Goal: Task Accomplishment & Management: Use online tool/utility

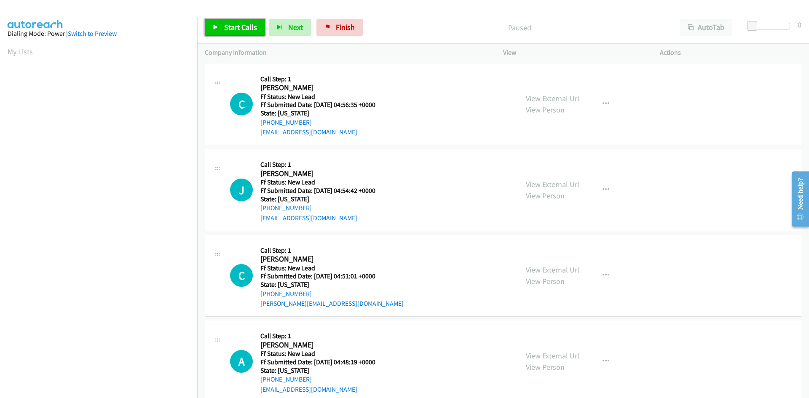
click at [231, 26] on span "Start Calls" at bounding box center [240, 27] width 33 height 10
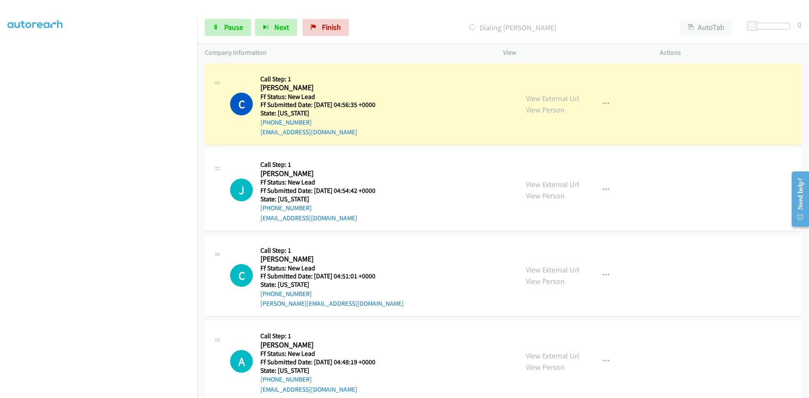
scroll to position [74, 0]
click at [530, 98] on link "View External Url" at bounding box center [553, 99] width 54 height 10
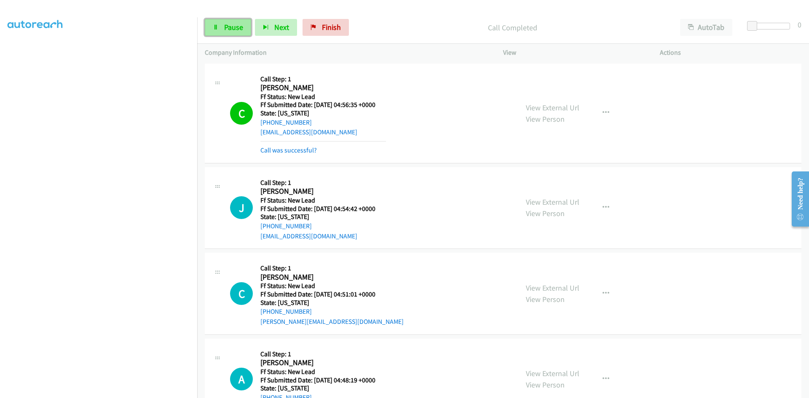
click at [238, 26] on span "Pause" at bounding box center [233, 27] width 19 height 10
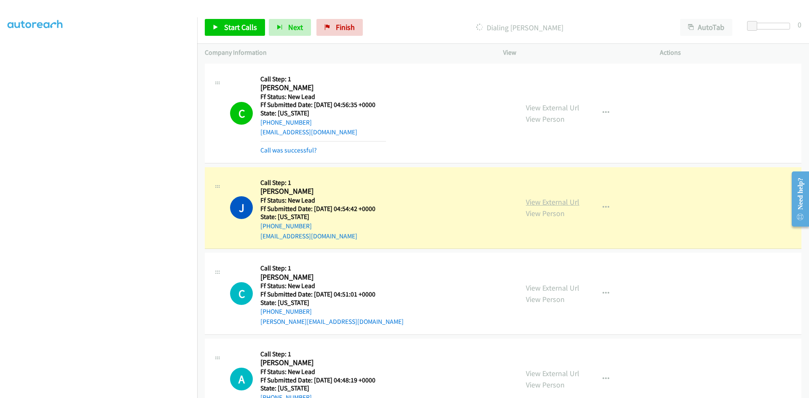
click at [550, 198] on link "View External Url" at bounding box center [553, 202] width 54 height 10
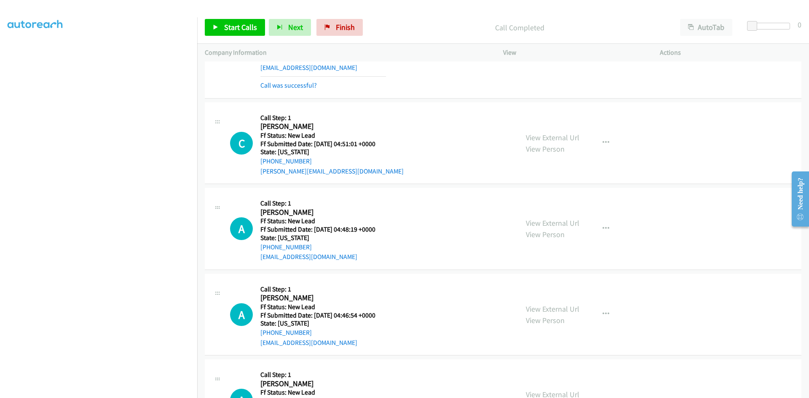
scroll to position [211, 0]
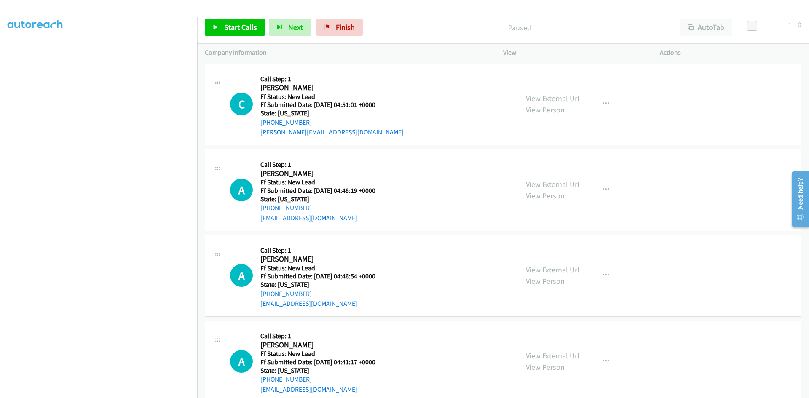
scroll to position [73, 0]
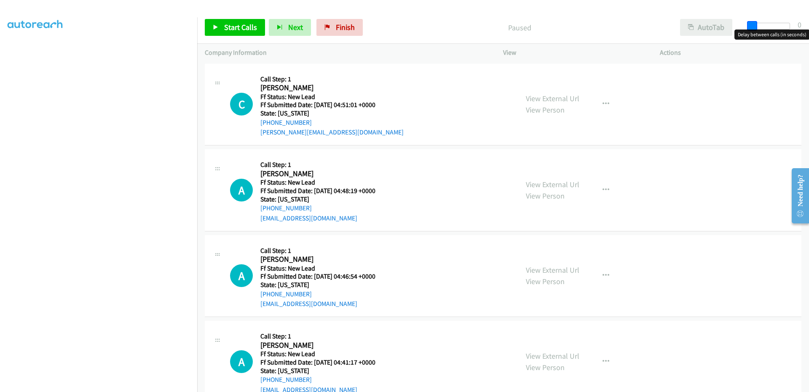
drag, startPoint x: 757, startPoint y: 26, endPoint x: 733, endPoint y: 33, distance: 25.8
click at [738, 31] on body "Start Calls Pause Next Finish Paused AutoTab AutoTab 0 Company Information Info…" at bounding box center [404, 20] width 809 height 40
drag, startPoint x: 757, startPoint y: 21, endPoint x: 762, endPoint y: 22, distance: 6.0
click at [762, 22] on span at bounding box center [759, 26] width 10 height 10
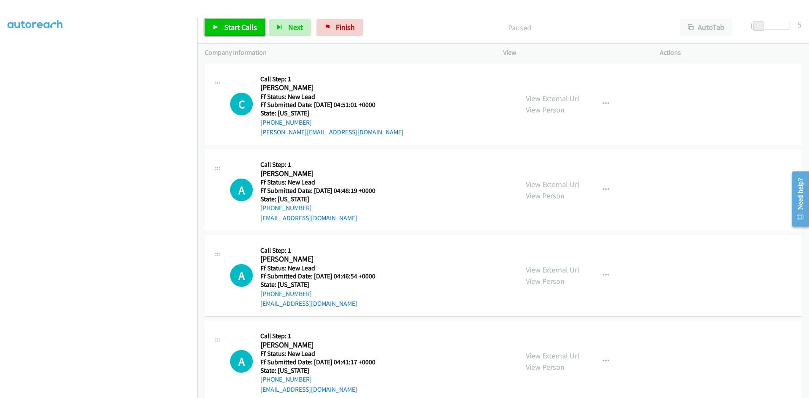
click at [227, 29] on span "Start Calls" at bounding box center [240, 27] width 33 height 10
click at [560, 97] on link "View External Url" at bounding box center [553, 99] width 54 height 10
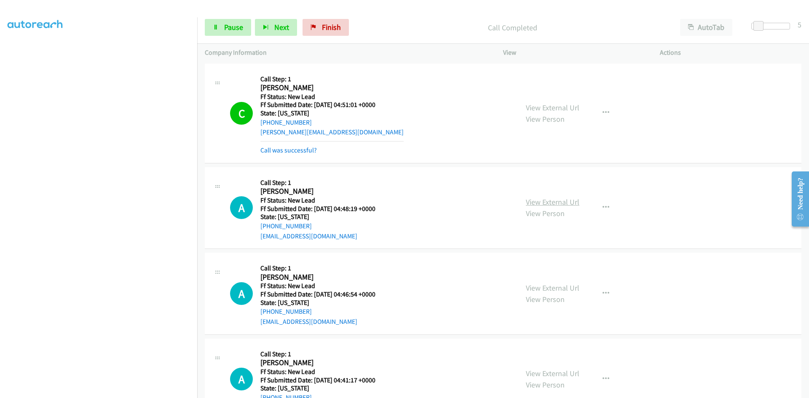
click at [541, 202] on link "View External Url" at bounding box center [553, 202] width 54 height 10
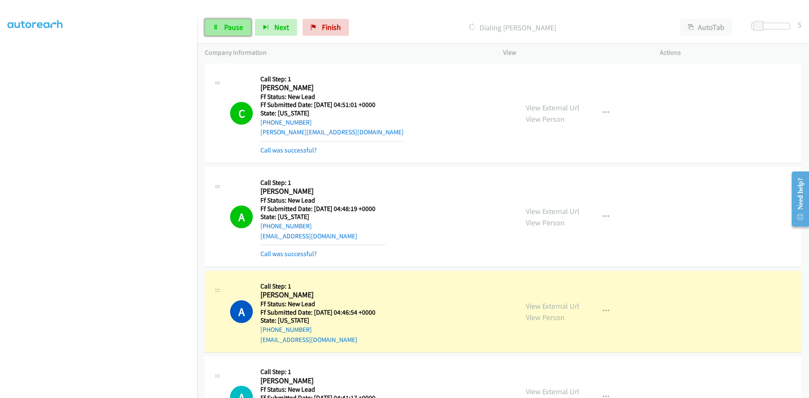
click at [236, 26] on span "Pause" at bounding box center [233, 27] width 19 height 10
click at [552, 307] on link "View External Url" at bounding box center [553, 306] width 54 height 10
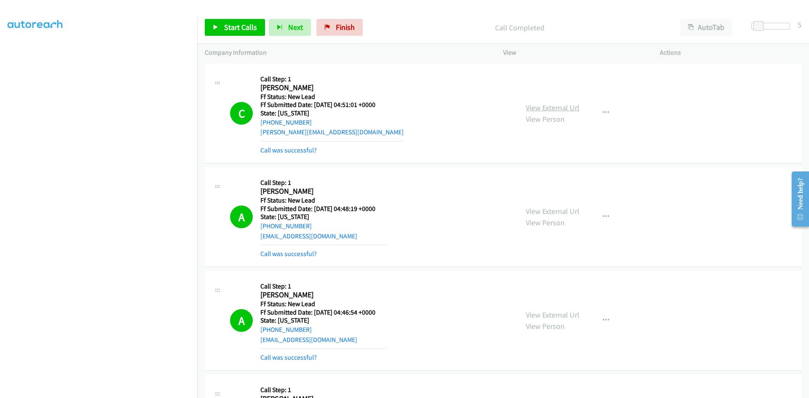
click at [561, 106] on link "View External Url" at bounding box center [553, 108] width 54 height 10
click at [528, 212] on link "View External Url" at bounding box center [553, 212] width 54 height 10
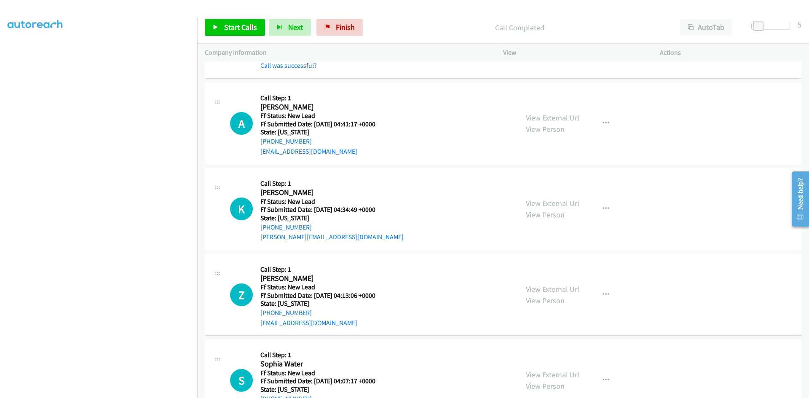
scroll to position [295, 0]
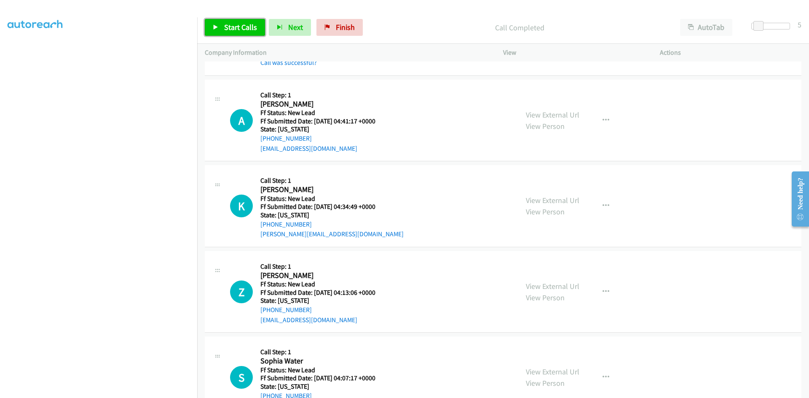
click at [239, 24] on span "Start Calls" at bounding box center [240, 27] width 33 height 10
click at [547, 114] on link "View External Url" at bounding box center [553, 115] width 54 height 10
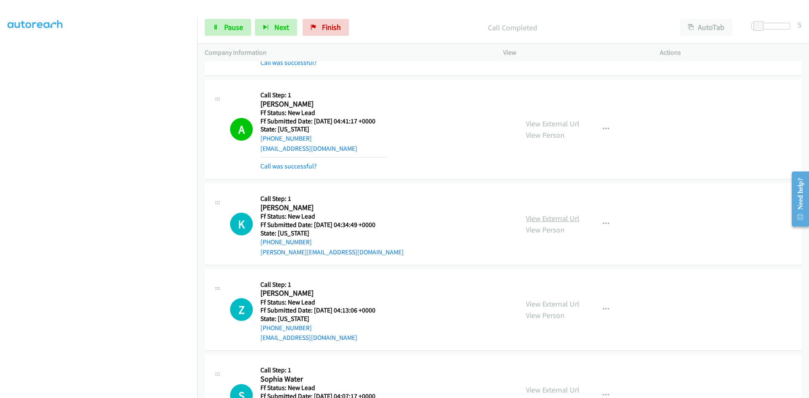
click at [541, 217] on link "View External Url" at bounding box center [553, 219] width 54 height 10
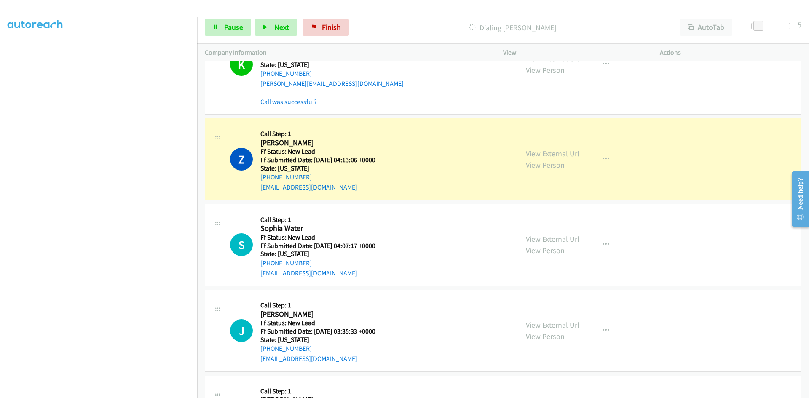
scroll to position [472, 0]
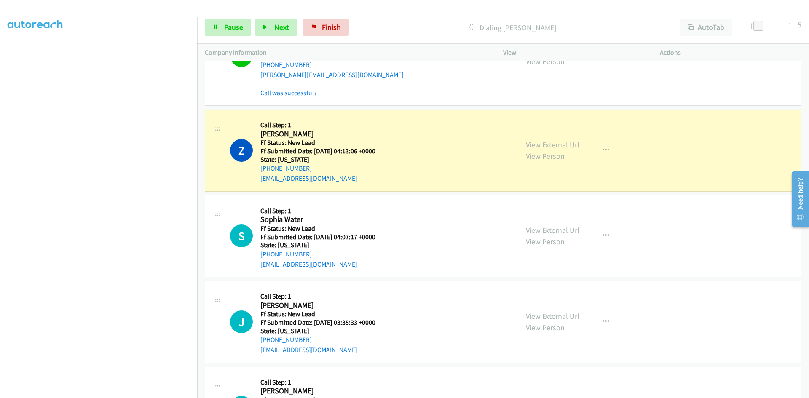
click at [569, 145] on link "View External Url" at bounding box center [553, 145] width 54 height 10
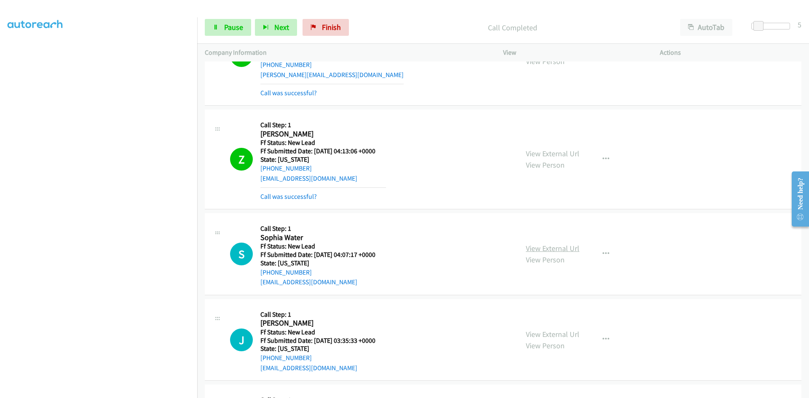
click at [553, 251] on link "View External Url" at bounding box center [553, 249] width 54 height 10
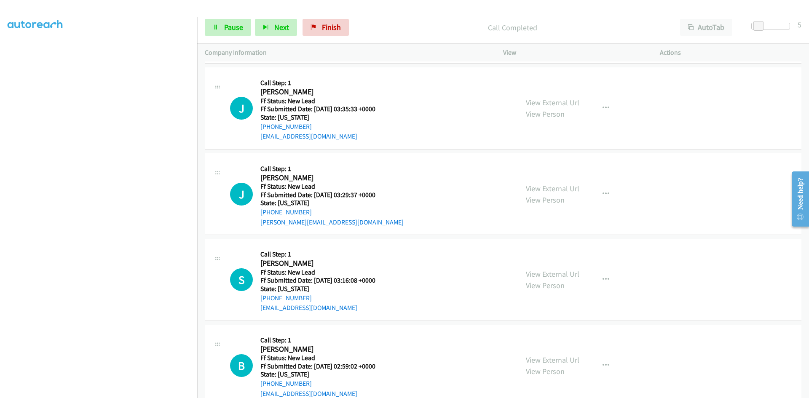
scroll to position [725, 0]
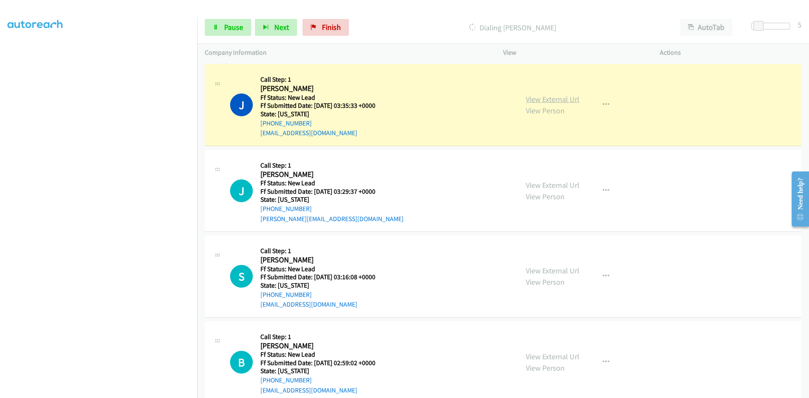
click at [537, 100] on link "View External Url" at bounding box center [553, 99] width 54 height 10
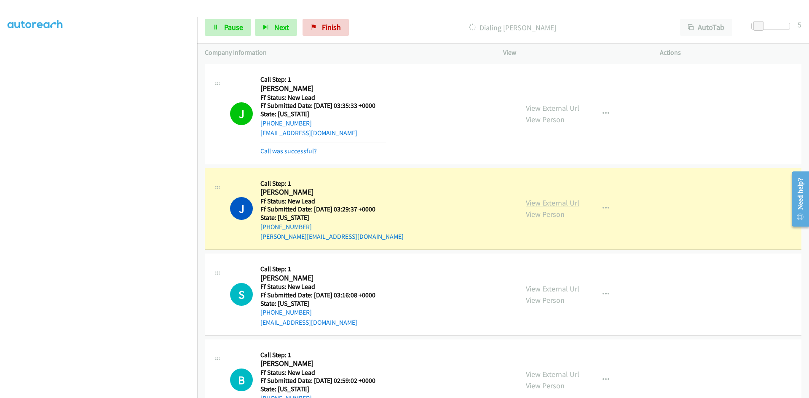
click at [565, 204] on link "View External Url" at bounding box center [553, 203] width 54 height 10
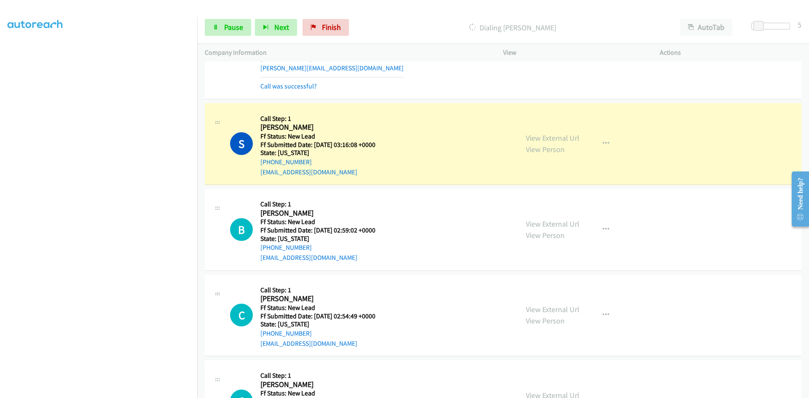
scroll to position [936, 0]
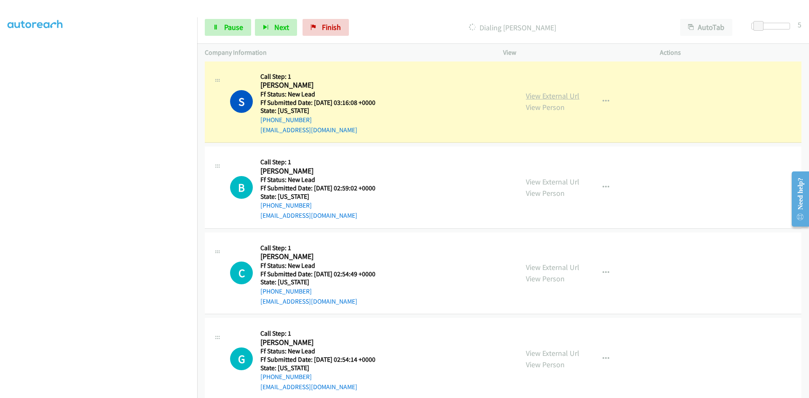
click at [541, 98] on link "View External Url" at bounding box center [553, 96] width 54 height 10
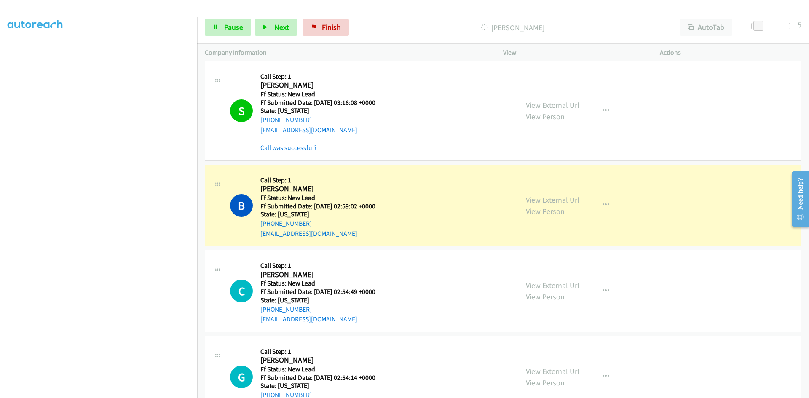
click at [528, 202] on link "View External Url" at bounding box center [553, 200] width 54 height 10
click at [230, 17] on div "Start Calls Pause Next Finish Dialing Barry Gurney AutoTab AutoTab 5" at bounding box center [503, 27] width 612 height 32
click at [229, 22] on span "Pause" at bounding box center [233, 27] width 19 height 10
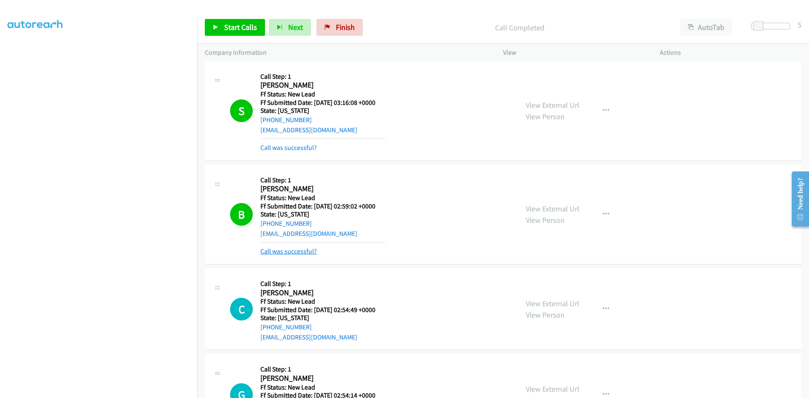
click at [306, 250] on link "Call was successful?" at bounding box center [288, 251] width 56 height 8
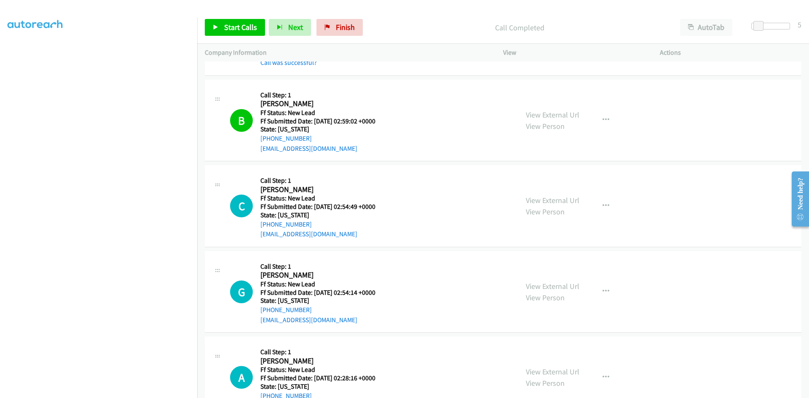
scroll to position [1020, 0]
click at [601, 116] on button "button" at bounding box center [606, 121] width 23 height 17
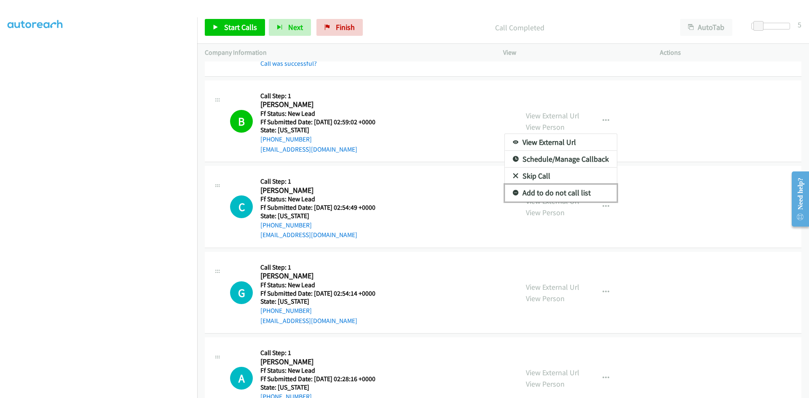
click at [554, 191] on link "Add to do not call list" at bounding box center [561, 193] width 112 height 17
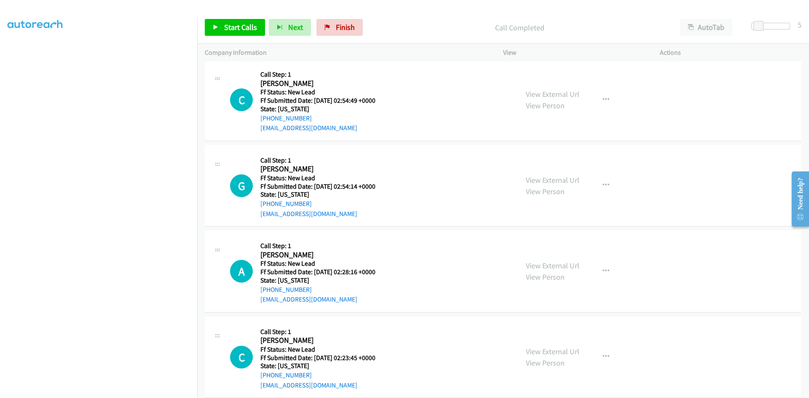
scroll to position [1147, 0]
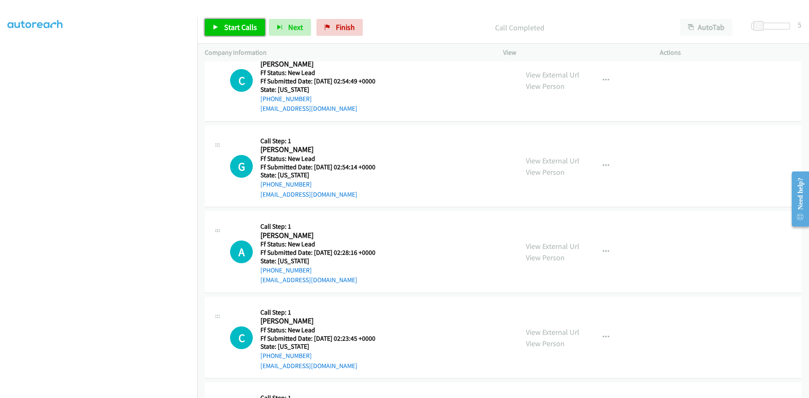
click at [239, 27] on span "Start Calls" at bounding box center [240, 27] width 33 height 10
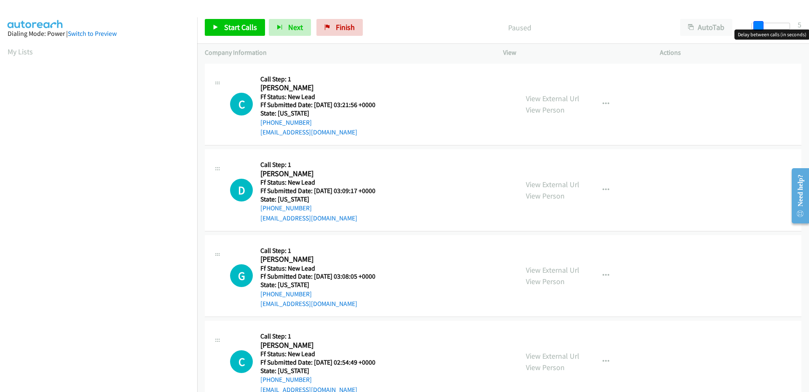
drag, startPoint x: 755, startPoint y: 24, endPoint x: 760, endPoint y: 24, distance: 5.1
click at [760, 24] on span at bounding box center [759, 26] width 10 height 10
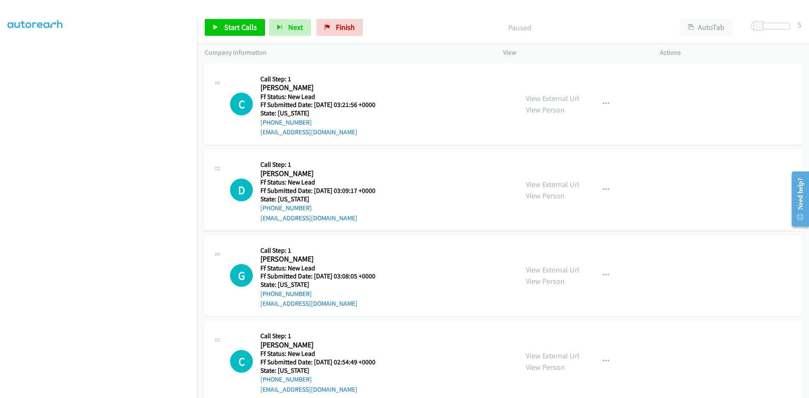
scroll to position [74, 0]
click at [238, 31] on span "Start Calls" at bounding box center [240, 27] width 33 height 10
click at [558, 94] on link "View External Url" at bounding box center [553, 99] width 54 height 10
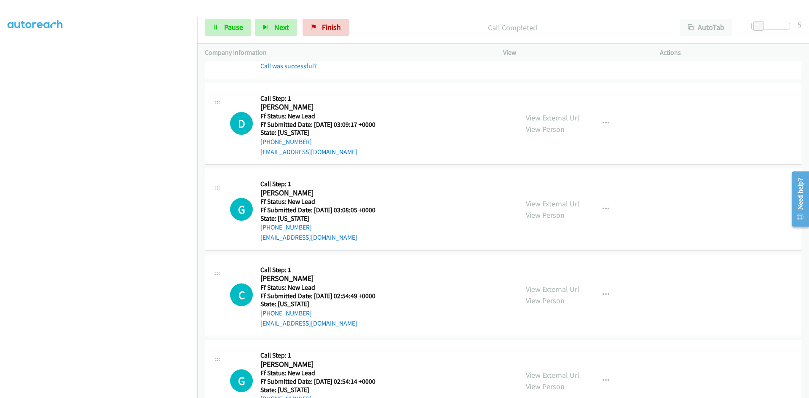
scroll to position [126, 0]
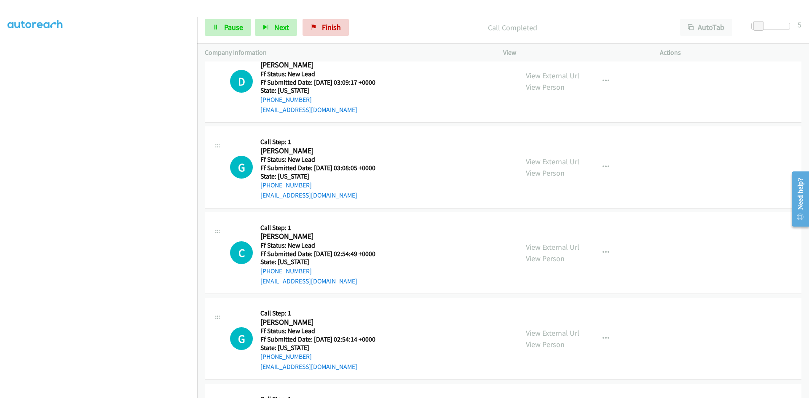
click at [549, 74] on link "View External Url" at bounding box center [553, 76] width 54 height 10
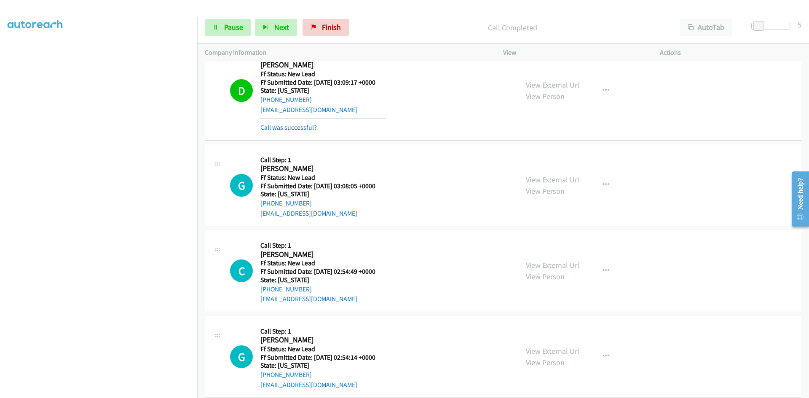
click at [570, 178] on link "View External Url" at bounding box center [553, 180] width 54 height 10
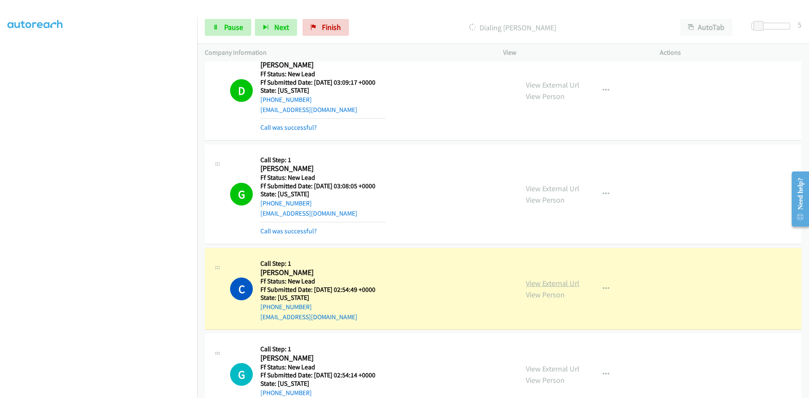
click at [542, 285] on link "View External Url" at bounding box center [553, 284] width 54 height 10
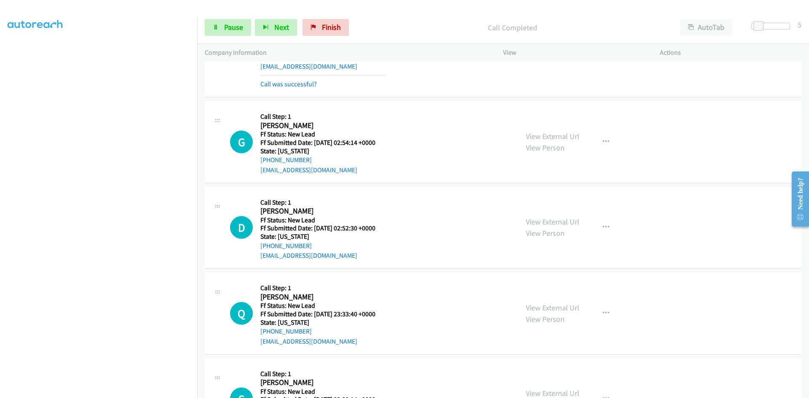
scroll to position [379, 0]
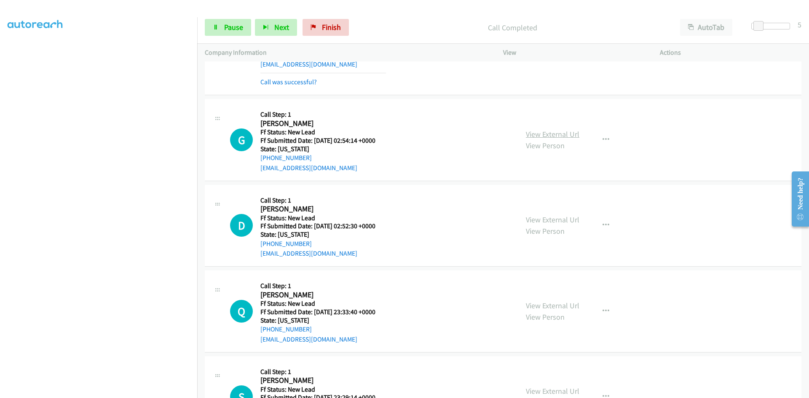
click at [556, 129] on link "View External Url" at bounding box center [553, 134] width 54 height 10
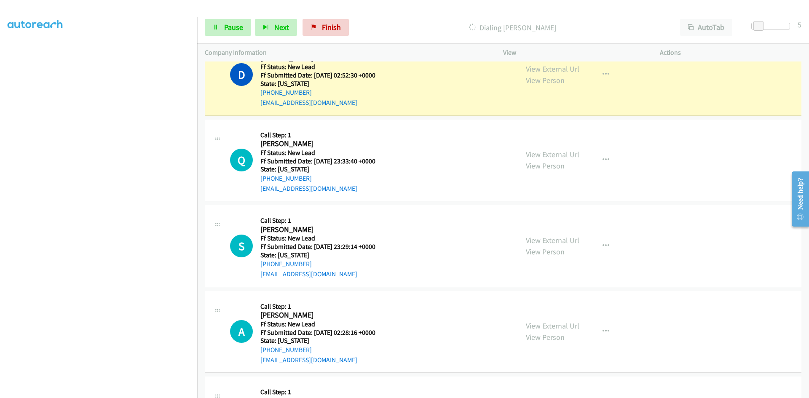
scroll to position [548, 0]
click at [537, 70] on link "View External Url" at bounding box center [553, 69] width 54 height 10
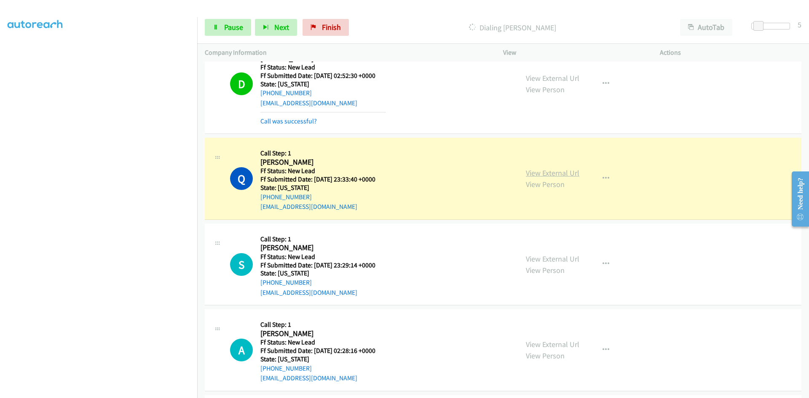
click at [544, 171] on link "View External Url" at bounding box center [553, 173] width 54 height 10
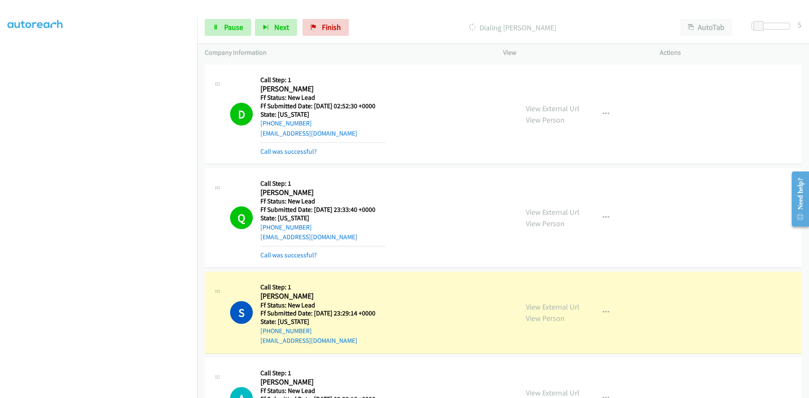
scroll to position [464, 0]
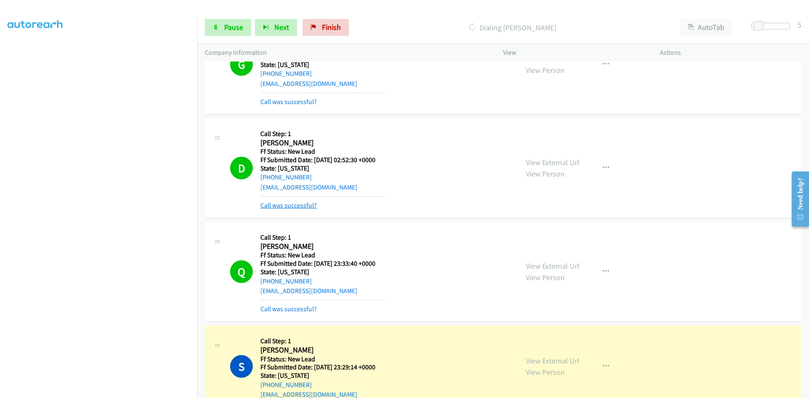
click at [309, 205] on link "Call was successful?" at bounding box center [288, 205] width 56 height 8
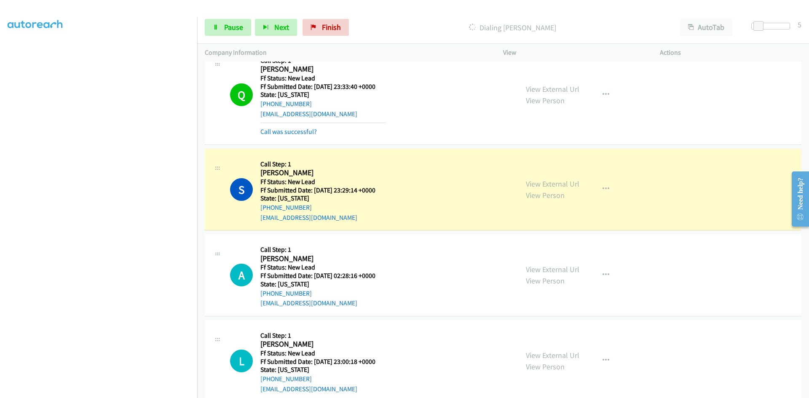
scroll to position [674, 0]
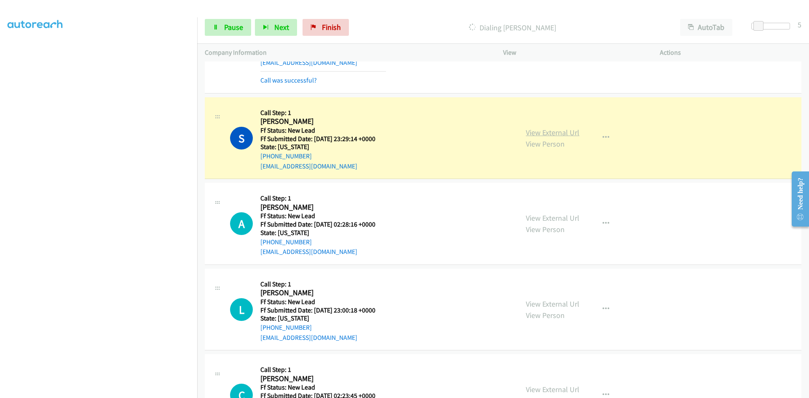
click at [556, 131] on link "View External Url" at bounding box center [553, 133] width 54 height 10
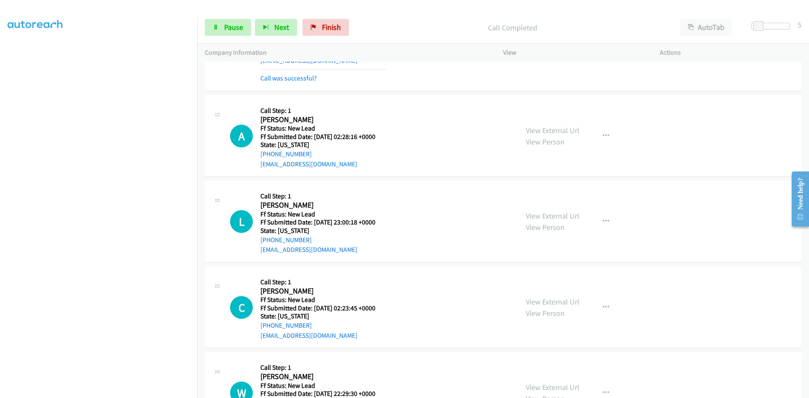
scroll to position [801, 0]
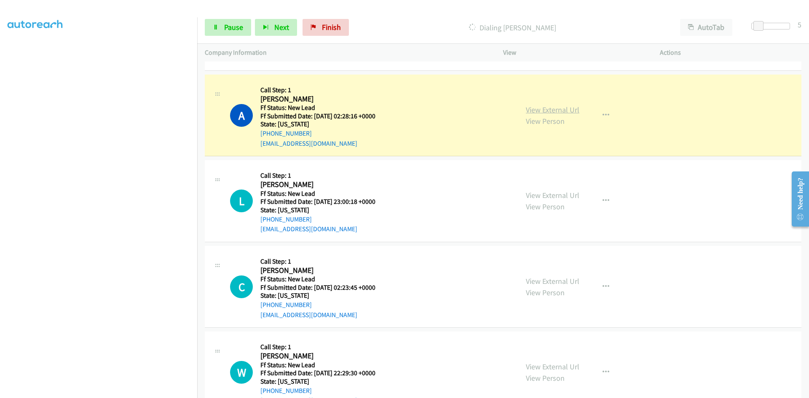
click at [565, 107] on link "View External Url" at bounding box center [553, 110] width 54 height 10
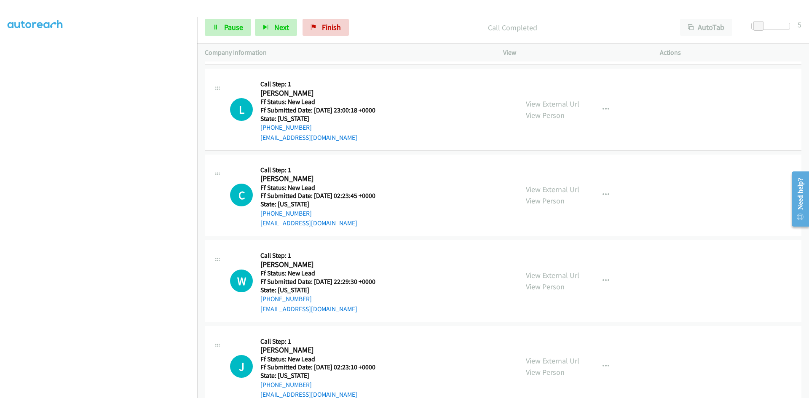
scroll to position [927, 0]
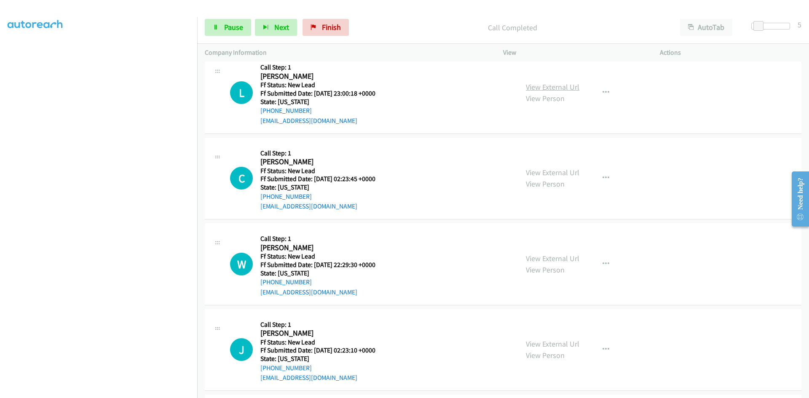
click at [530, 87] on link "View External Url" at bounding box center [553, 87] width 54 height 10
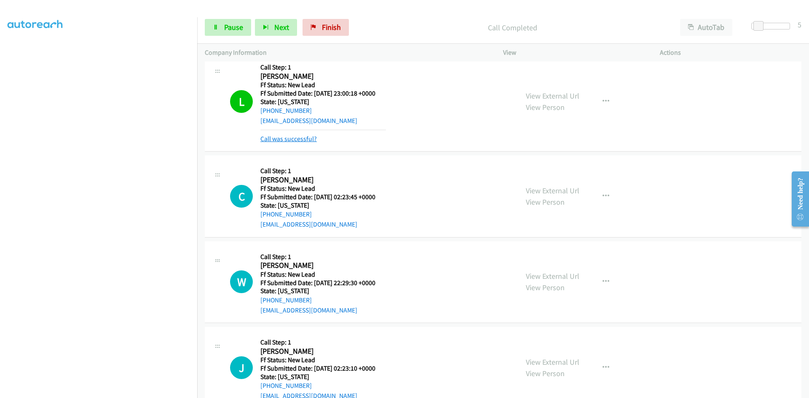
click at [268, 138] on link "Call was successful?" at bounding box center [288, 139] width 56 height 8
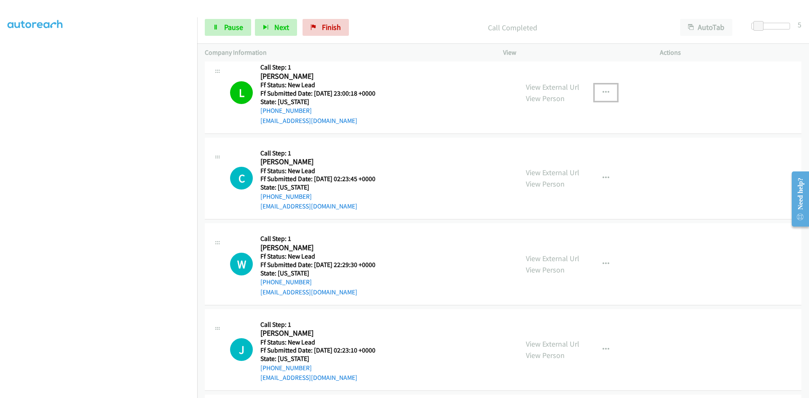
click at [603, 93] on icon "button" at bounding box center [606, 92] width 7 height 7
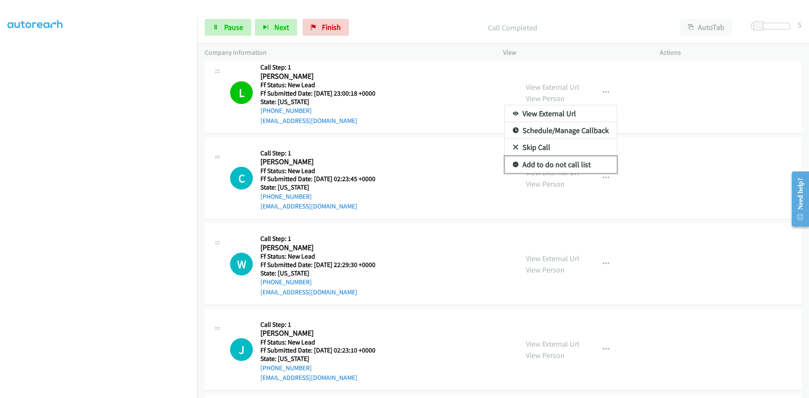
click at [533, 164] on link "Add to do not call list" at bounding box center [561, 164] width 112 height 17
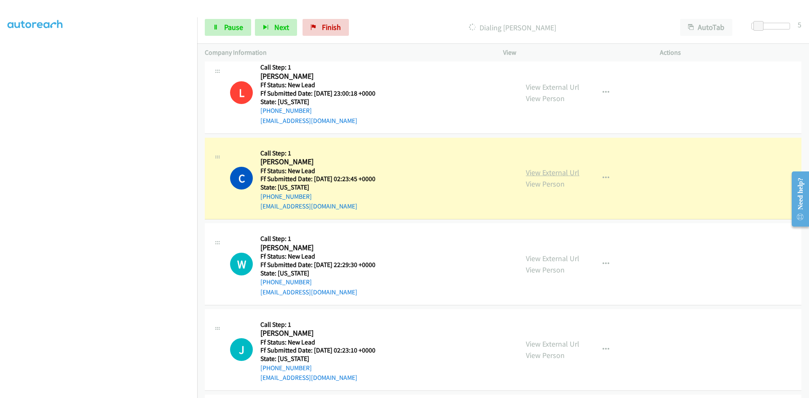
click at [543, 174] on link "View External Url" at bounding box center [553, 173] width 54 height 10
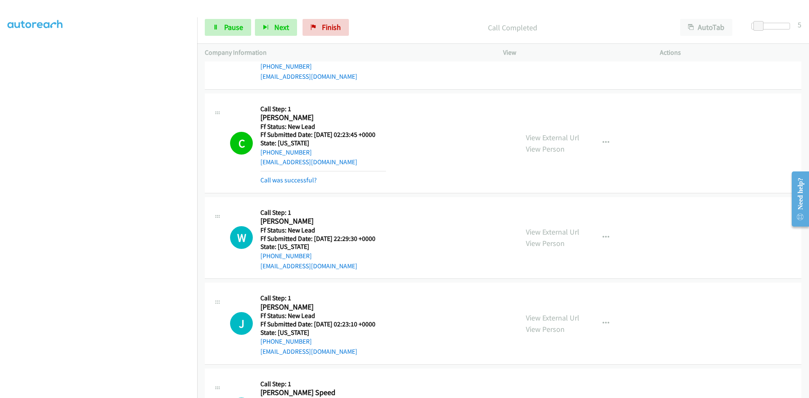
scroll to position [1096, 0]
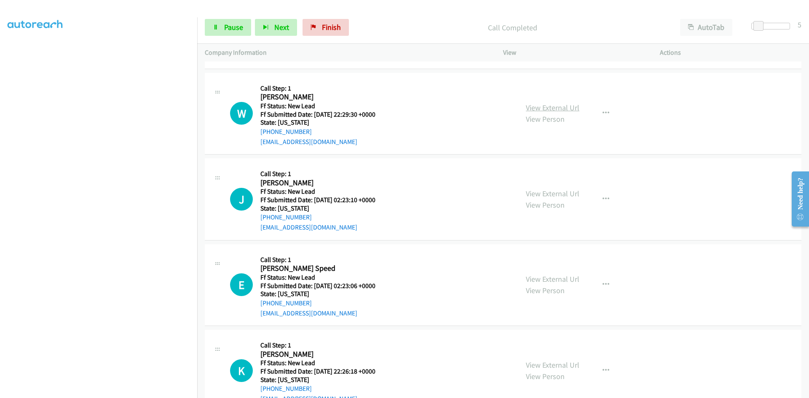
click at [558, 108] on link "View External Url" at bounding box center [553, 108] width 54 height 10
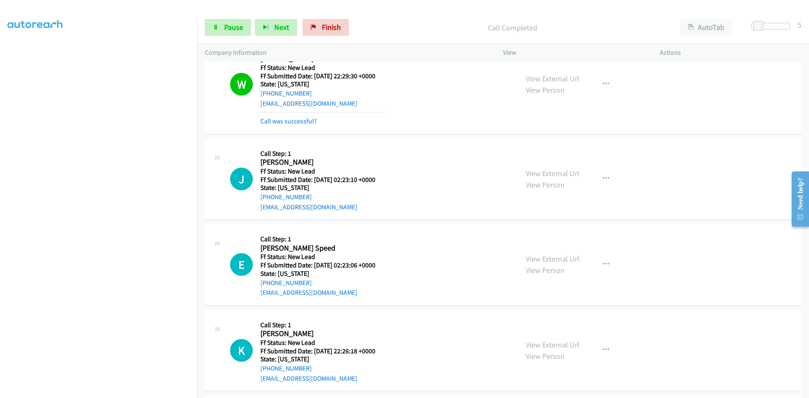
scroll to position [1222, 0]
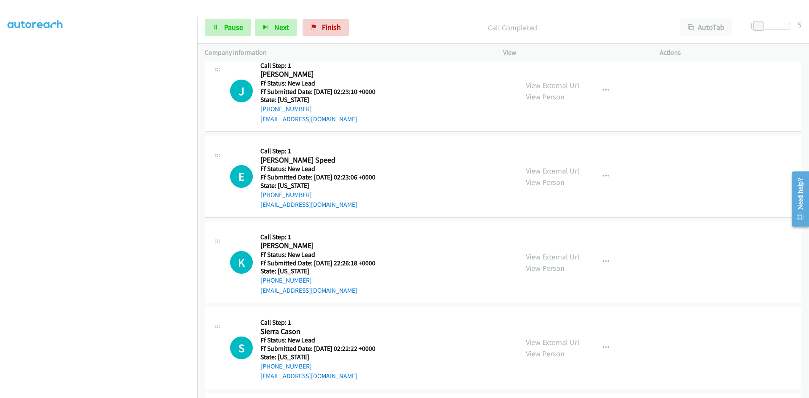
click at [543, 80] on div "View External Url View Person" at bounding box center [553, 91] width 54 height 23
click at [545, 83] on link "View External Url" at bounding box center [553, 86] width 54 height 10
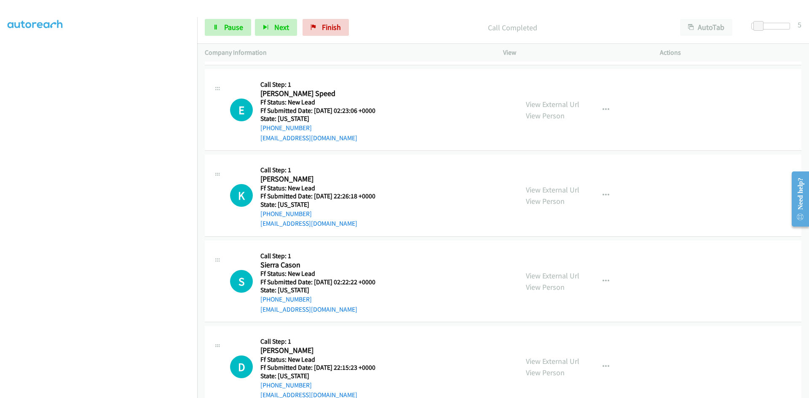
scroll to position [1307, 0]
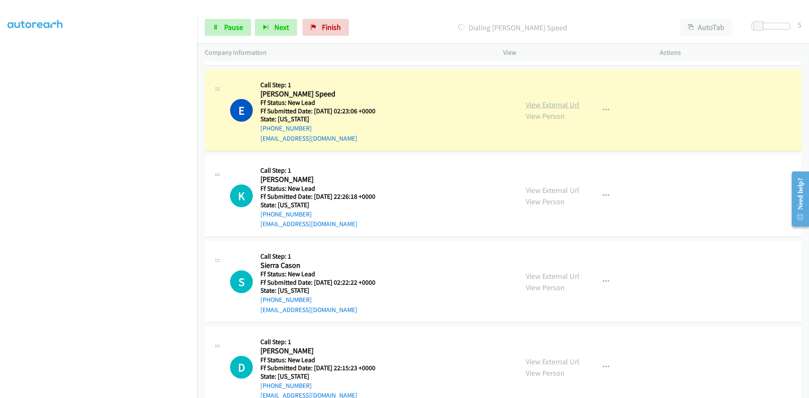
click at [557, 106] on link "View External Url" at bounding box center [553, 105] width 54 height 10
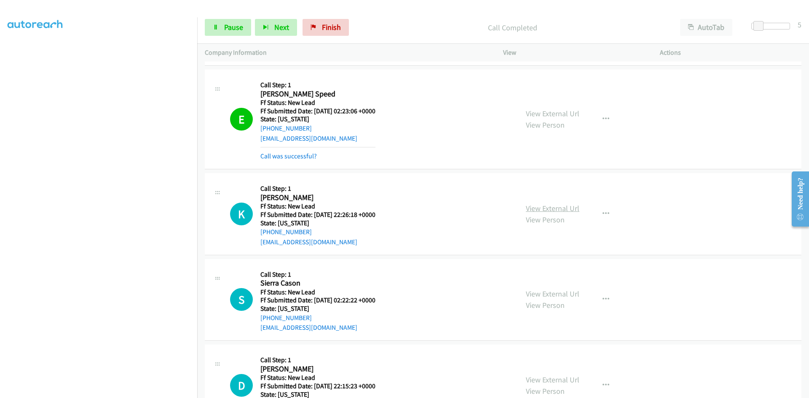
click at [535, 210] on link "View External Url" at bounding box center [553, 209] width 54 height 10
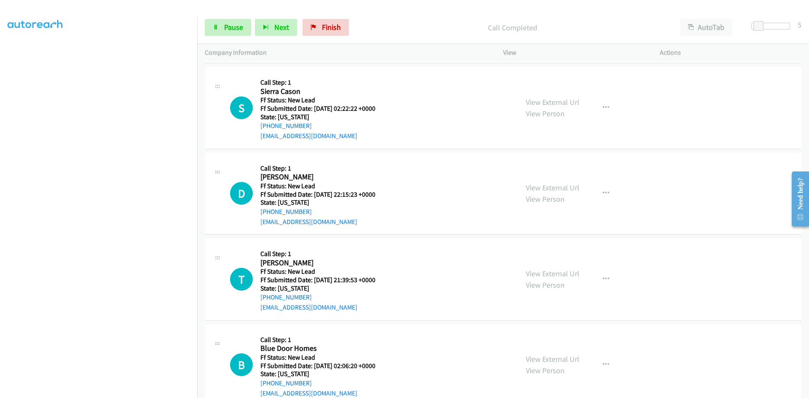
scroll to position [1517, 0]
click at [534, 104] on link "View External Url" at bounding box center [553, 102] width 54 height 10
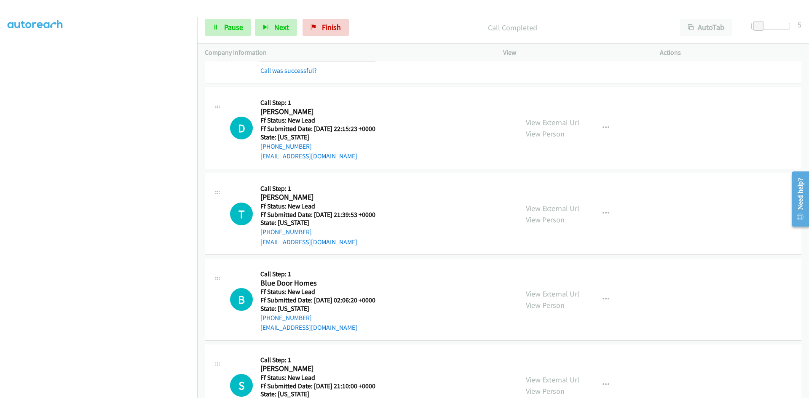
scroll to position [1602, 0]
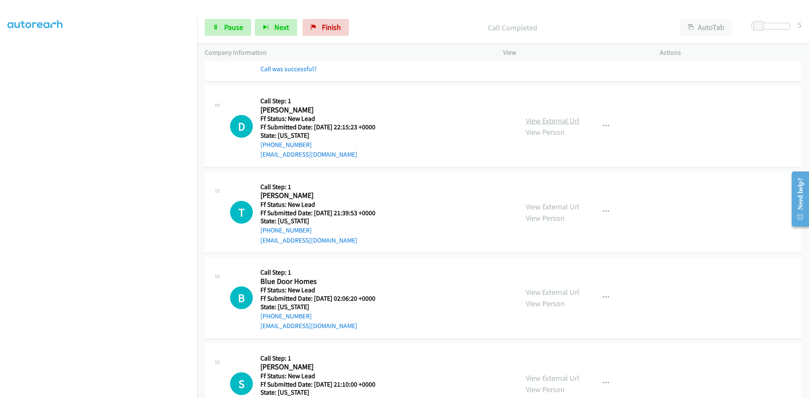
click at [535, 123] on link "View External Url" at bounding box center [553, 121] width 54 height 10
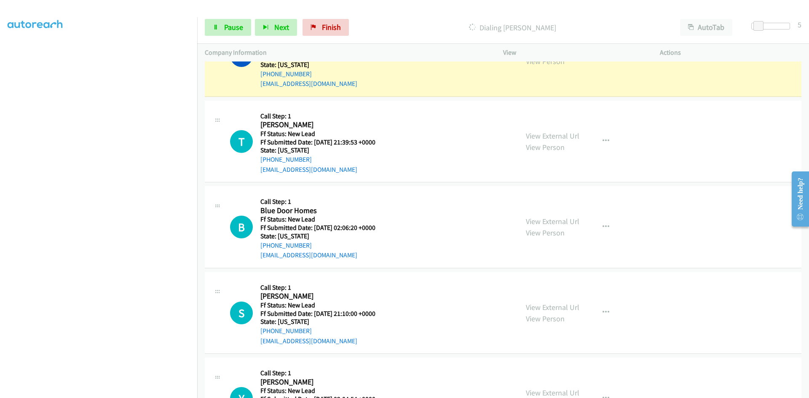
scroll to position [1686, 0]
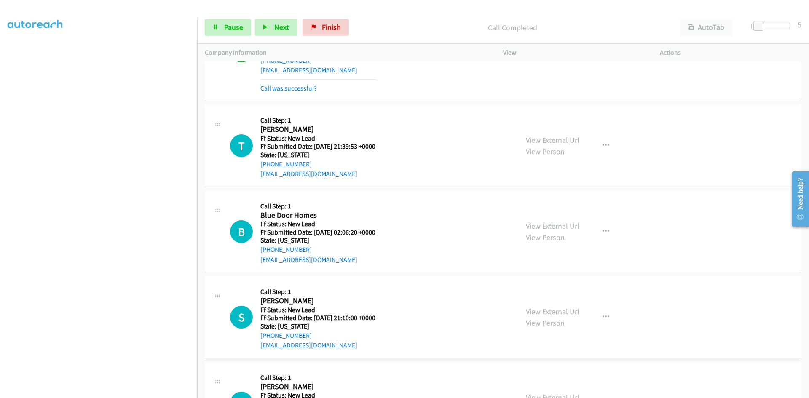
click at [561, 120] on div "View External Url View Person View External Url Email Schedule/Manage Callback …" at bounding box center [600, 146] width 164 height 67
click at [564, 139] on link "View External Url" at bounding box center [553, 140] width 54 height 10
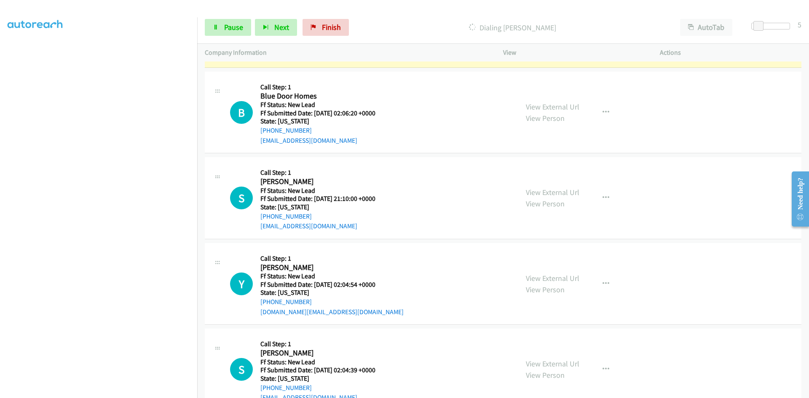
scroll to position [1812, 0]
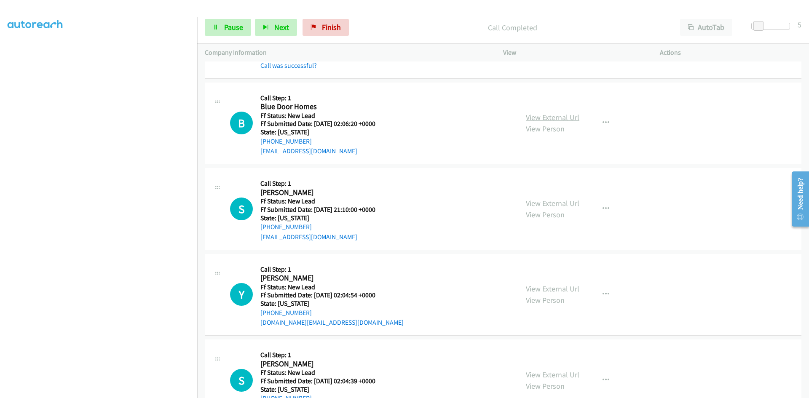
click at [557, 119] on link "View External Url" at bounding box center [553, 118] width 54 height 10
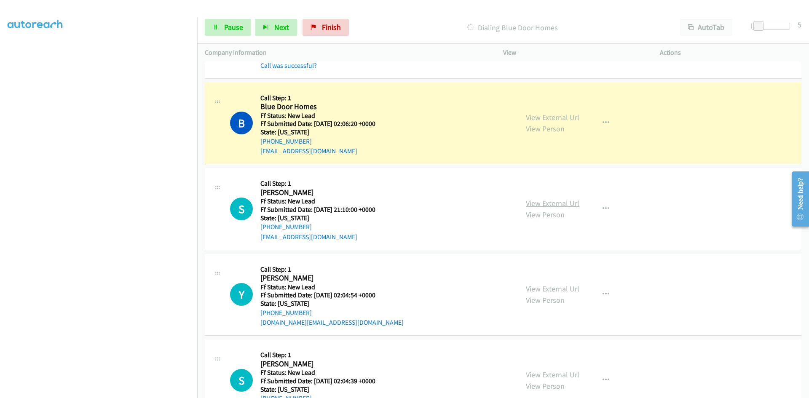
click at [534, 203] on link "View External Url" at bounding box center [553, 204] width 54 height 10
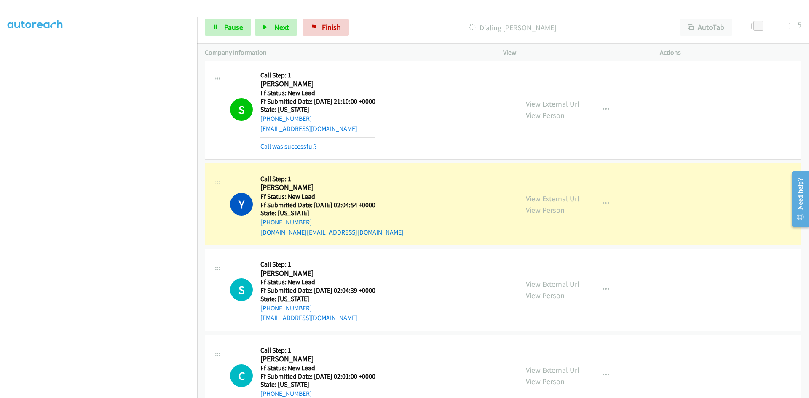
scroll to position [2023, 0]
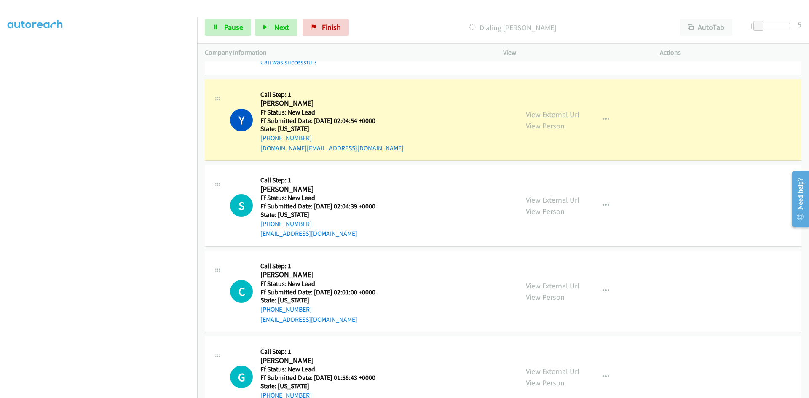
click at [566, 114] on link "View External Url" at bounding box center [553, 115] width 54 height 10
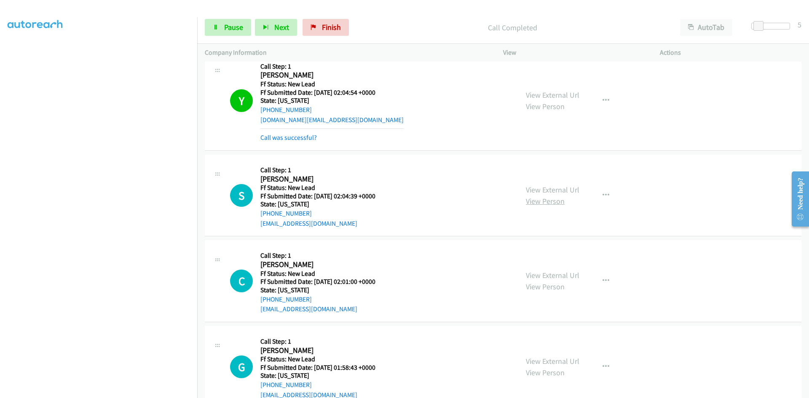
scroll to position [2107, 0]
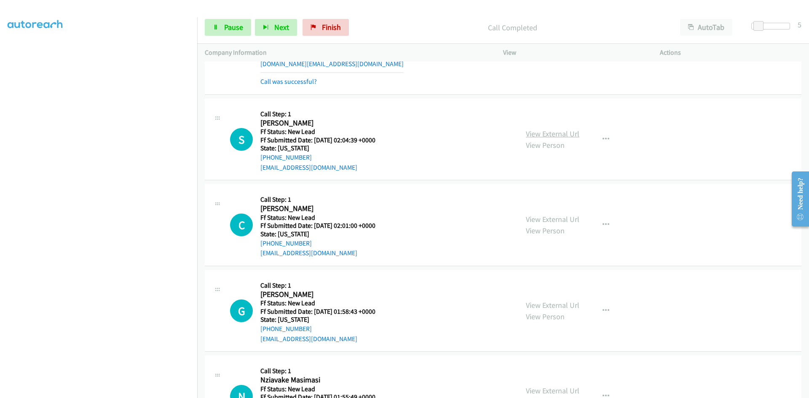
click at [570, 134] on link "View External Url" at bounding box center [553, 134] width 54 height 10
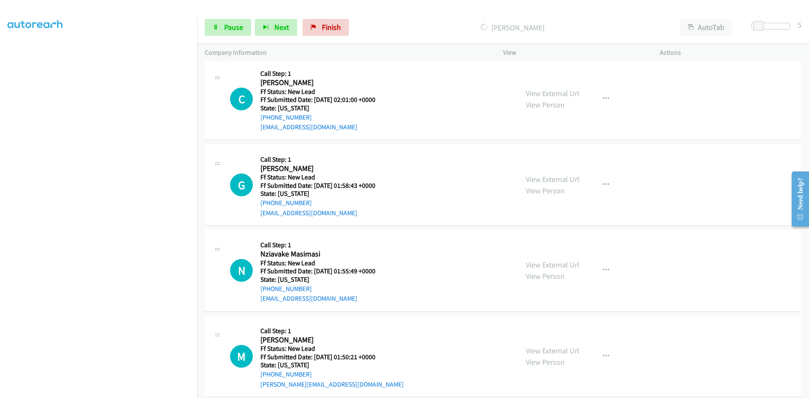
scroll to position [2234, 0]
click at [539, 94] on link "View External Url" at bounding box center [553, 93] width 54 height 10
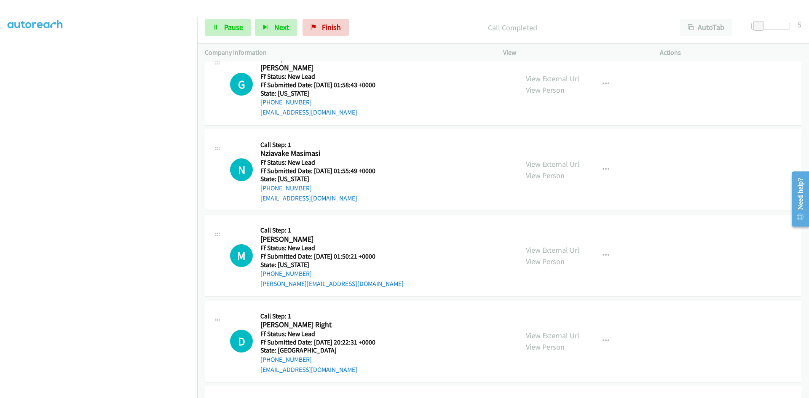
scroll to position [2378, 0]
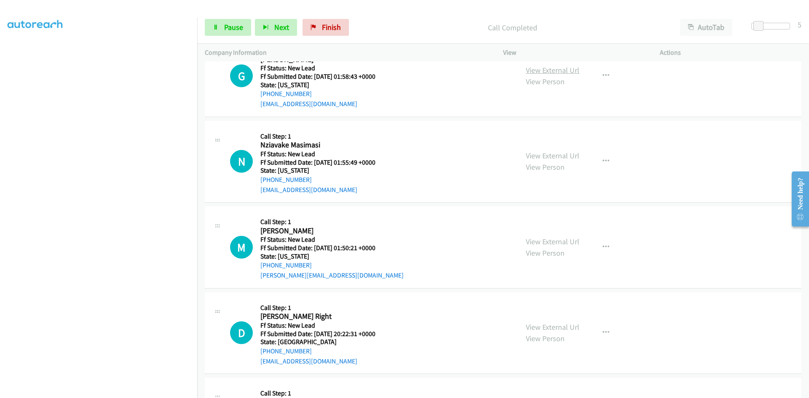
click at [553, 69] on link "View External Url" at bounding box center [553, 70] width 54 height 10
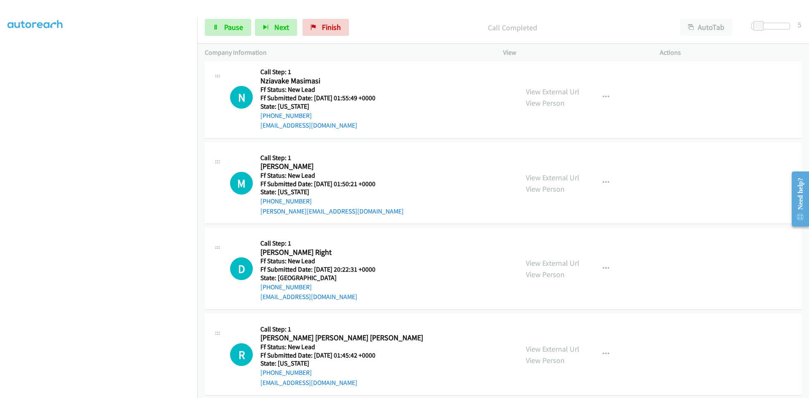
scroll to position [2463, 0]
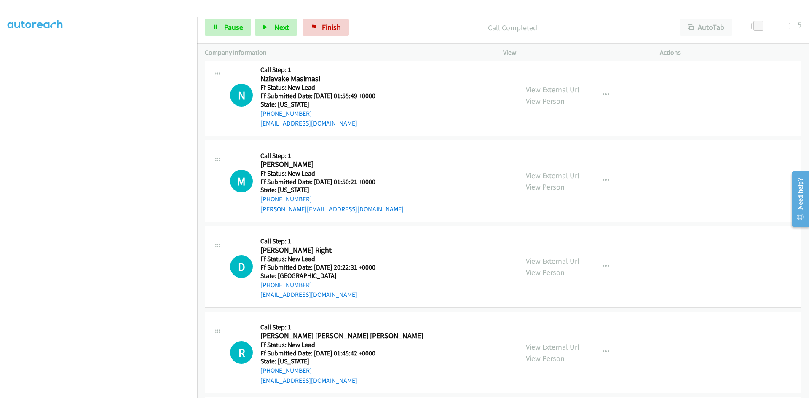
click at [560, 91] on link "View External Url" at bounding box center [553, 90] width 54 height 10
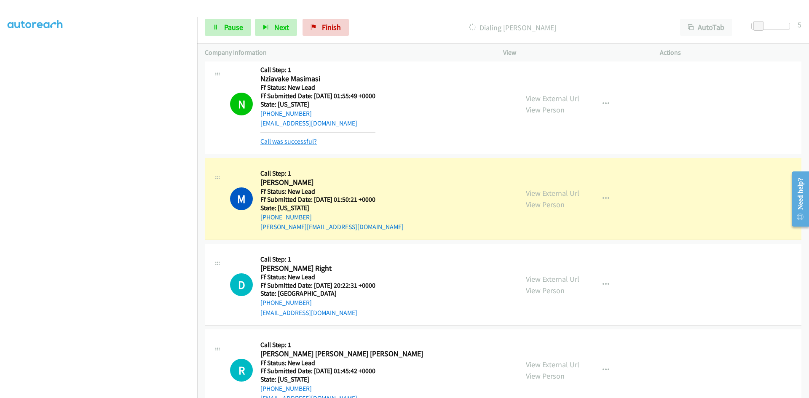
click at [304, 140] on link "Call was successful?" at bounding box center [288, 141] width 56 height 8
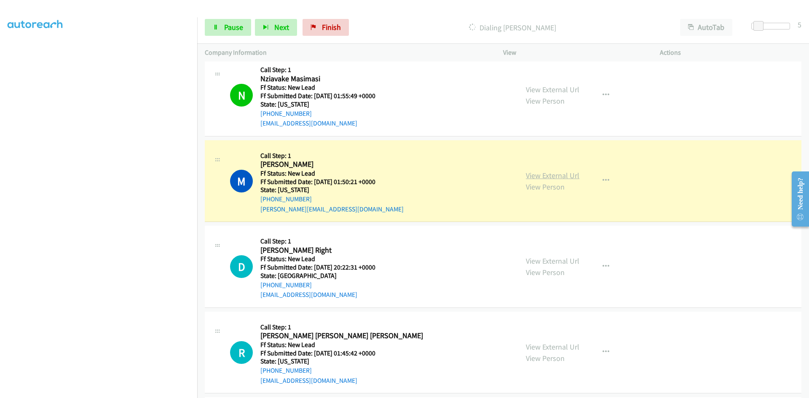
click at [536, 174] on link "View External Url" at bounding box center [553, 176] width 54 height 10
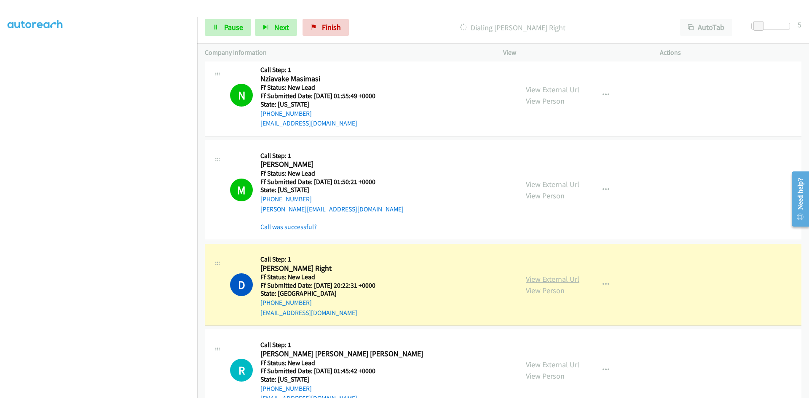
click at [536, 280] on link "View External Url" at bounding box center [553, 279] width 54 height 10
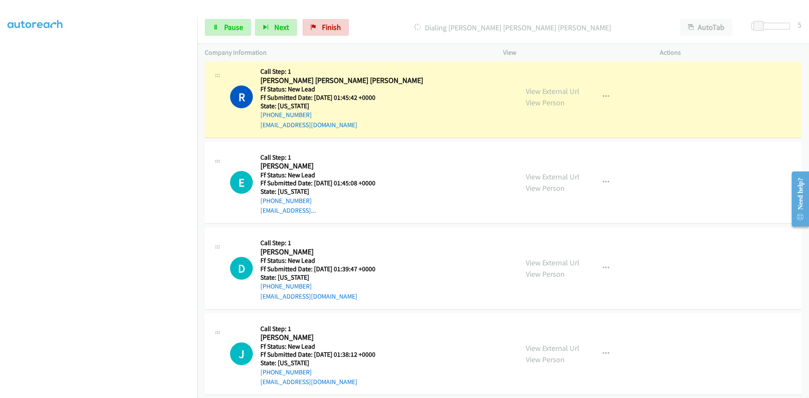
scroll to position [2758, 0]
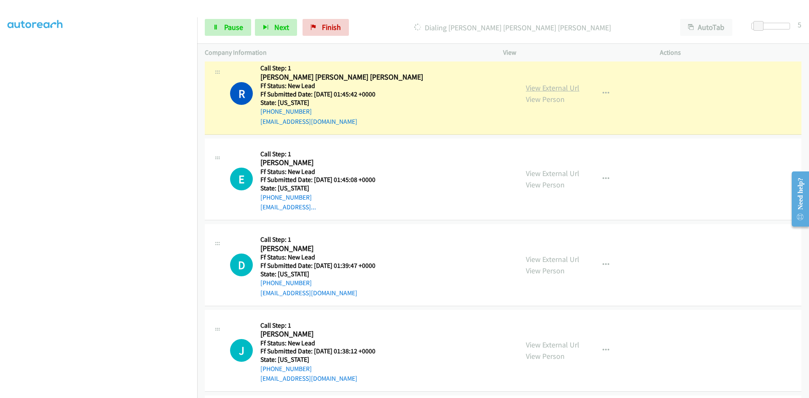
click at [531, 90] on link "View External Url" at bounding box center [553, 88] width 54 height 10
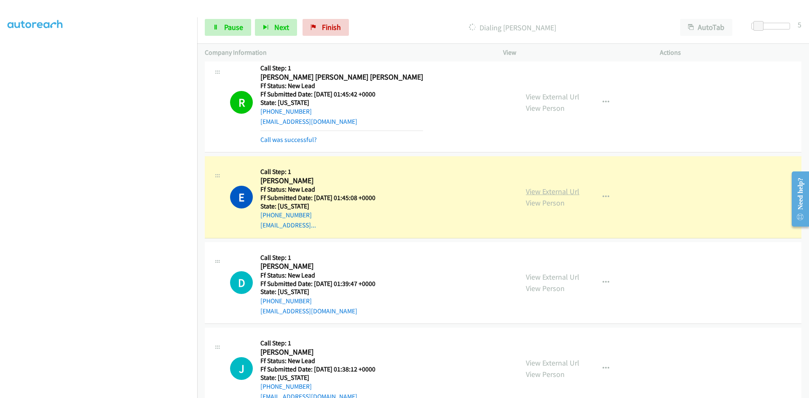
click at [559, 194] on link "View External Url" at bounding box center [553, 192] width 54 height 10
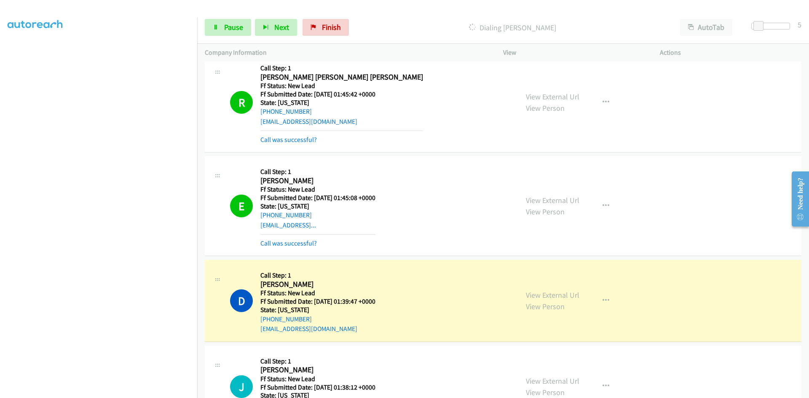
scroll to position [2842, 0]
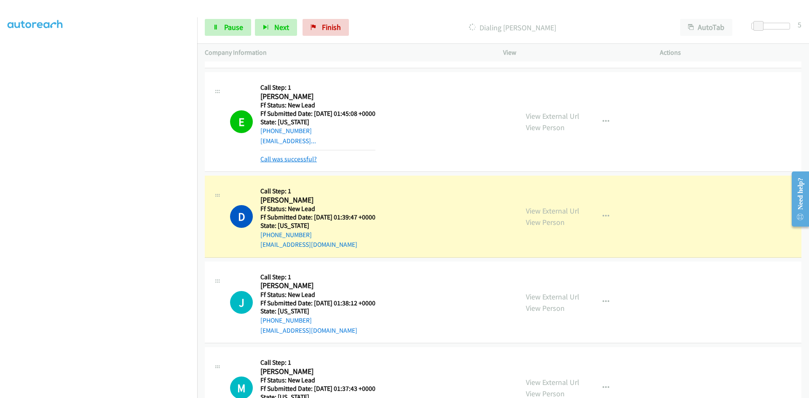
click at [298, 158] on link "Call was successful?" at bounding box center [288, 159] width 56 height 8
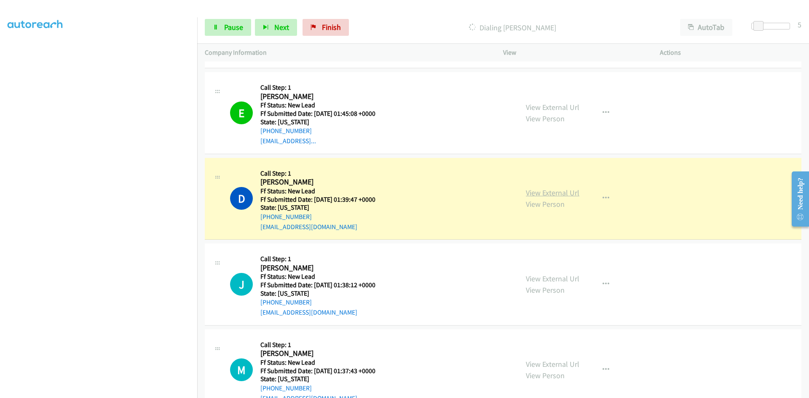
click at [546, 192] on link "View External Url" at bounding box center [553, 193] width 54 height 10
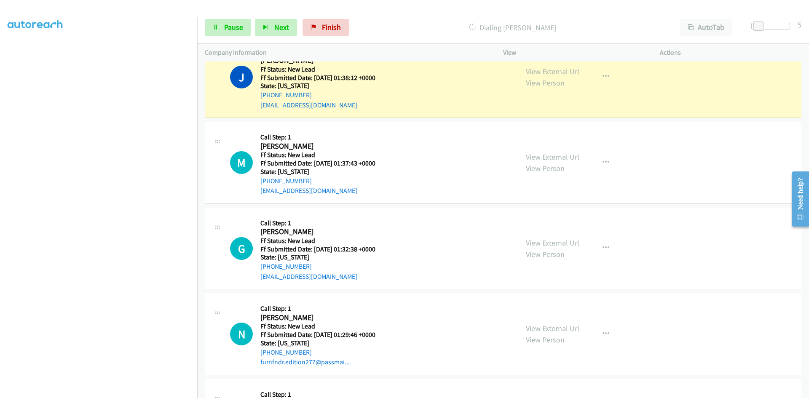
scroll to position [3053, 0]
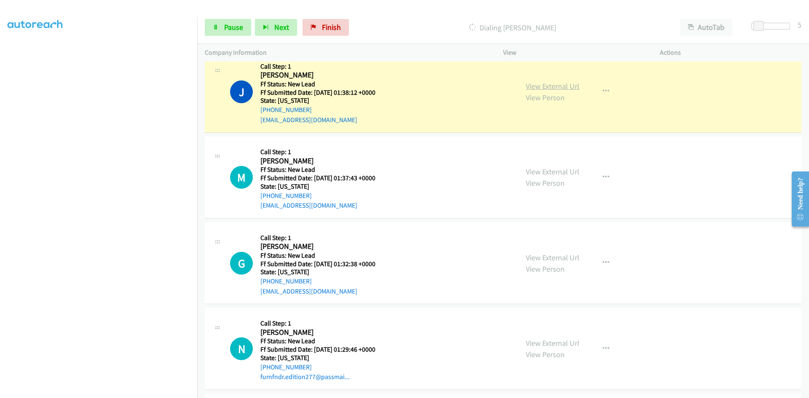
click at [543, 87] on link "View External Url" at bounding box center [553, 86] width 54 height 10
click at [543, 169] on link "View External Url" at bounding box center [553, 172] width 54 height 10
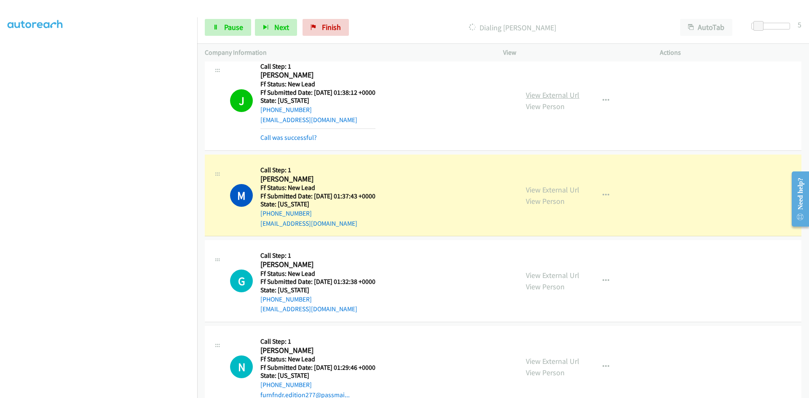
click at [530, 96] on link "View External Url" at bounding box center [553, 95] width 54 height 10
click at [538, 275] on link "View External Url" at bounding box center [553, 276] width 54 height 10
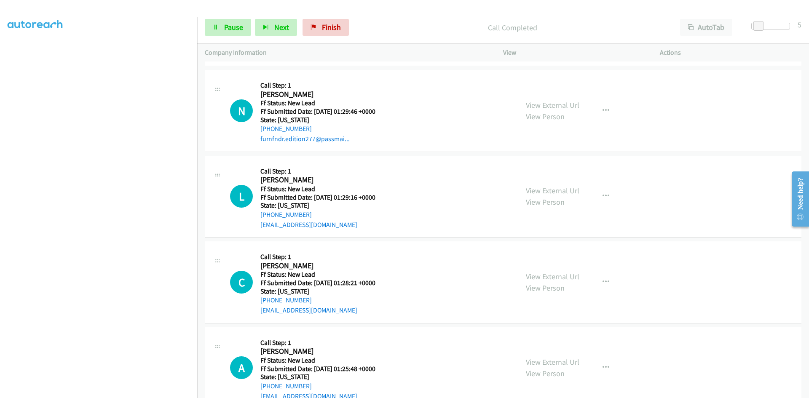
scroll to position [3348, 0]
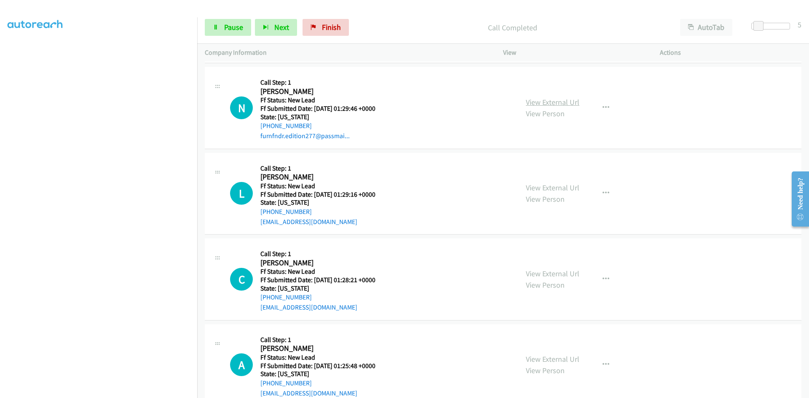
click at [551, 103] on link "View External Url" at bounding box center [553, 102] width 54 height 10
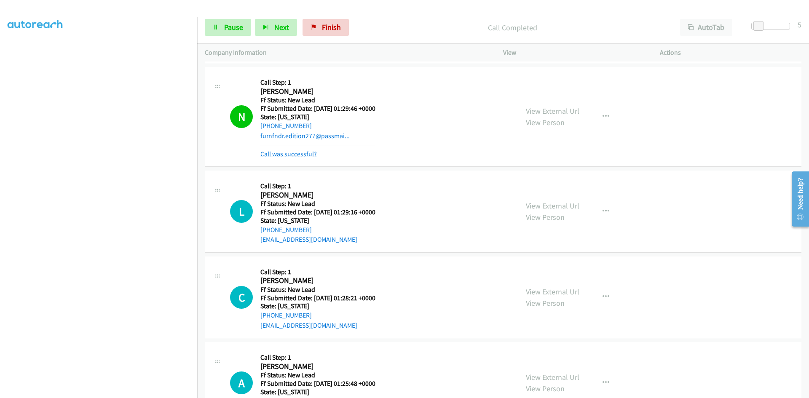
click at [302, 153] on link "Call was successful?" at bounding box center [288, 154] width 56 height 8
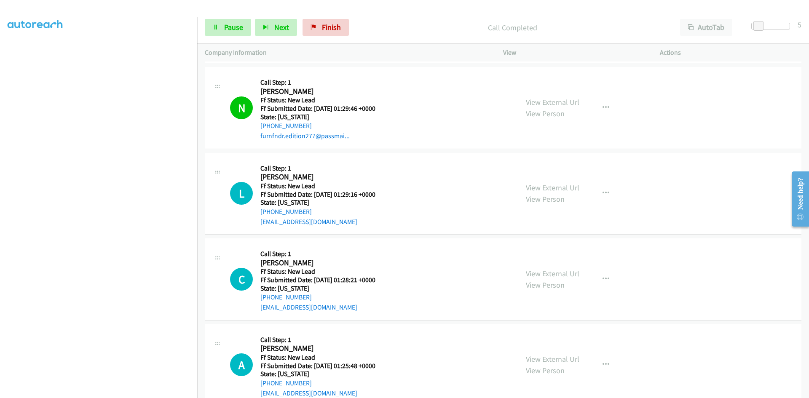
click at [568, 187] on link "View External Url" at bounding box center [553, 188] width 54 height 10
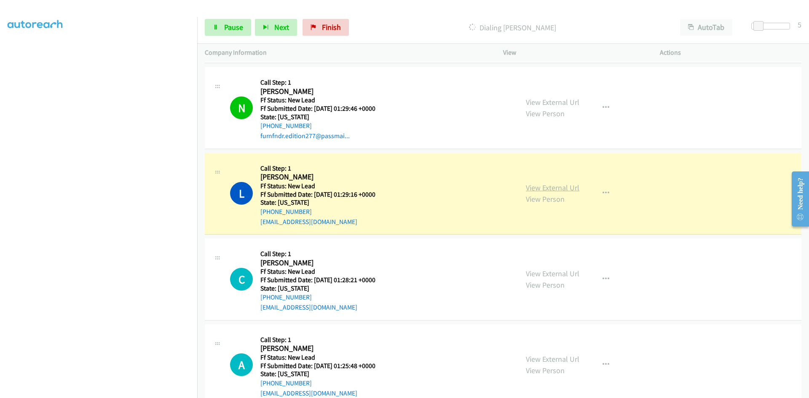
click at [529, 188] on link "View External Url" at bounding box center [553, 188] width 54 height 10
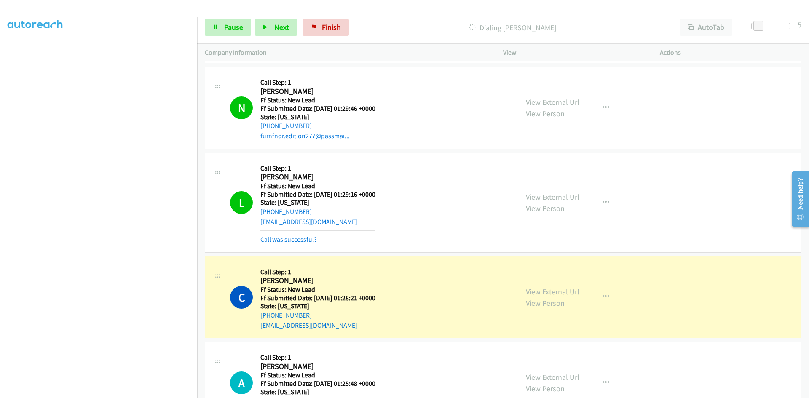
click at [533, 293] on link "View External Url" at bounding box center [553, 292] width 54 height 10
click at [233, 34] on link "Pause" at bounding box center [228, 27] width 46 height 17
click at [559, 199] on link "View External Url" at bounding box center [553, 197] width 54 height 10
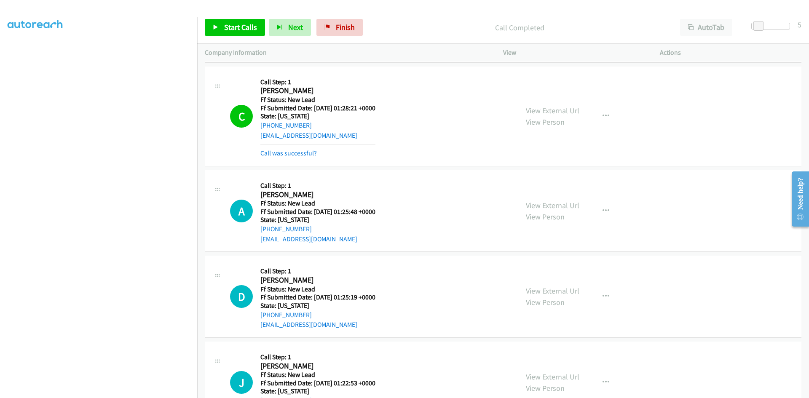
scroll to position [3559, 0]
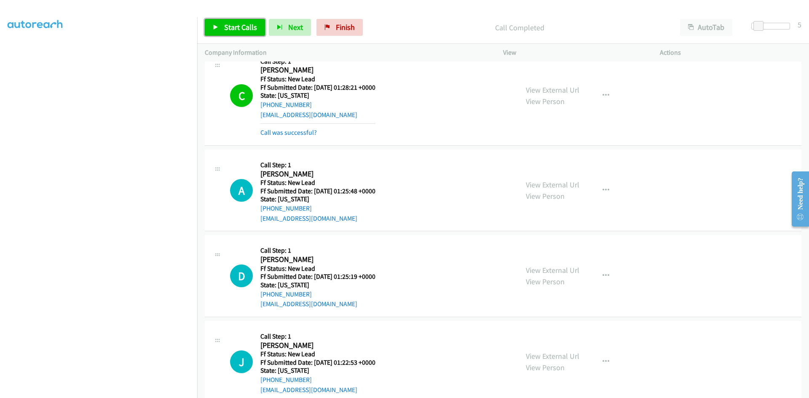
click at [252, 25] on span "Start Calls" at bounding box center [240, 27] width 33 height 10
click at [565, 186] on link "View External Url" at bounding box center [553, 185] width 54 height 10
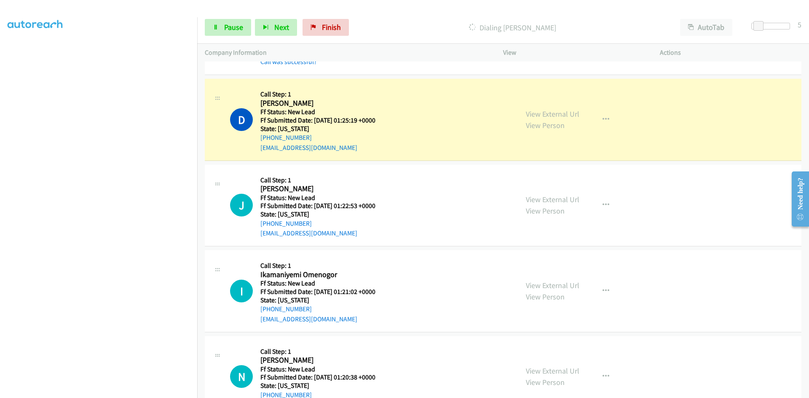
scroll to position [3769, 0]
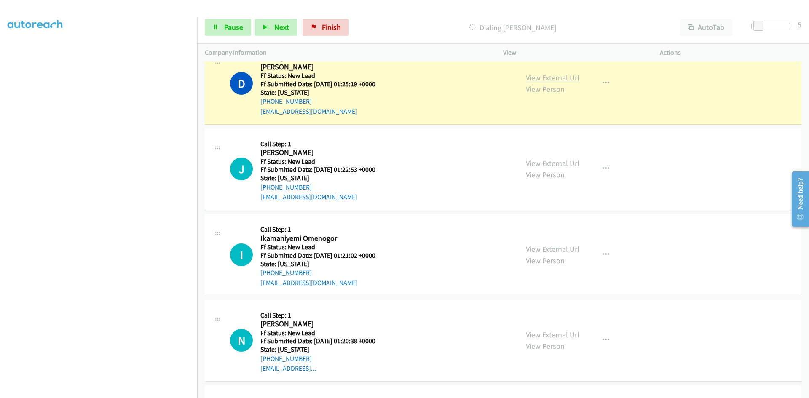
click at [566, 75] on link "View External Url" at bounding box center [553, 78] width 54 height 10
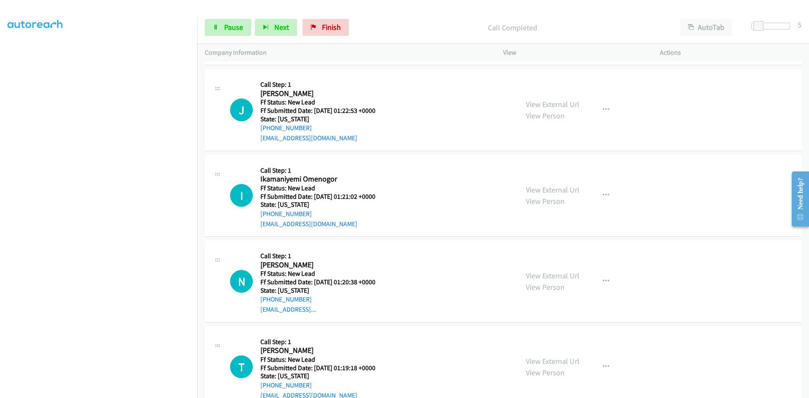
scroll to position [3854, 0]
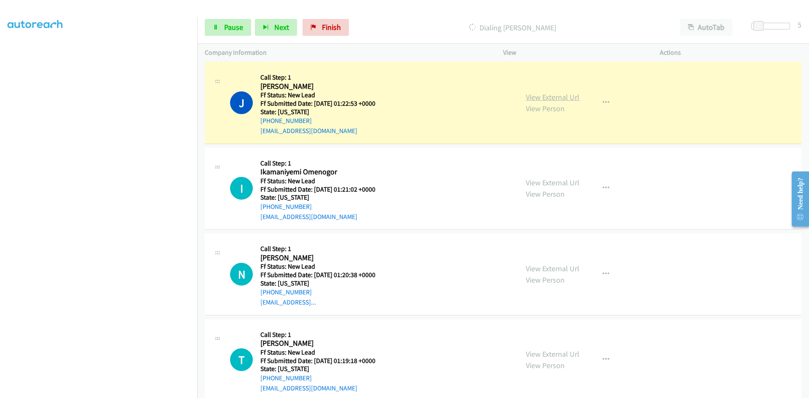
click at [556, 99] on link "View External Url" at bounding box center [553, 97] width 54 height 10
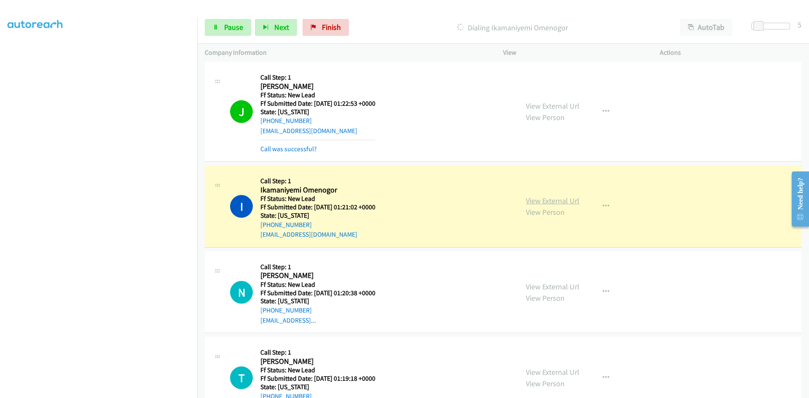
click at [546, 201] on link "View External Url" at bounding box center [553, 201] width 54 height 10
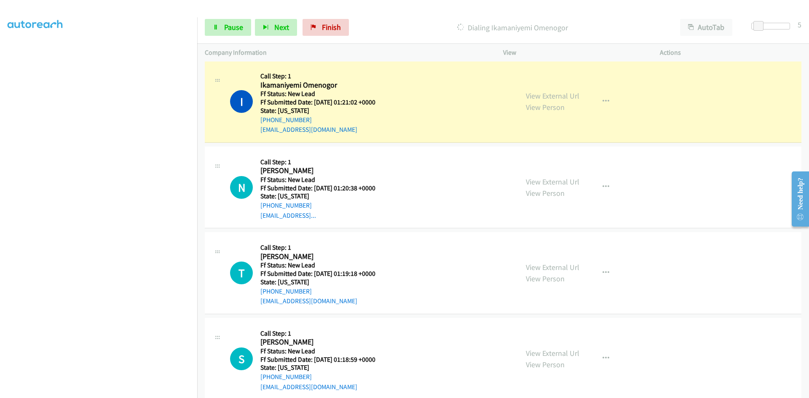
scroll to position [4022, 0]
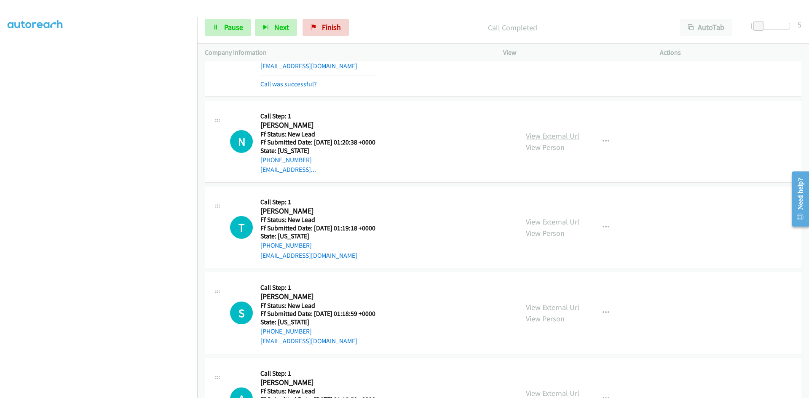
click at [560, 133] on link "View External Url" at bounding box center [553, 136] width 54 height 10
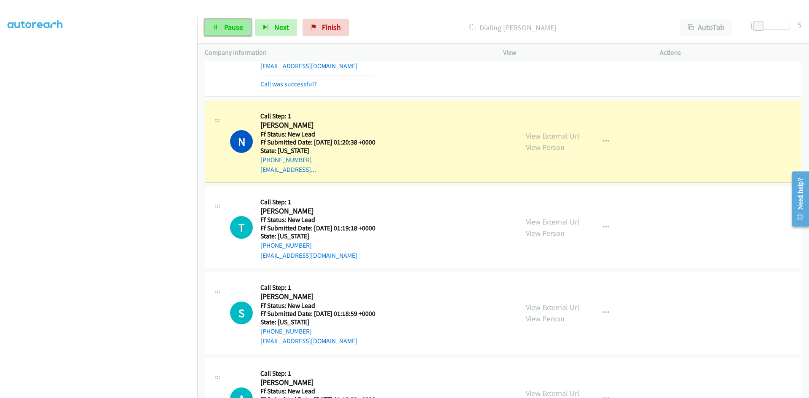
click at [215, 27] on icon at bounding box center [216, 28] width 6 height 6
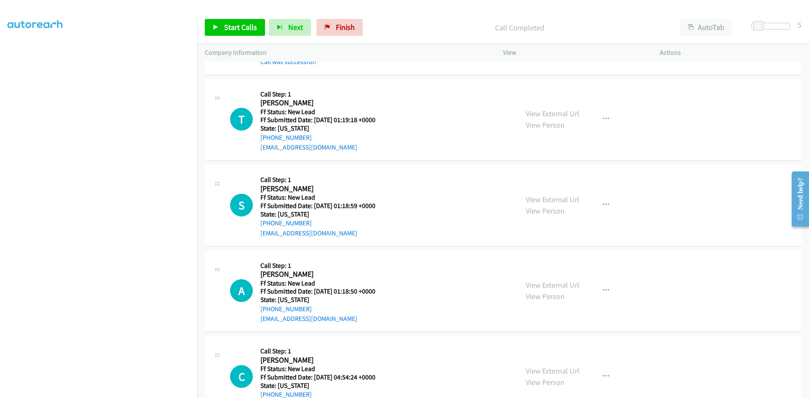
scroll to position [4149, 0]
click at [221, 30] on link "Start Calls" at bounding box center [235, 27] width 60 height 17
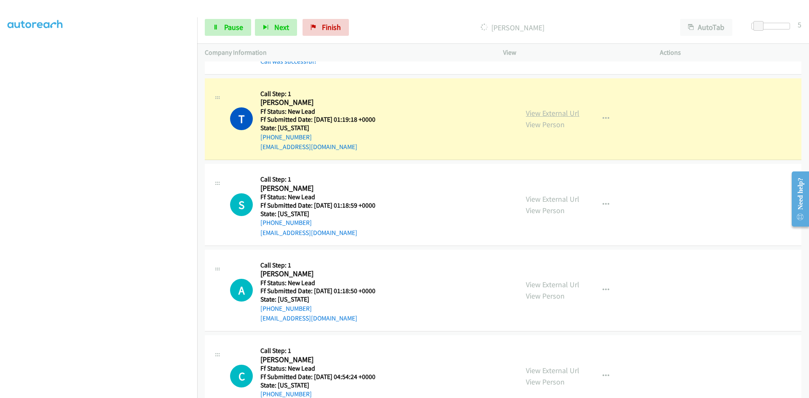
click at [535, 113] on link "View External Url" at bounding box center [553, 113] width 54 height 10
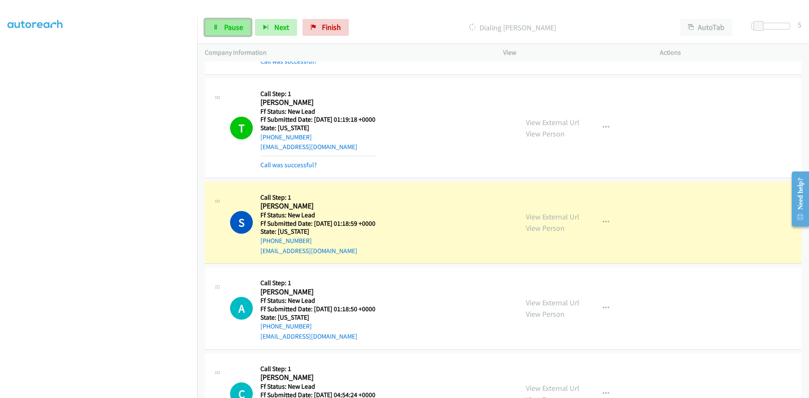
click at [236, 29] on span "Pause" at bounding box center [233, 27] width 19 height 10
click at [552, 219] on link "View External Url" at bounding box center [553, 217] width 54 height 10
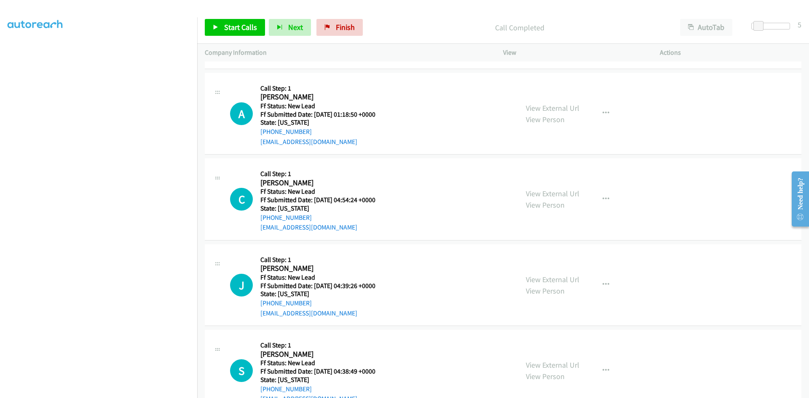
scroll to position [4359, 0]
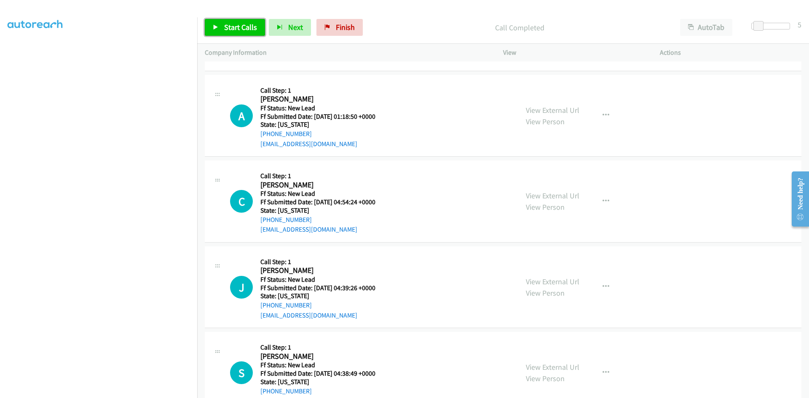
click at [223, 27] on link "Start Calls" at bounding box center [235, 27] width 60 height 17
click at [555, 110] on link "View External Url" at bounding box center [553, 110] width 54 height 10
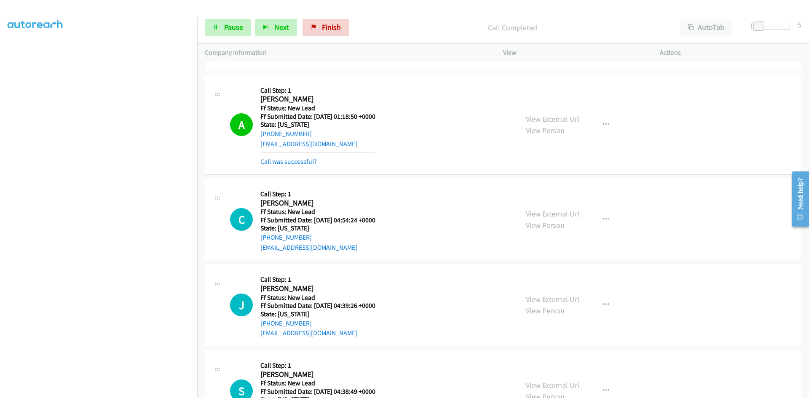
click at [542, 198] on div "View External Url View Person View External Url Email Schedule/Manage Callback …" at bounding box center [600, 219] width 164 height 67
click at [541, 212] on link "View External Url" at bounding box center [553, 214] width 54 height 10
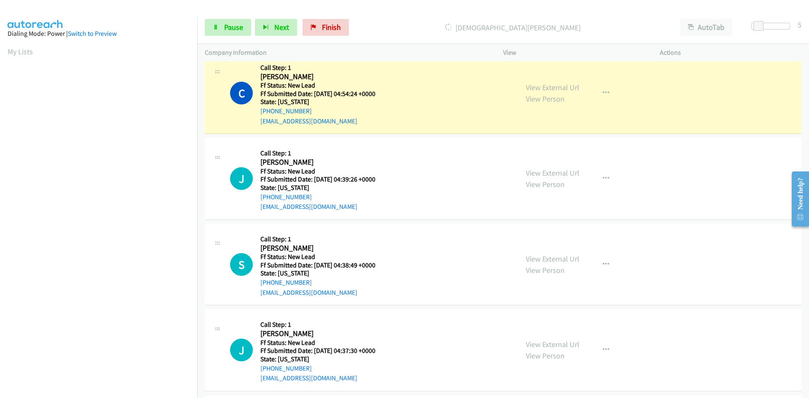
scroll to position [75, 0]
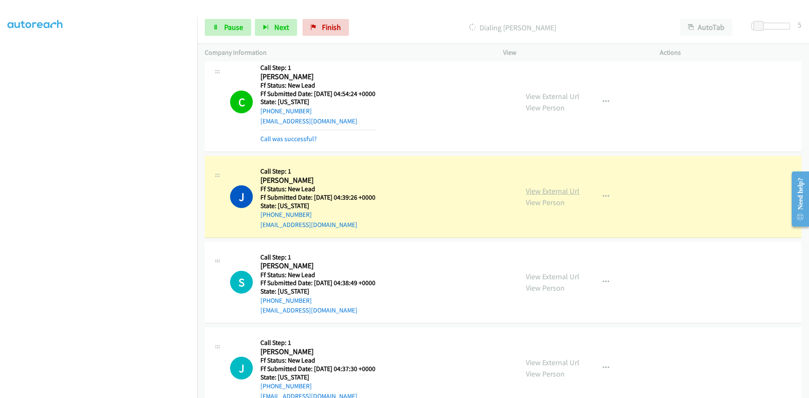
click at [526, 194] on link "View External Url" at bounding box center [553, 191] width 54 height 10
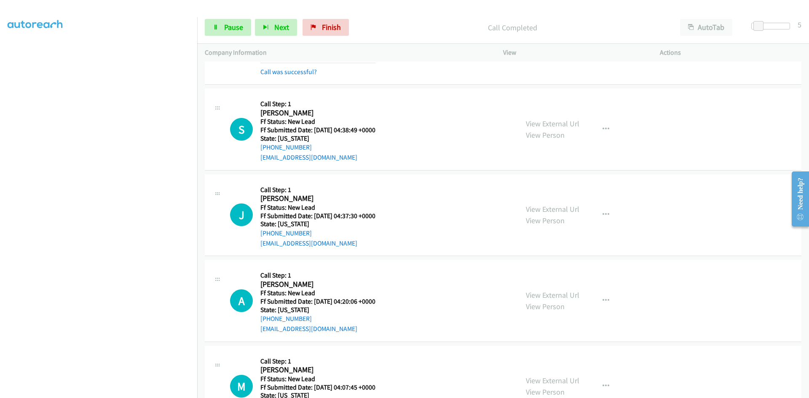
scroll to position [4696, 0]
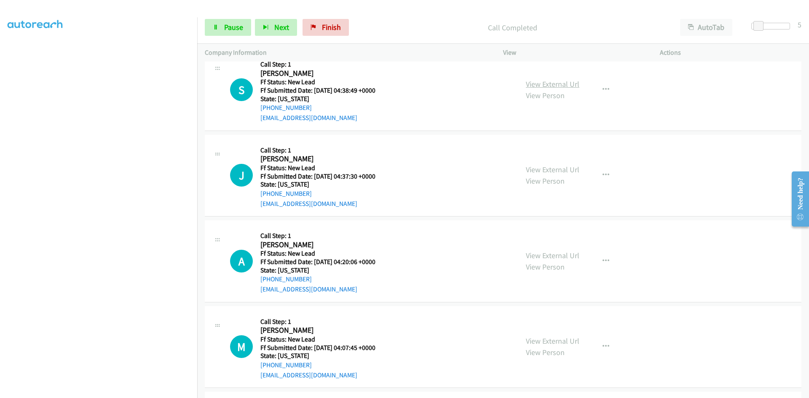
click at [555, 83] on link "View External Url" at bounding box center [553, 84] width 54 height 10
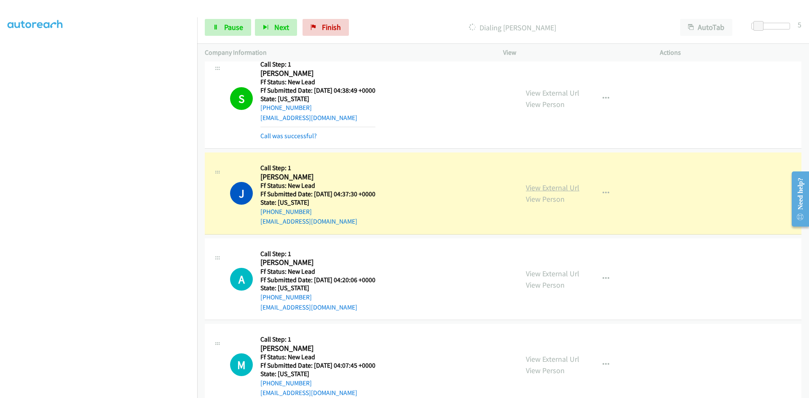
click at [535, 186] on link "View External Url" at bounding box center [553, 188] width 54 height 10
click at [545, 188] on link "View External Url" at bounding box center [553, 188] width 54 height 10
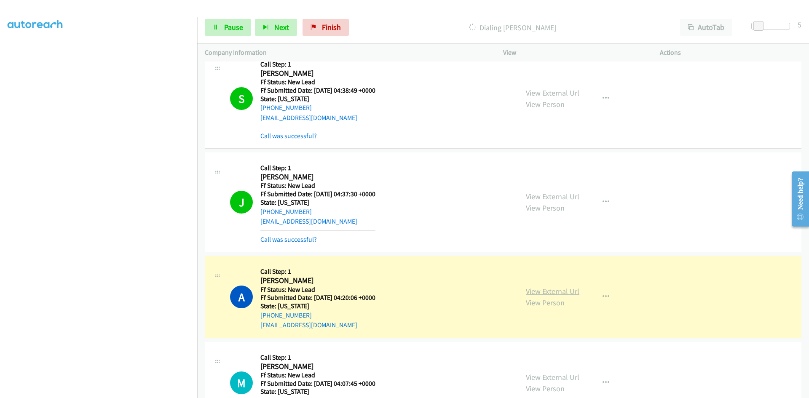
click at [542, 290] on link "View External Url" at bounding box center [553, 292] width 54 height 10
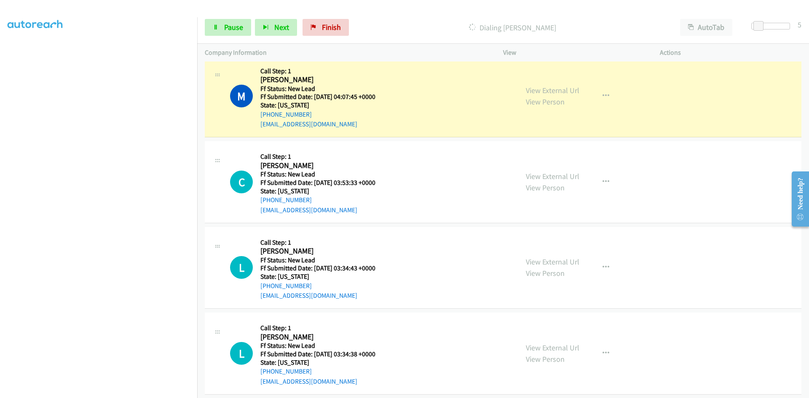
scroll to position [4992, 0]
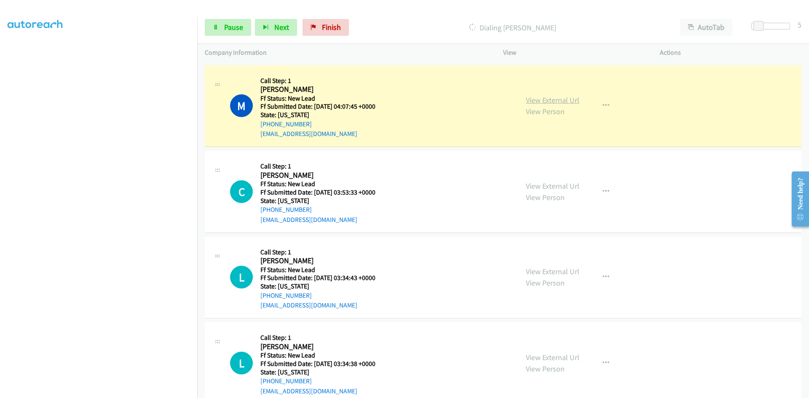
click at [561, 97] on link "View External Url" at bounding box center [553, 100] width 54 height 10
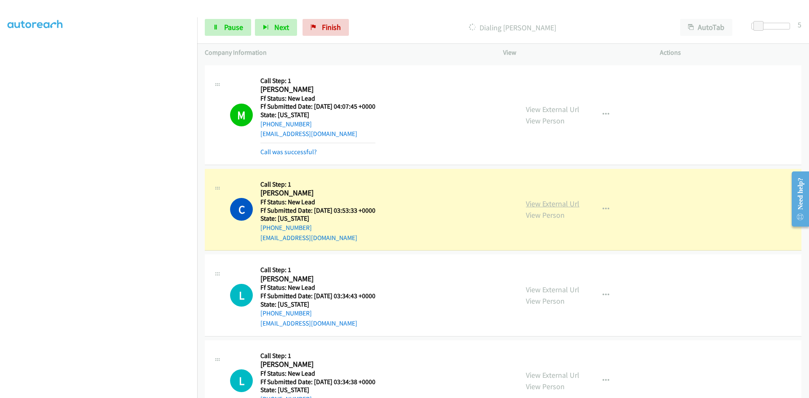
click at [544, 203] on link "View External Url" at bounding box center [553, 204] width 54 height 10
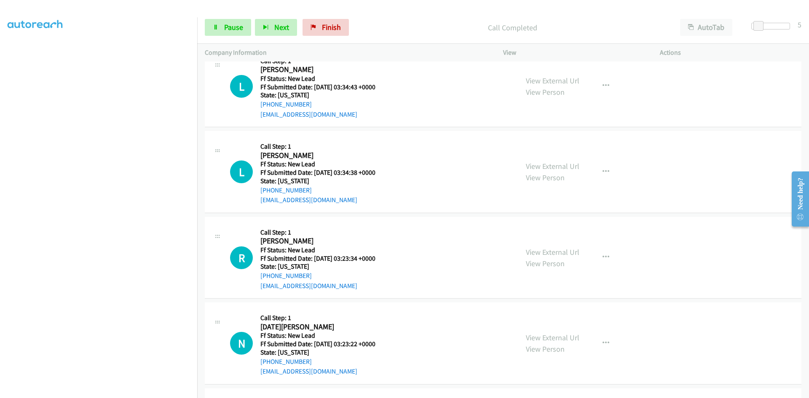
scroll to position [5202, 0]
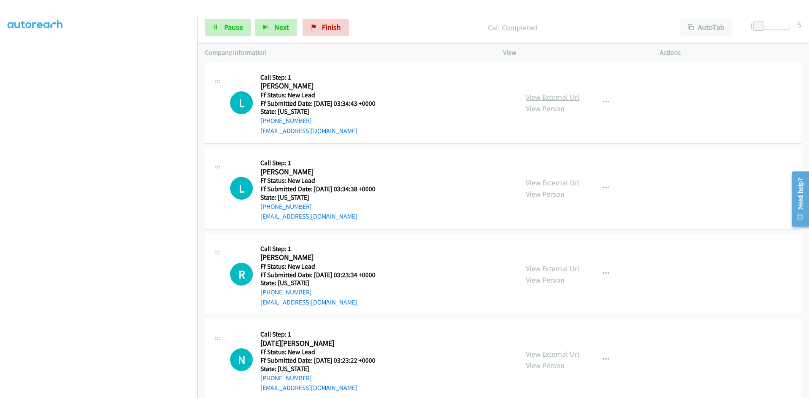
click at [546, 98] on link "View External Url" at bounding box center [553, 97] width 54 height 10
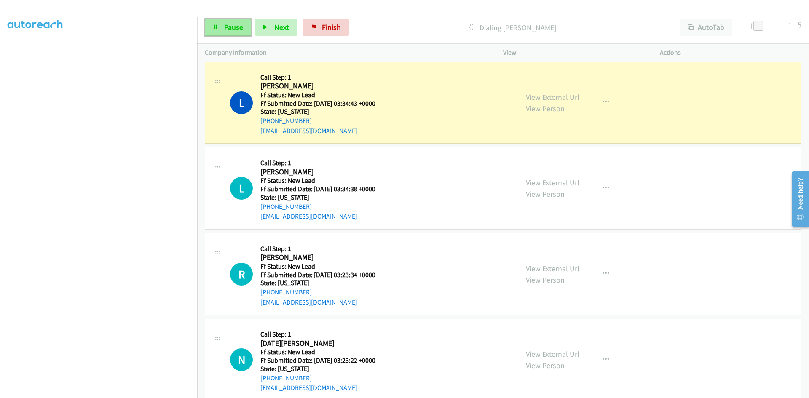
click at [234, 28] on span "Pause" at bounding box center [233, 27] width 19 height 10
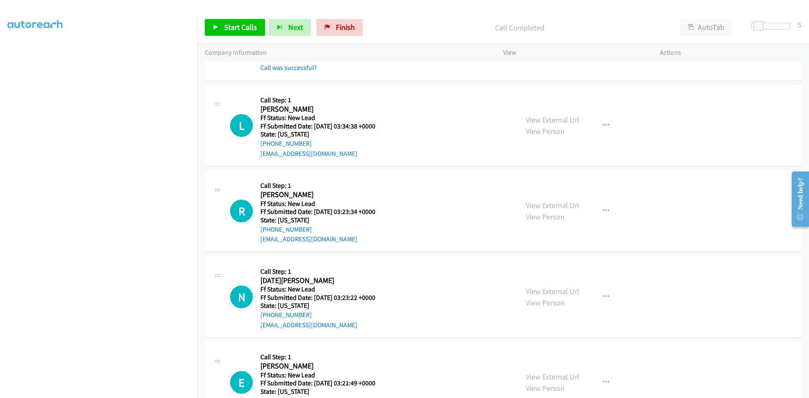
scroll to position [5287, 0]
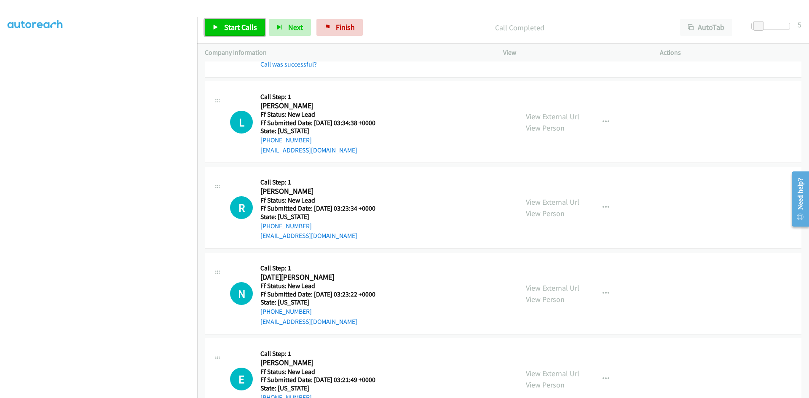
click at [231, 27] on span "Start Calls" at bounding box center [240, 27] width 33 height 10
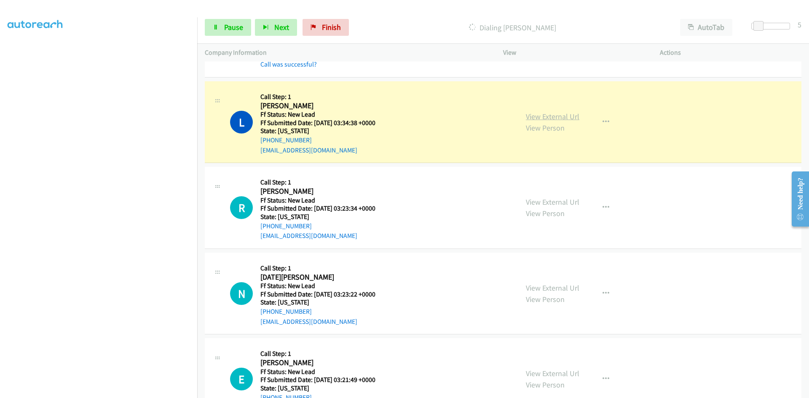
click at [567, 116] on link "View External Url" at bounding box center [553, 117] width 54 height 10
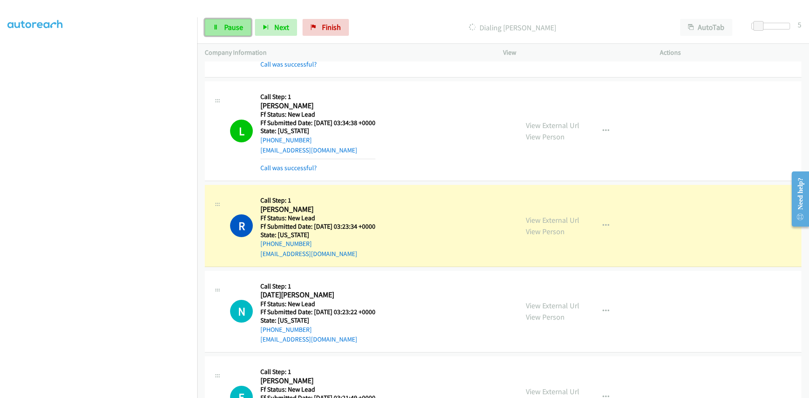
click at [238, 27] on span "Pause" at bounding box center [233, 27] width 19 height 10
click at [560, 221] on link "View External Url" at bounding box center [553, 220] width 54 height 10
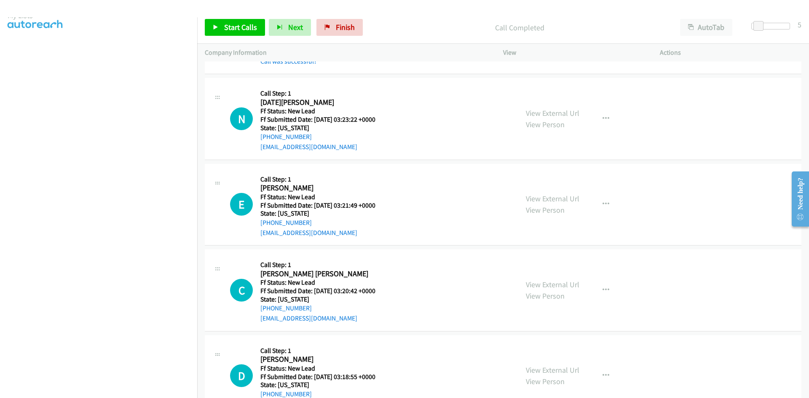
scroll to position [0, 0]
click at [25, 51] on link "My Lists" at bounding box center [20, 52] width 25 height 10
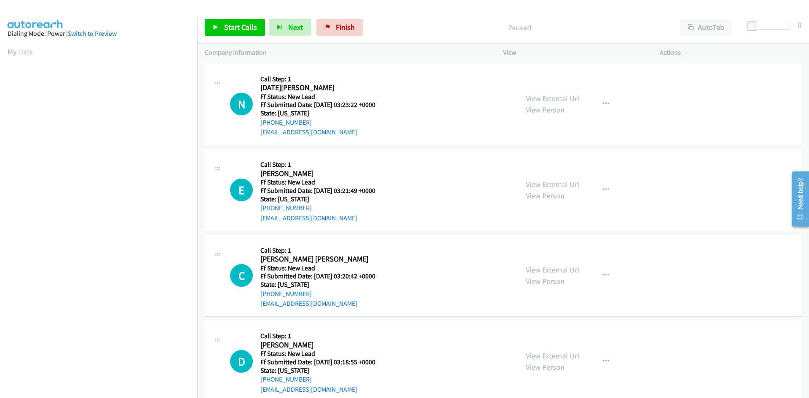
scroll to position [48, 0]
click at [241, 21] on link "Start Calls" at bounding box center [235, 27] width 60 height 17
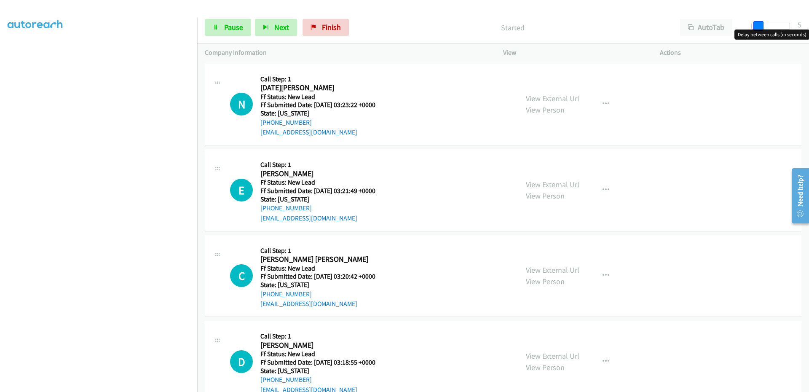
drag, startPoint x: 754, startPoint y: 24, endPoint x: 760, endPoint y: 24, distance: 6.3
click at [760, 24] on span at bounding box center [759, 26] width 10 height 10
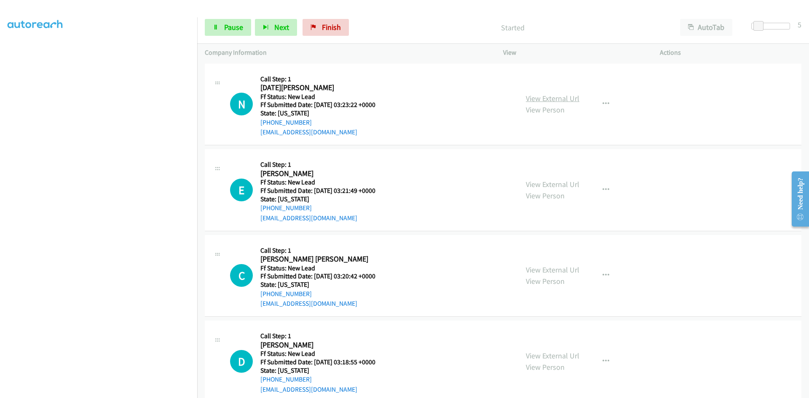
click at [566, 96] on link "View External Url" at bounding box center [553, 99] width 54 height 10
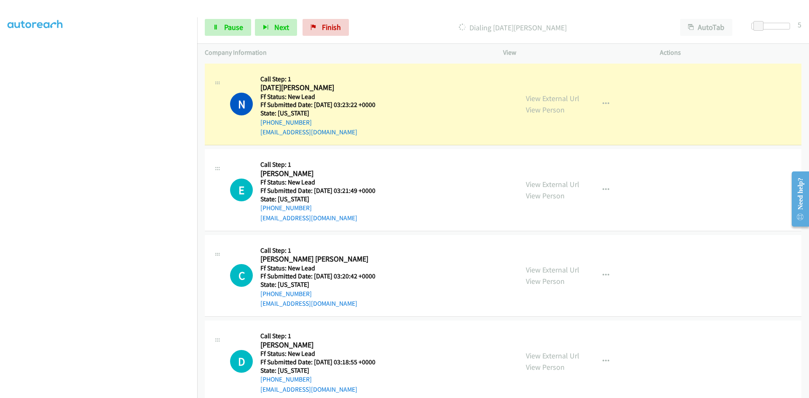
scroll to position [74, 0]
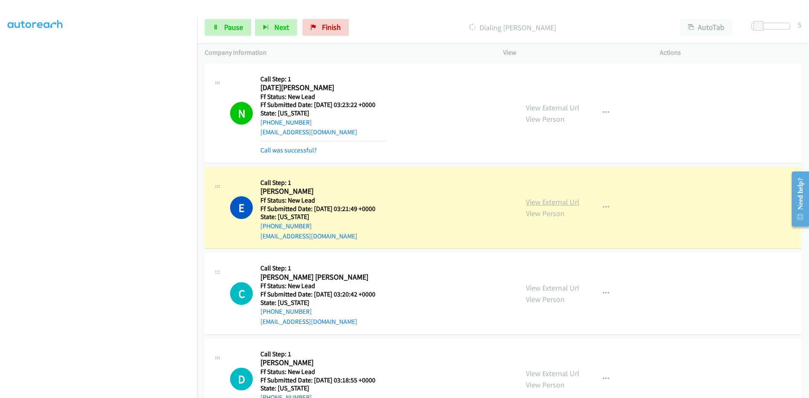
click at [554, 199] on link "View External Url" at bounding box center [553, 202] width 54 height 10
click at [220, 25] on link "Pause" at bounding box center [228, 27] width 46 height 17
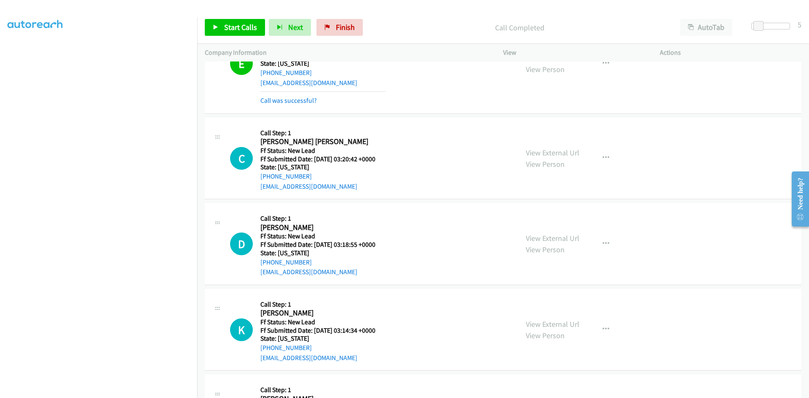
scroll to position [169, 0]
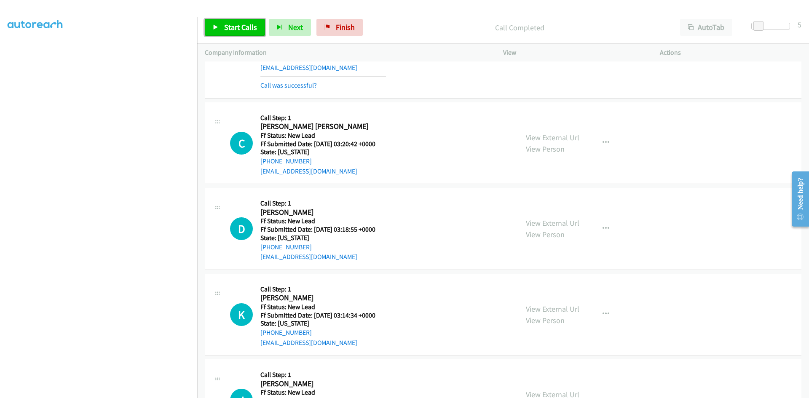
click at [226, 25] on span "Start Calls" at bounding box center [240, 27] width 33 height 10
click at [536, 138] on link "View External Url" at bounding box center [553, 138] width 54 height 10
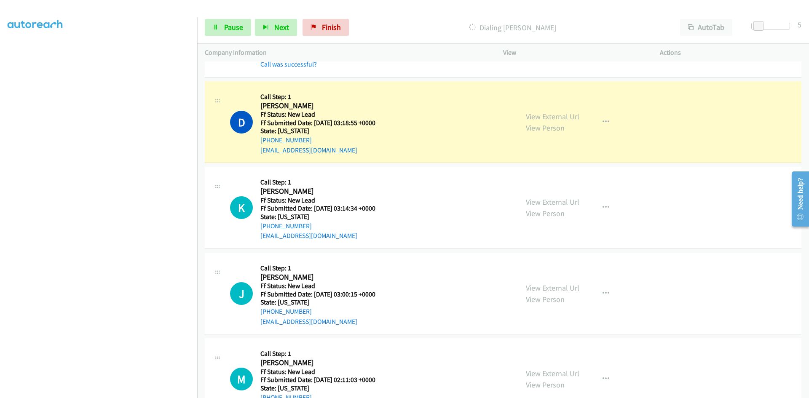
scroll to position [295, 0]
click at [564, 118] on link "View External Url" at bounding box center [553, 115] width 54 height 10
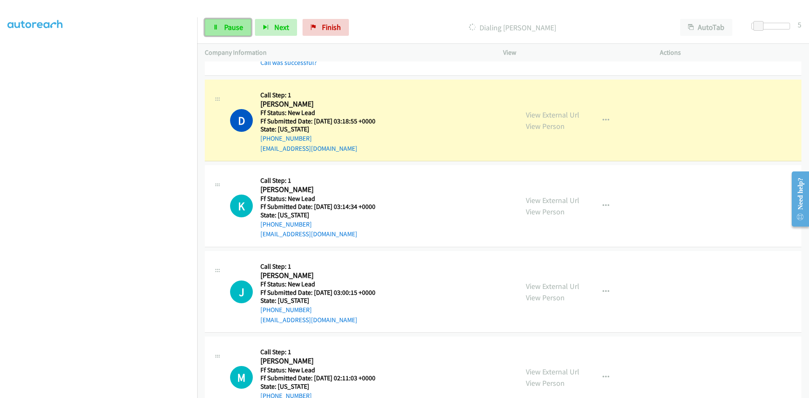
click at [229, 27] on span "Pause" at bounding box center [233, 27] width 19 height 10
click at [225, 25] on span "Start Calls" at bounding box center [240, 27] width 33 height 10
click at [233, 27] on span "Pause" at bounding box center [233, 27] width 19 height 10
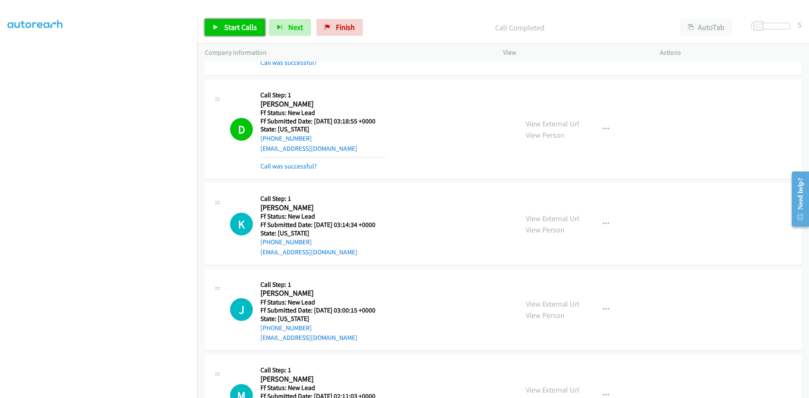
click at [228, 23] on span "Start Calls" at bounding box center [240, 27] width 33 height 10
click at [462, 20] on div "Started" at bounding box center [513, 27] width 320 height 17
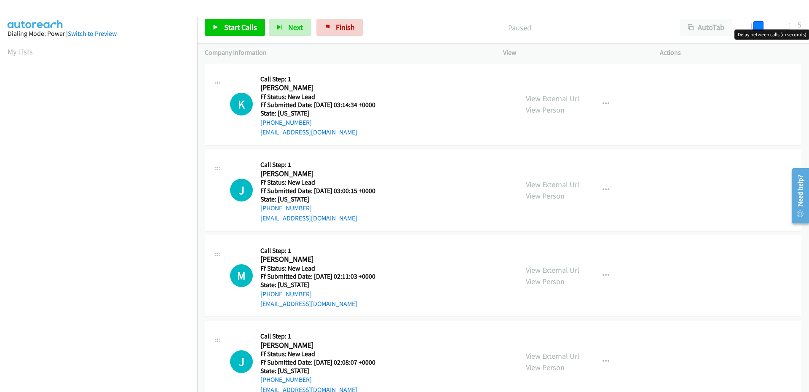
click at [760, 25] on span at bounding box center [759, 26] width 10 height 10
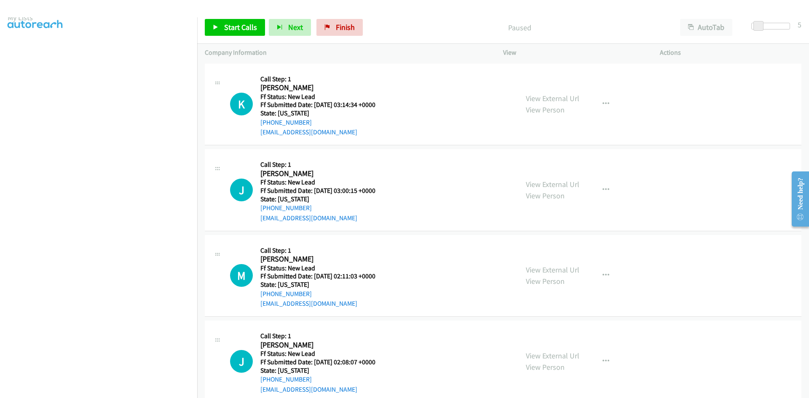
scroll to position [74, 0]
click at [224, 26] on span "Start Calls" at bounding box center [240, 27] width 33 height 10
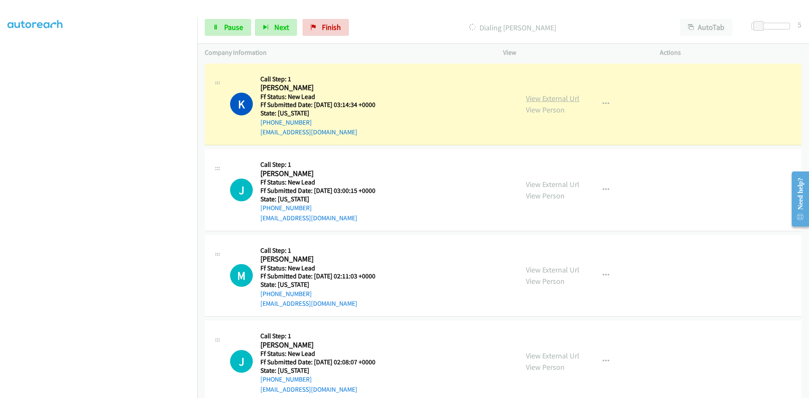
click at [563, 100] on link "View External Url" at bounding box center [553, 99] width 54 height 10
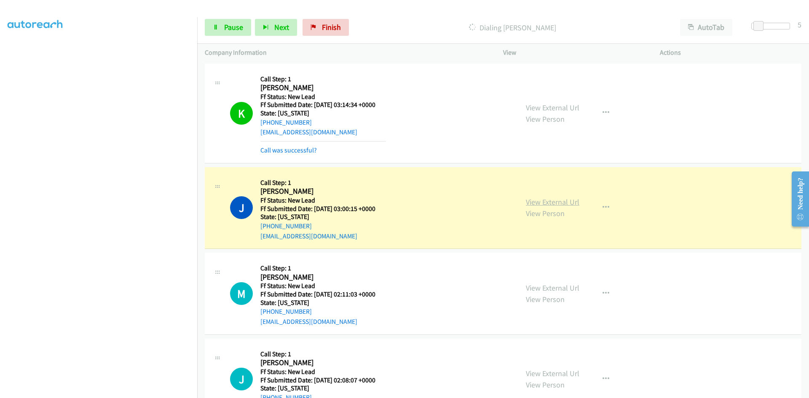
click at [543, 200] on link "View External Url" at bounding box center [553, 202] width 54 height 10
click at [305, 153] on link "Call was successful?" at bounding box center [288, 150] width 56 height 8
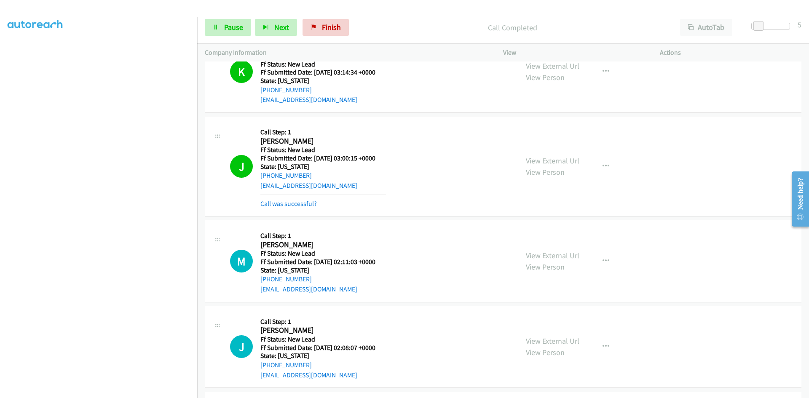
scroll to position [169, 0]
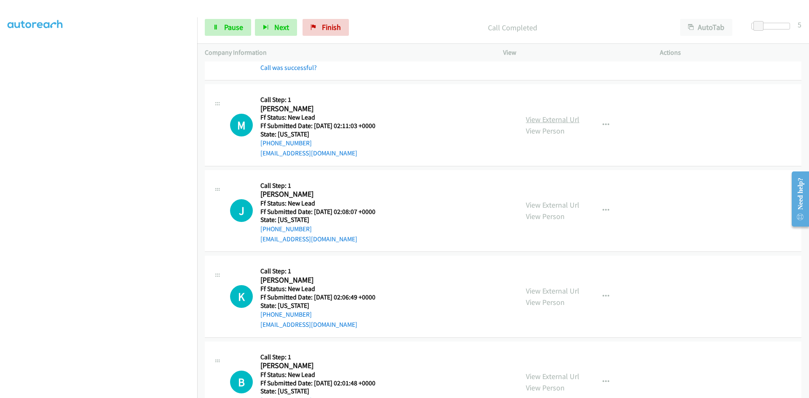
click at [535, 121] on link "View External Url" at bounding box center [553, 120] width 54 height 10
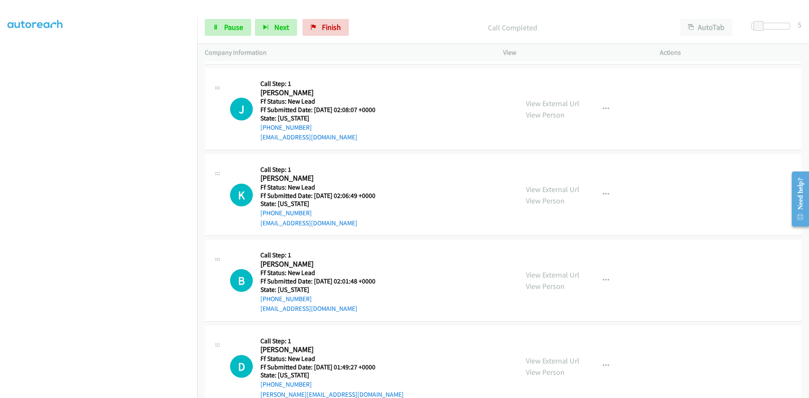
scroll to position [295, 0]
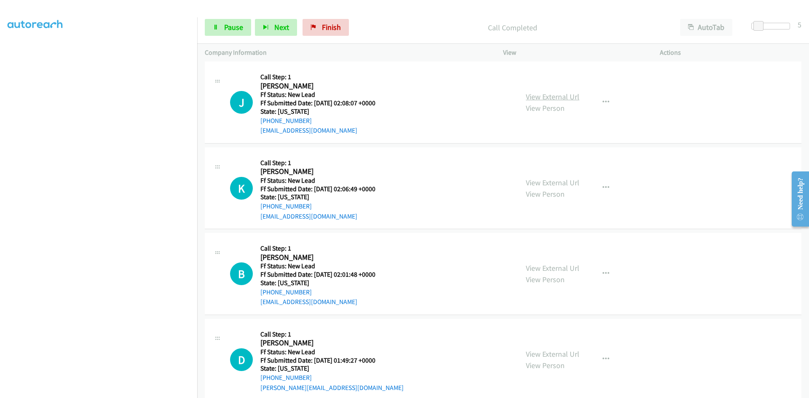
click at [539, 97] on link "View External Url" at bounding box center [553, 97] width 54 height 10
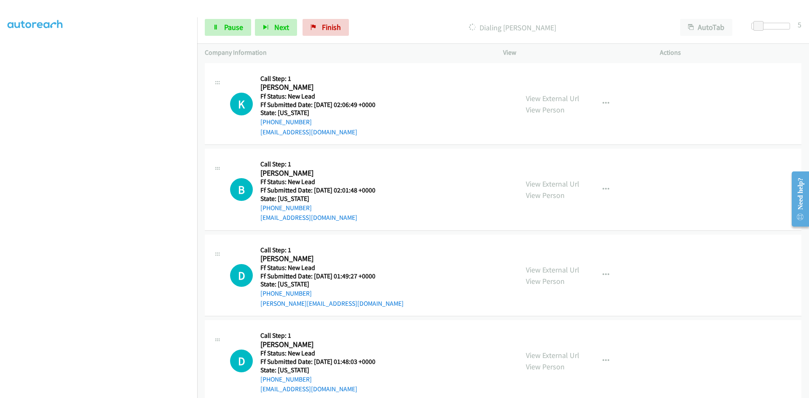
scroll to position [397, 0]
click at [543, 101] on link "View External Url" at bounding box center [553, 99] width 54 height 10
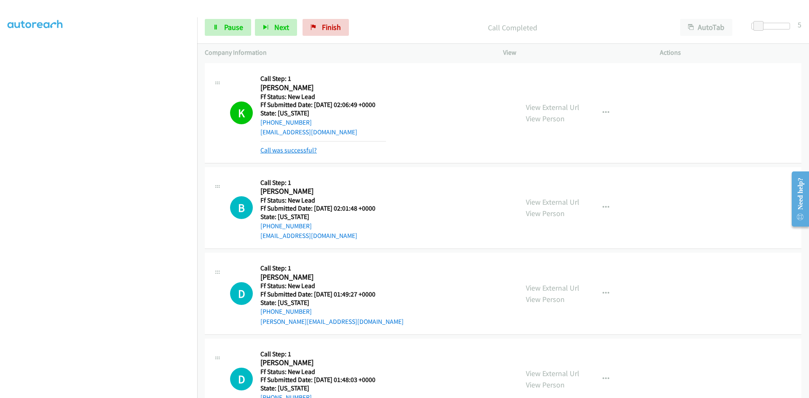
click at [301, 149] on link "Call was successful?" at bounding box center [288, 150] width 56 height 8
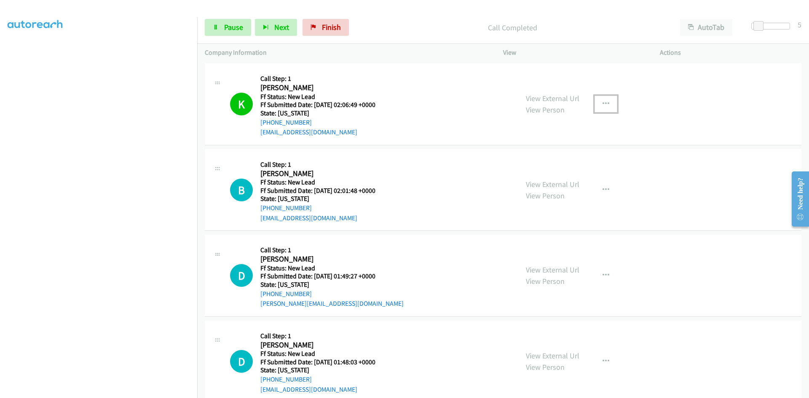
click at [603, 103] on icon "button" at bounding box center [606, 104] width 7 height 7
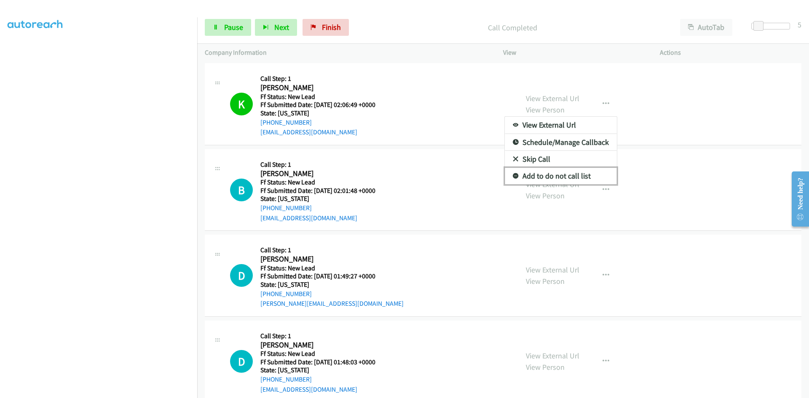
click at [577, 174] on link "Add to do not call list" at bounding box center [561, 176] width 112 height 17
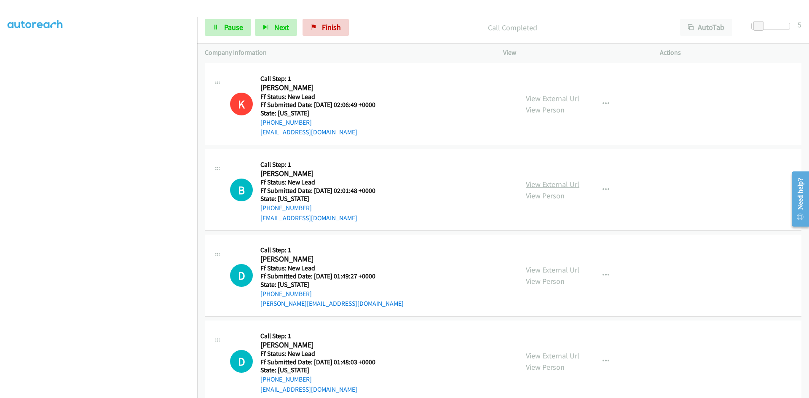
click at [564, 184] on link "View External Url" at bounding box center [553, 185] width 54 height 10
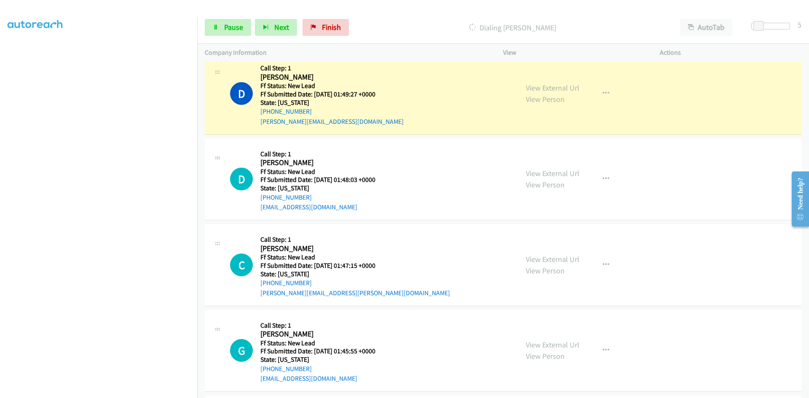
scroll to position [608, 0]
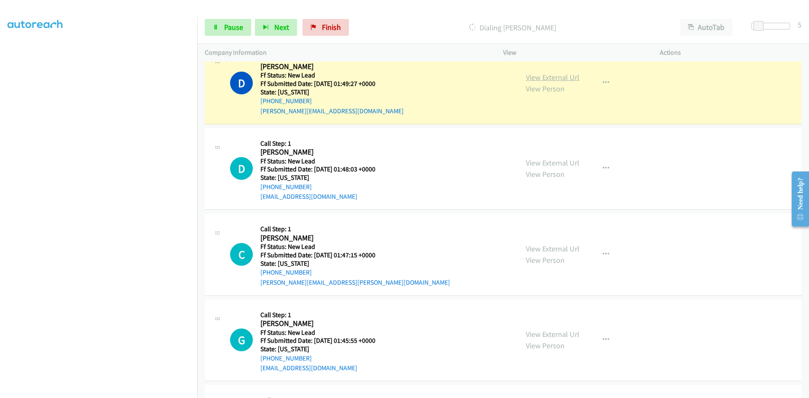
click at [575, 78] on link "View External Url" at bounding box center [553, 77] width 54 height 10
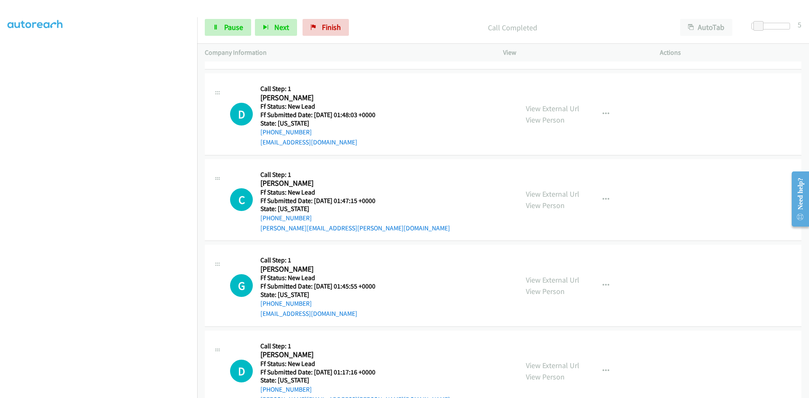
scroll to position [692, 0]
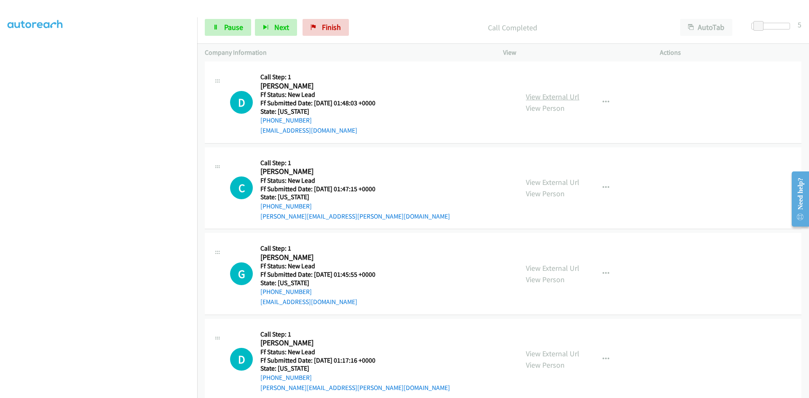
click at [561, 97] on link "View External Url" at bounding box center [553, 97] width 54 height 10
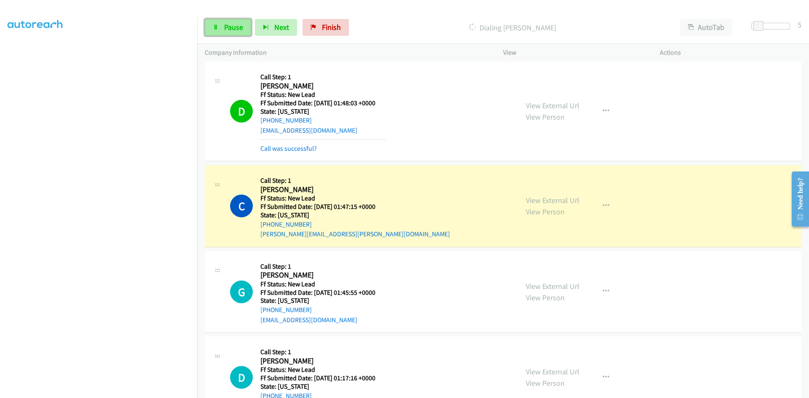
click at [241, 27] on span "Pause" at bounding box center [233, 27] width 19 height 10
click at [567, 203] on link "View External Url" at bounding box center [553, 201] width 54 height 10
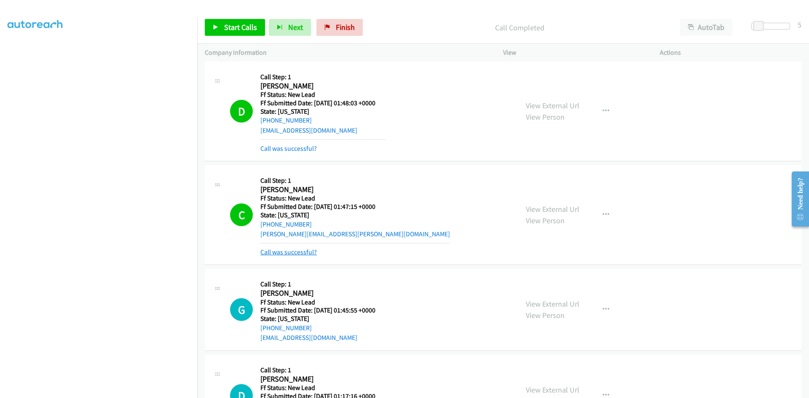
click at [303, 252] on link "Call was successful?" at bounding box center [288, 252] width 56 height 8
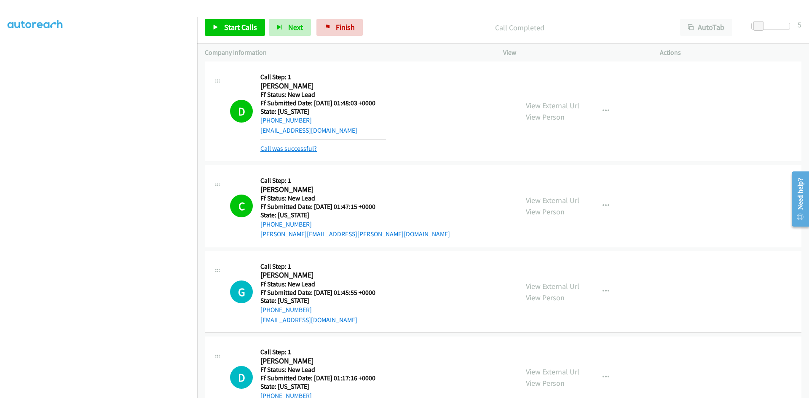
click at [298, 149] on link "Call was successful?" at bounding box center [288, 149] width 56 height 8
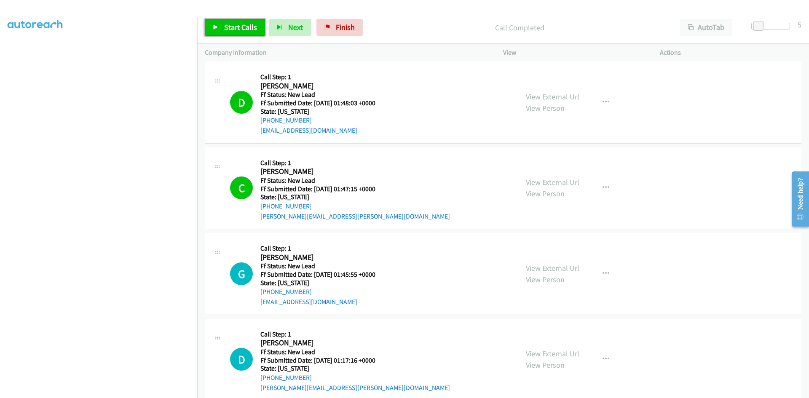
click at [220, 24] on link "Start Calls" at bounding box center [235, 27] width 60 height 17
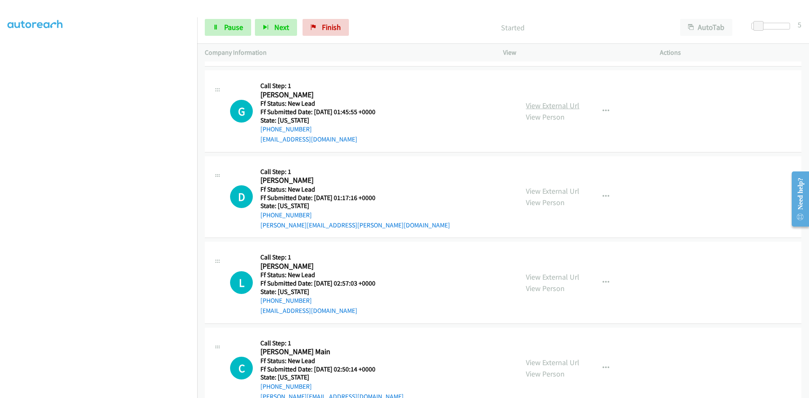
scroll to position [861, 0]
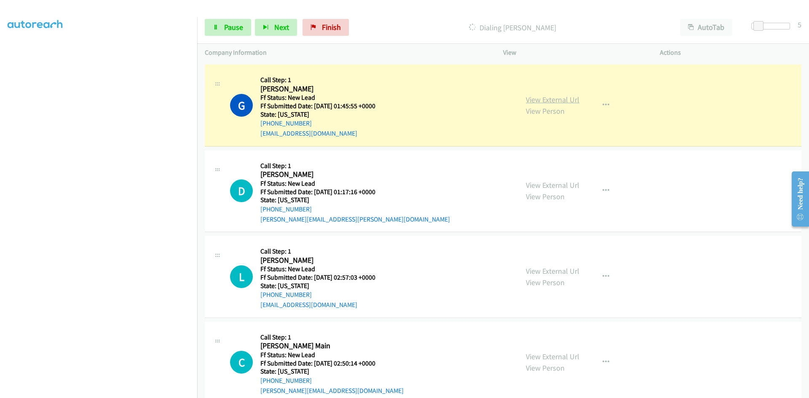
click at [558, 102] on link "View External Url" at bounding box center [553, 100] width 54 height 10
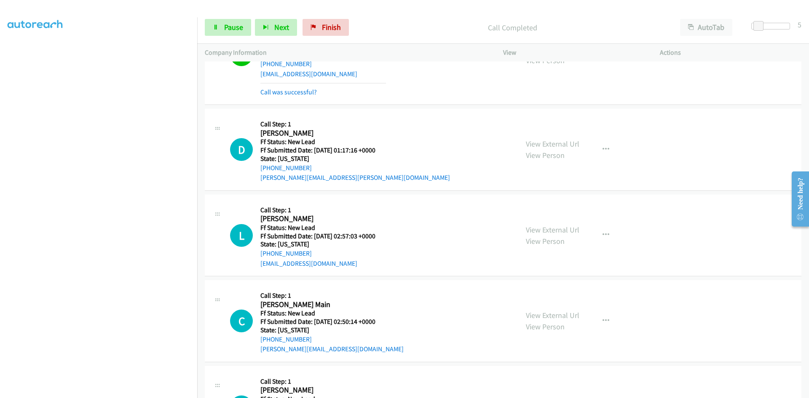
scroll to position [945, 0]
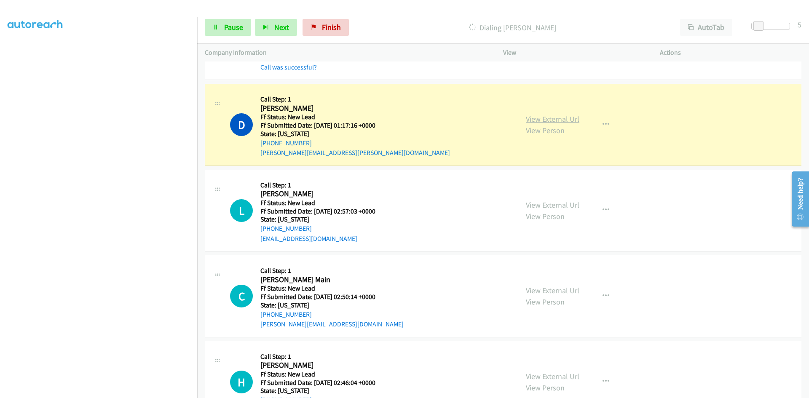
click at [533, 121] on link "View External Url" at bounding box center [553, 119] width 54 height 10
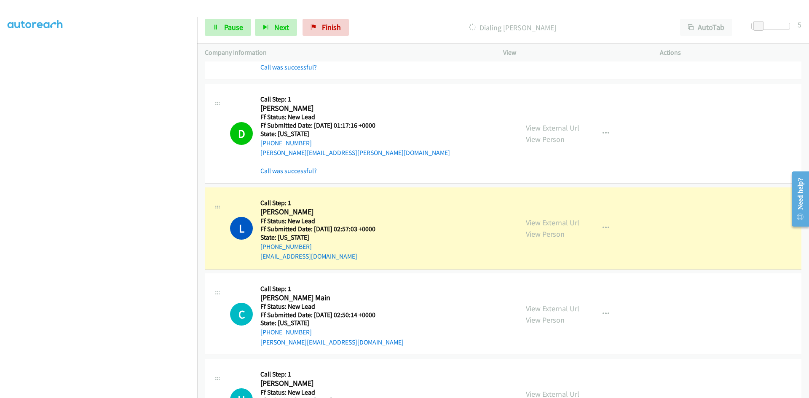
click at [572, 224] on link "View External Url" at bounding box center [553, 223] width 54 height 10
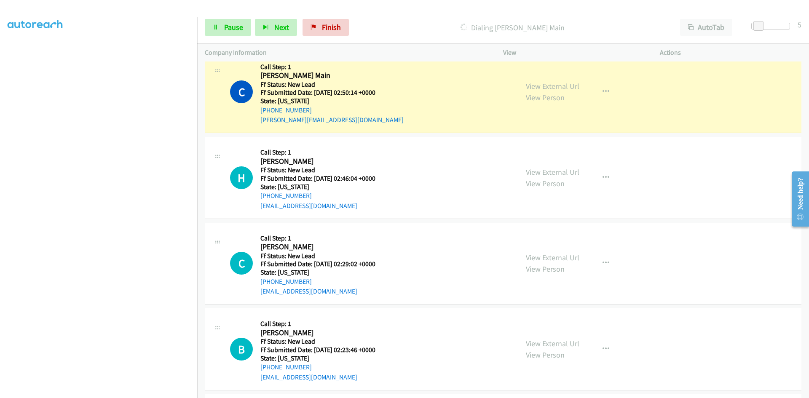
scroll to position [1198, 0]
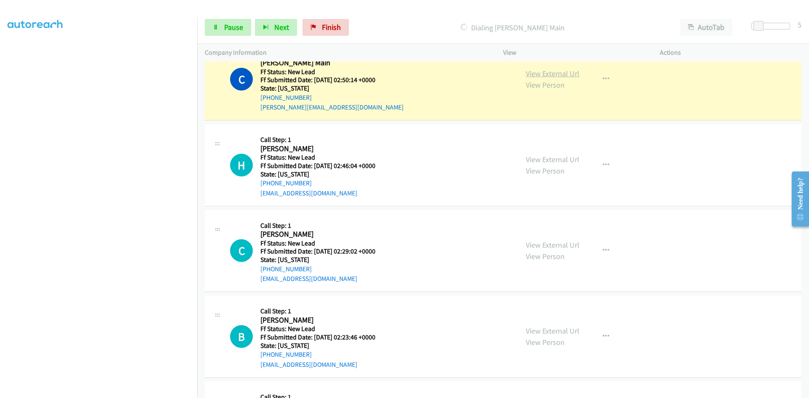
click at [569, 75] on link "View External Url" at bounding box center [553, 74] width 54 height 10
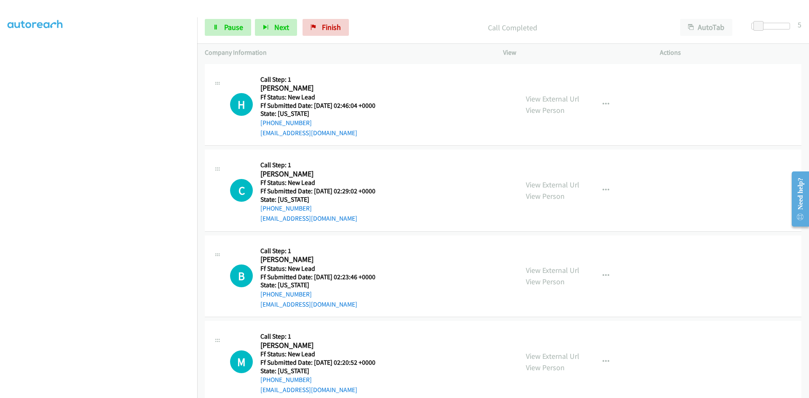
scroll to position [1282, 0]
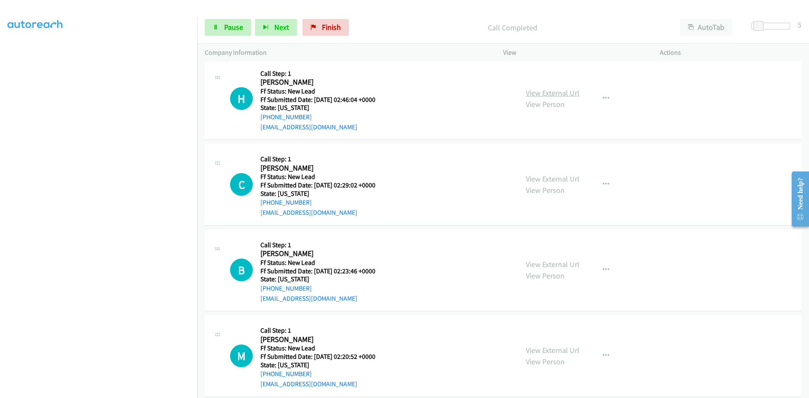
click at [559, 94] on link "View External Url" at bounding box center [553, 93] width 54 height 10
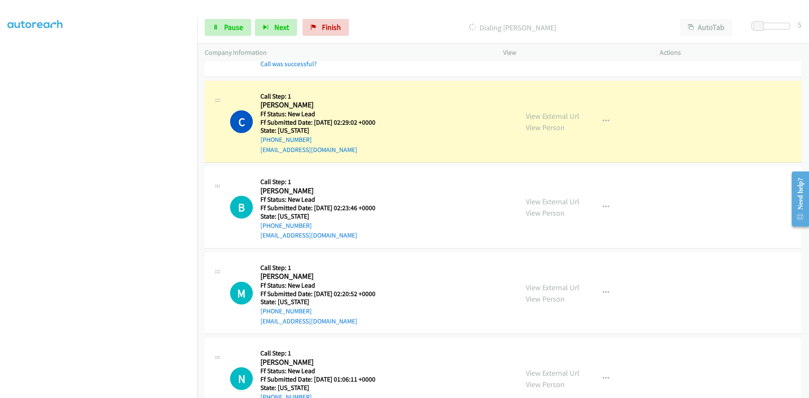
scroll to position [1366, 0]
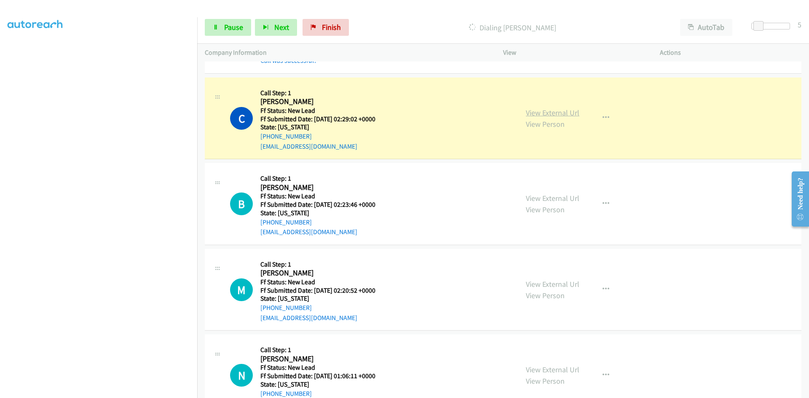
click at [559, 115] on link "View External Url" at bounding box center [553, 113] width 54 height 10
click at [529, 199] on link "View External Url" at bounding box center [553, 198] width 54 height 10
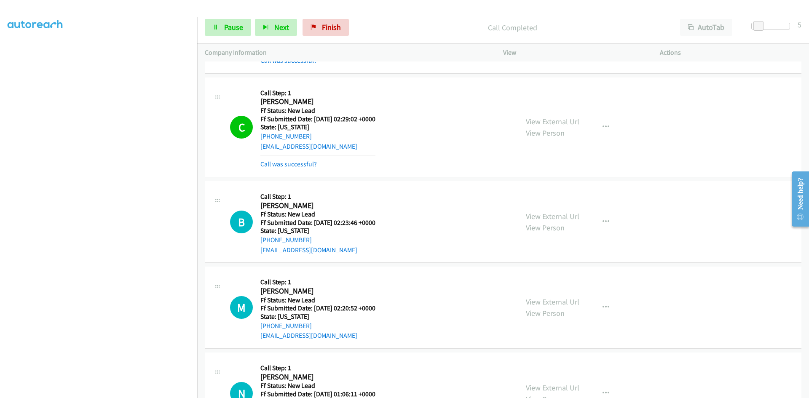
click at [291, 162] on link "Call was successful?" at bounding box center [288, 164] width 56 height 8
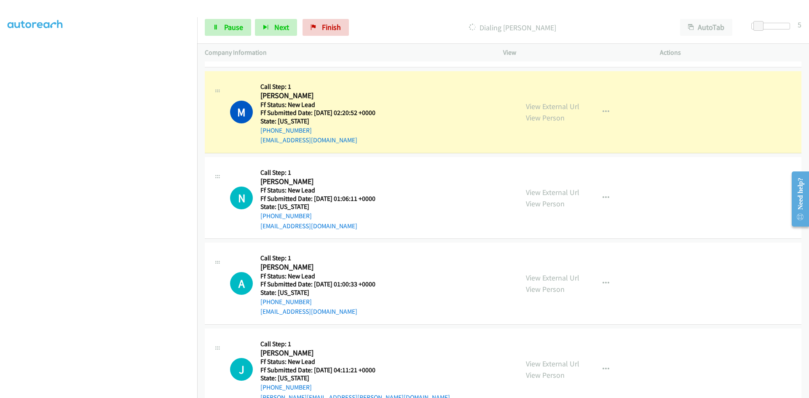
scroll to position [1577, 0]
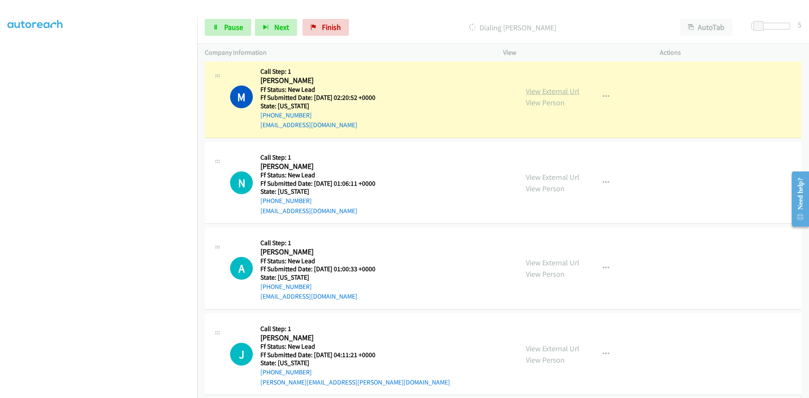
click at [561, 92] on link "View External Url" at bounding box center [553, 91] width 54 height 10
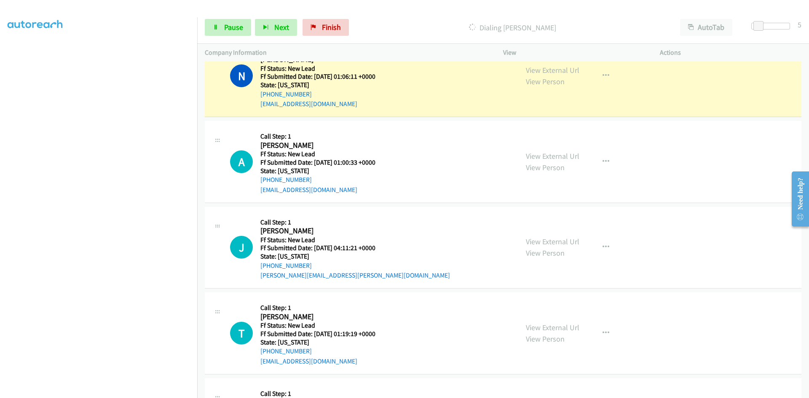
scroll to position [1704, 0]
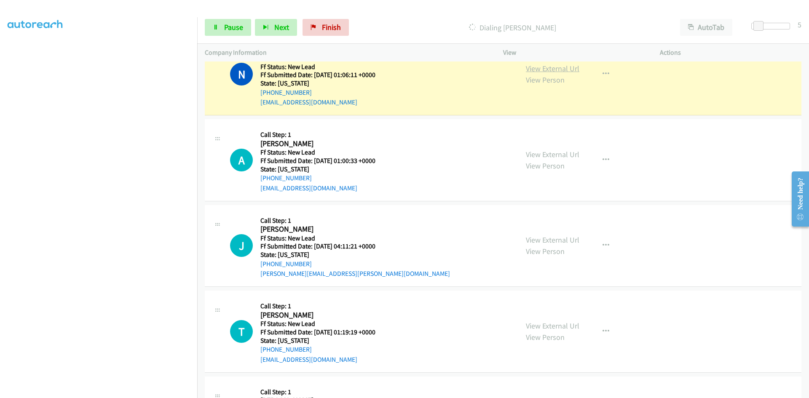
click at [534, 70] on link "View External Url" at bounding box center [553, 69] width 54 height 10
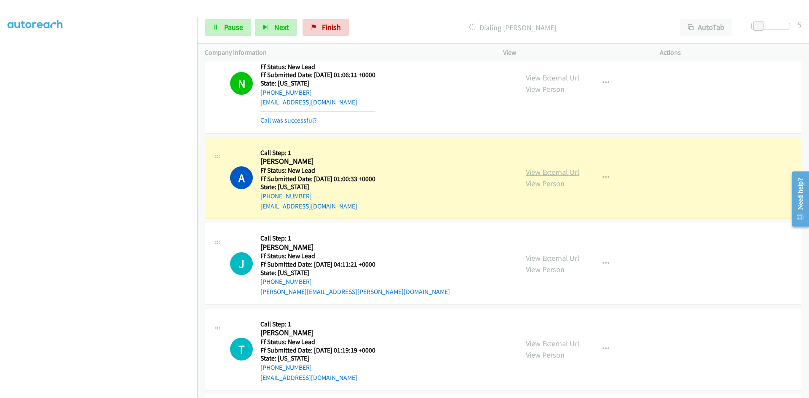
click at [543, 168] on link "View External Url" at bounding box center [553, 172] width 54 height 10
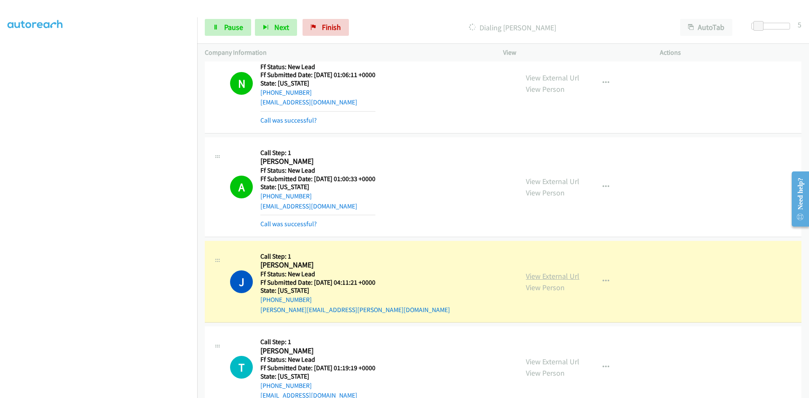
click at [527, 275] on link "View External Url" at bounding box center [553, 276] width 54 height 10
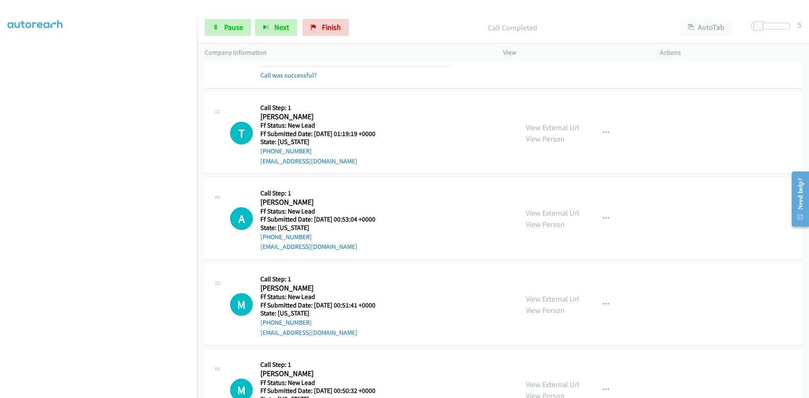
scroll to position [1956, 0]
click at [559, 129] on link "View External Url" at bounding box center [553, 127] width 54 height 10
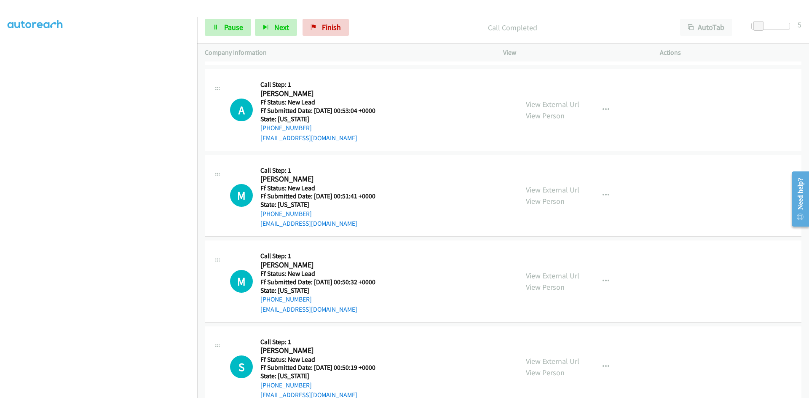
scroll to position [2101, 0]
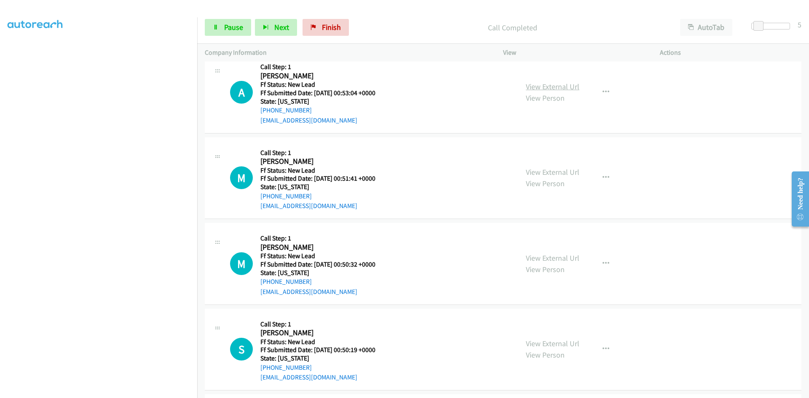
click at [556, 88] on link "View External Url" at bounding box center [553, 87] width 54 height 10
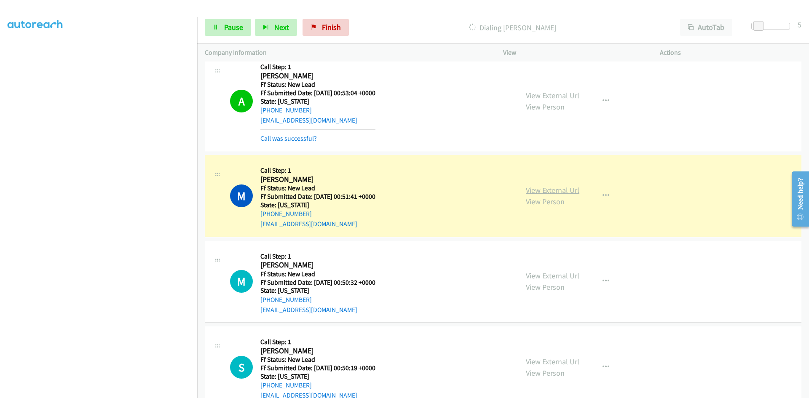
click at [538, 191] on link "View External Url" at bounding box center [553, 190] width 54 height 10
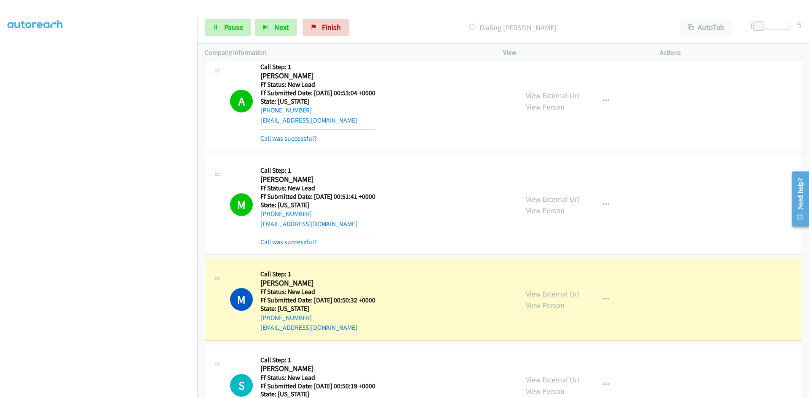
click at [537, 293] on link "View External Url" at bounding box center [553, 294] width 54 height 10
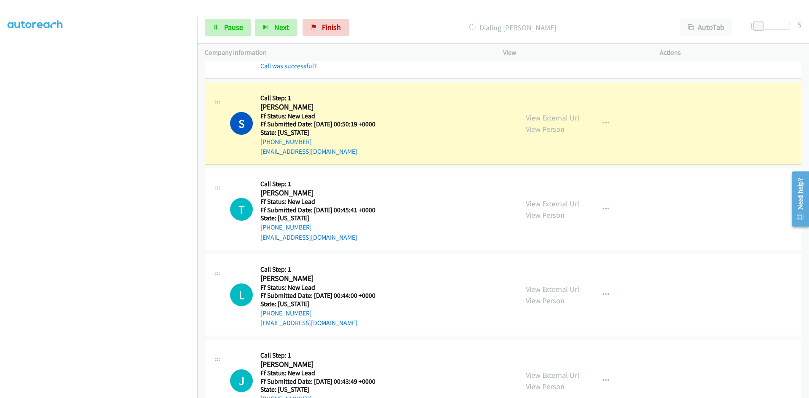
scroll to position [2396, 0]
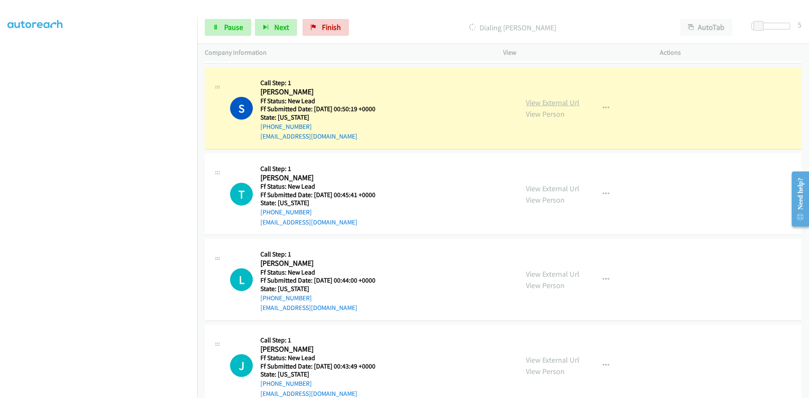
click at [535, 103] on link "View External Url" at bounding box center [553, 103] width 54 height 10
click at [228, 25] on span "Pause" at bounding box center [233, 27] width 19 height 10
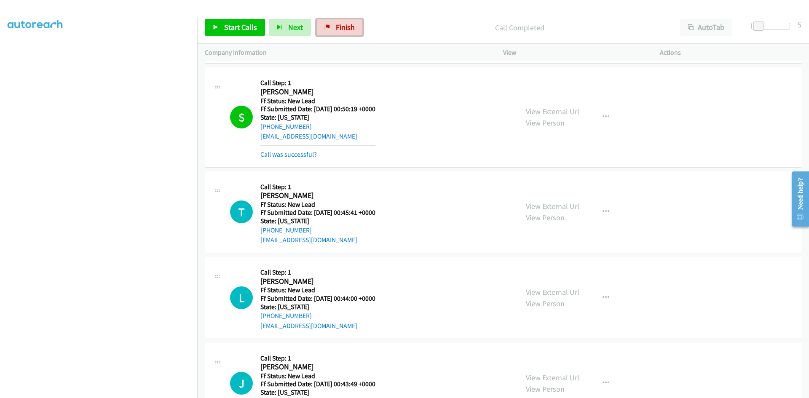
drag, startPoint x: 326, startPoint y: 24, endPoint x: 470, endPoint y: 24, distance: 144.1
click at [326, 25] on icon at bounding box center [328, 28] width 6 height 6
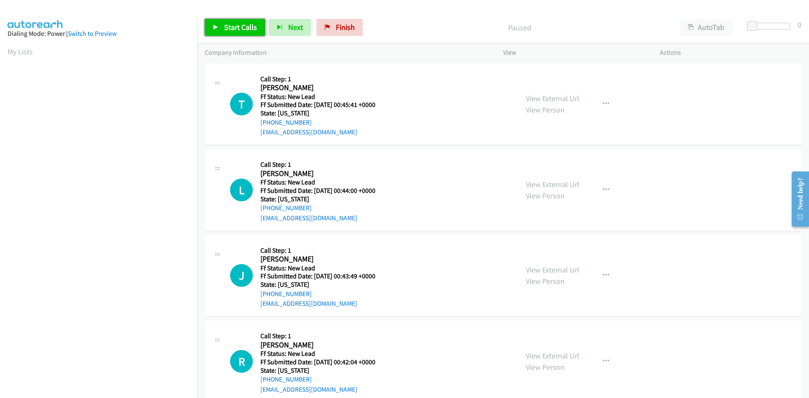
click at [244, 29] on span "Start Calls" at bounding box center [240, 27] width 33 height 10
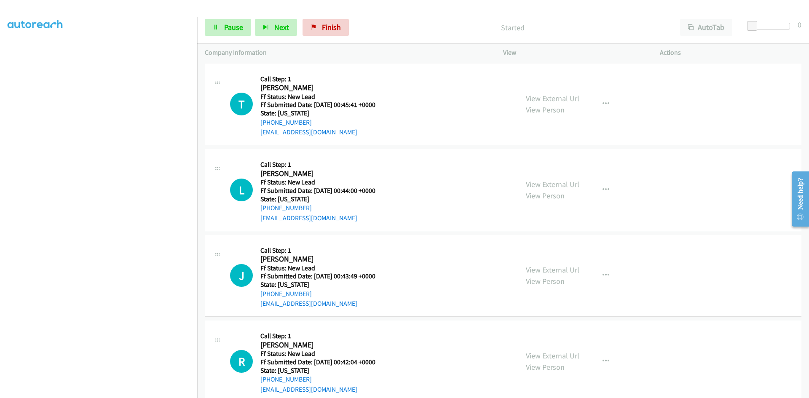
scroll to position [74, 0]
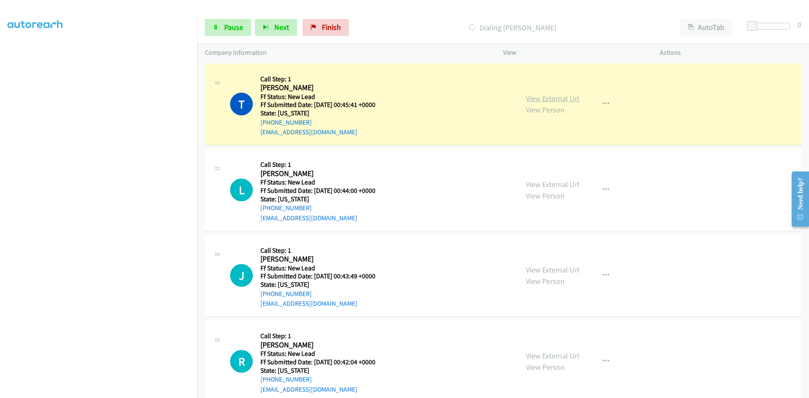
click at [536, 95] on link "View External Url" at bounding box center [553, 99] width 54 height 10
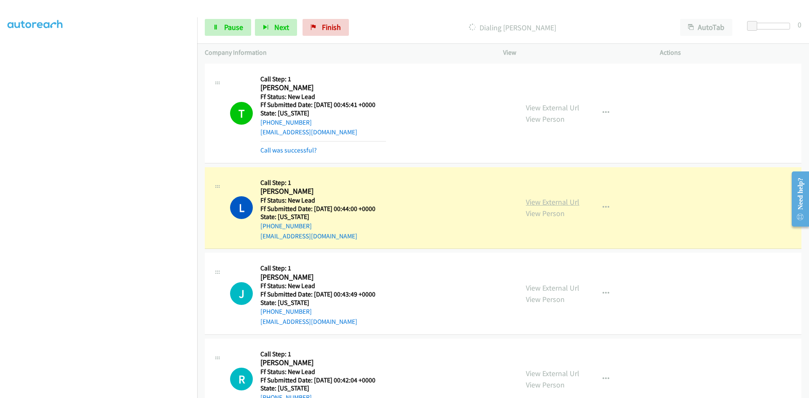
click at [533, 203] on link "View External Url" at bounding box center [553, 202] width 54 height 10
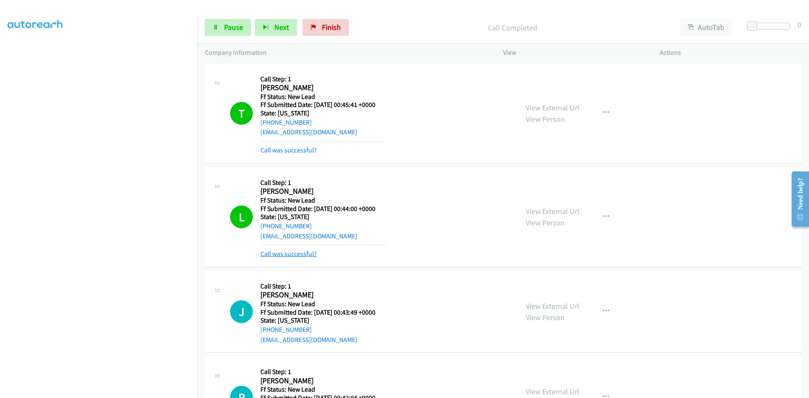
click at [307, 250] on link "Call was successful?" at bounding box center [288, 254] width 56 height 8
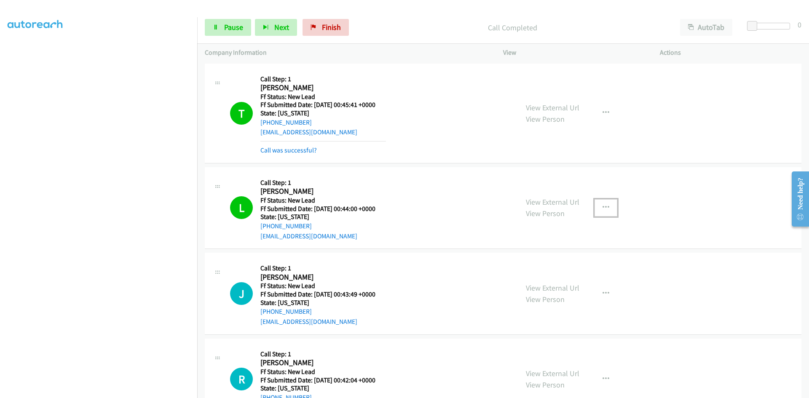
click at [603, 205] on icon "button" at bounding box center [606, 207] width 7 height 7
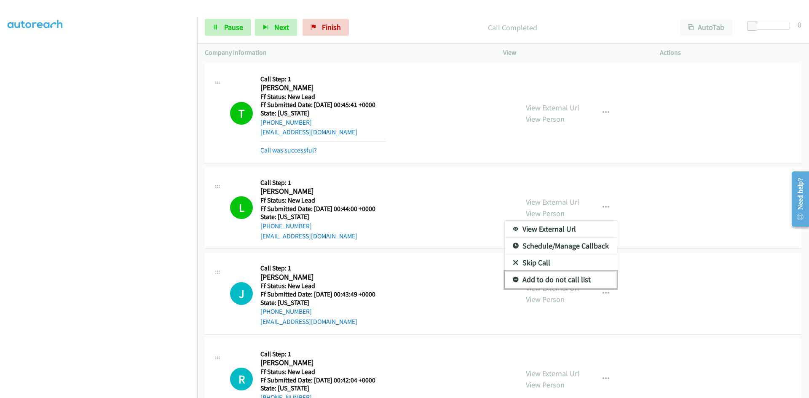
click at [526, 283] on link "Add to do not call list" at bounding box center [561, 279] width 112 height 17
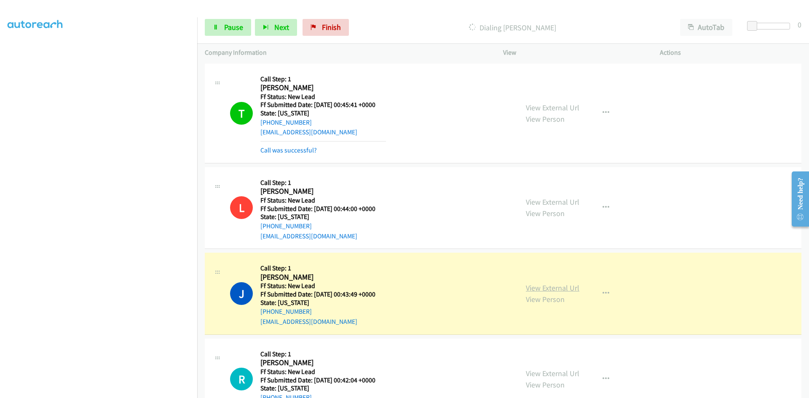
click at [536, 285] on link "View External Url" at bounding box center [553, 288] width 54 height 10
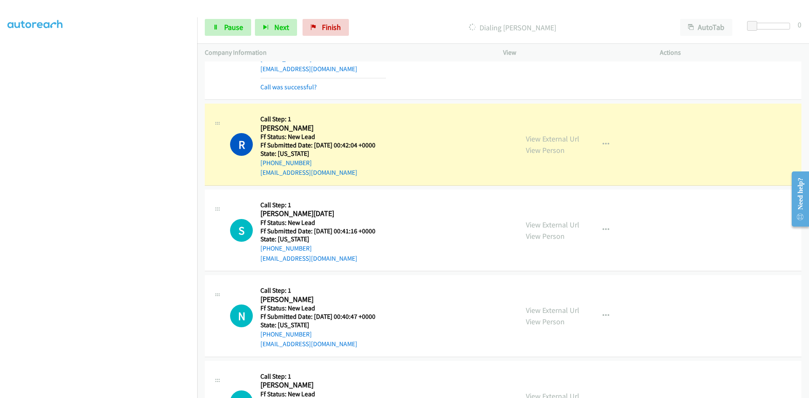
scroll to position [295, 0]
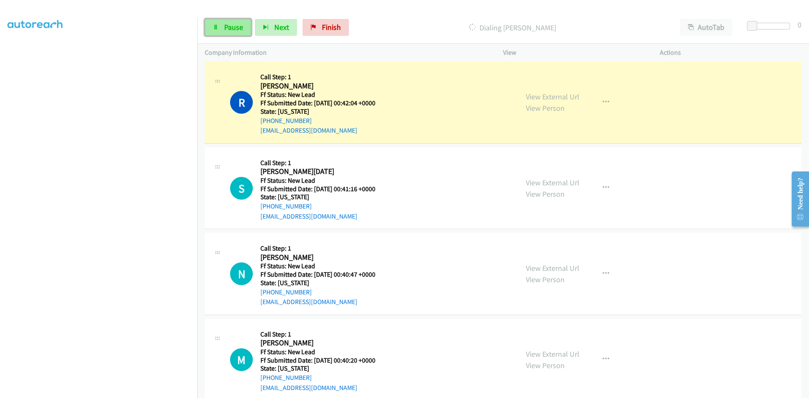
drag, startPoint x: 231, startPoint y: 26, endPoint x: 227, endPoint y: 31, distance: 6.1
click at [231, 26] on span "Pause" at bounding box center [233, 27] width 19 height 10
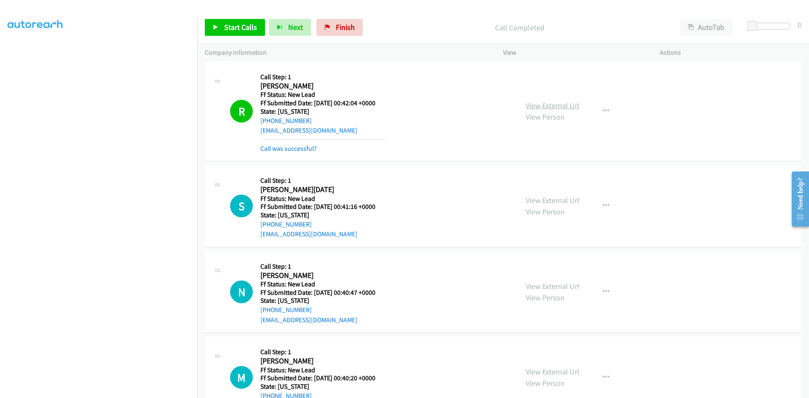
click at [564, 102] on link "View External Url" at bounding box center [553, 106] width 54 height 10
click at [228, 25] on span "Start Calls" at bounding box center [240, 27] width 33 height 10
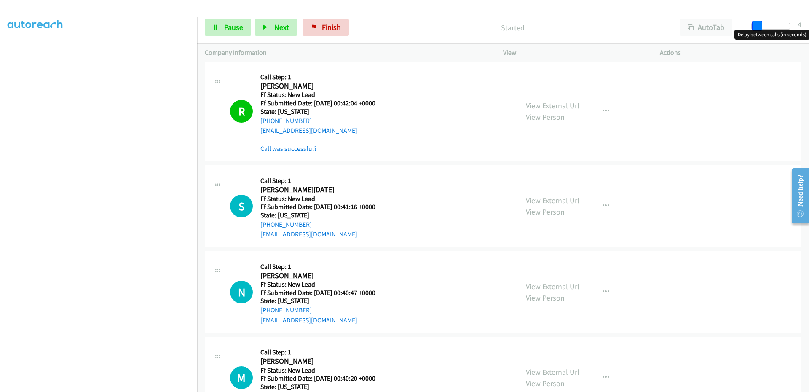
drag, startPoint x: 752, startPoint y: 22, endPoint x: 757, endPoint y: 22, distance: 5.1
click at [757, 22] on span at bounding box center [757, 26] width 10 height 10
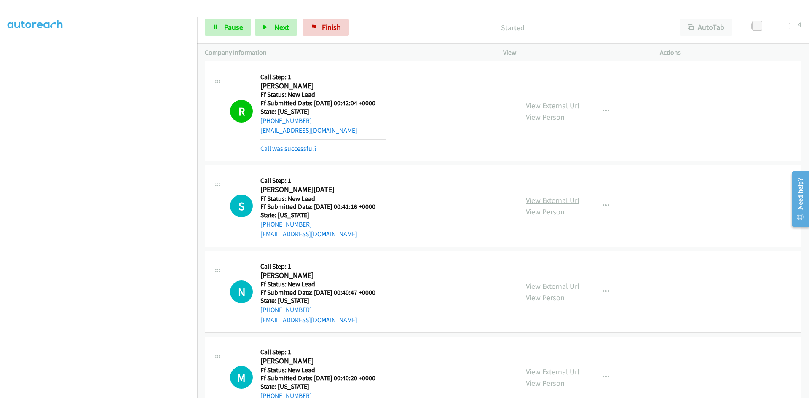
click at [570, 201] on link "View External Url" at bounding box center [553, 201] width 54 height 10
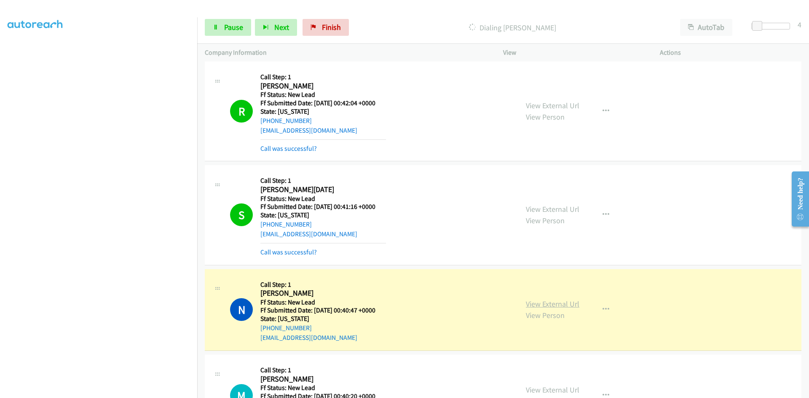
click at [561, 301] on link "View External Url" at bounding box center [553, 304] width 54 height 10
click at [247, 23] on link "Pause" at bounding box center [228, 27] width 46 height 17
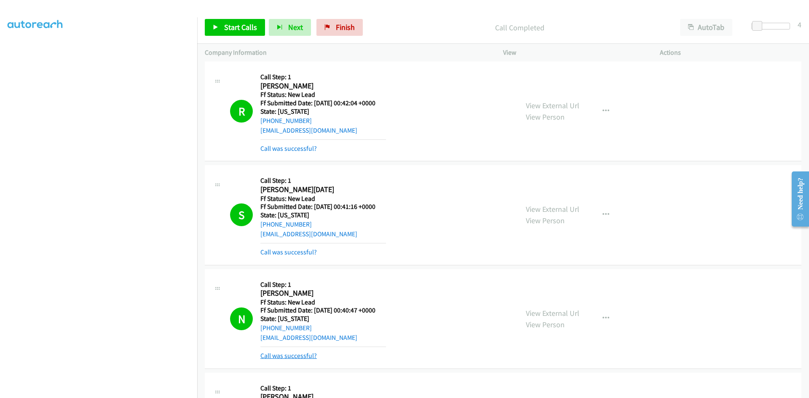
click at [310, 356] on link "Call was successful?" at bounding box center [288, 356] width 56 height 8
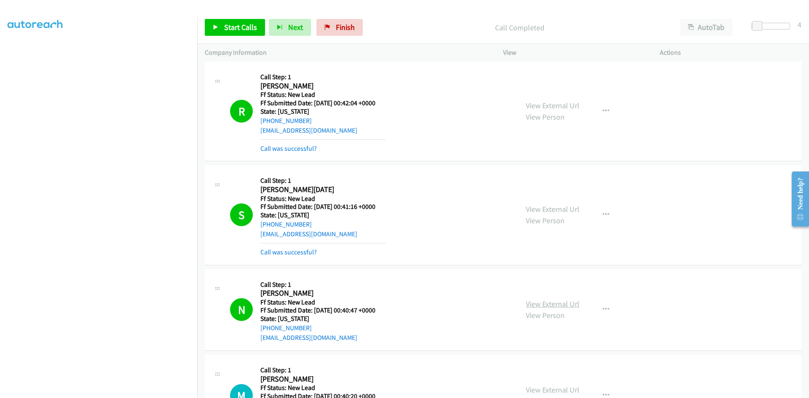
click at [568, 306] on link "View External Url" at bounding box center [553, 304] width 54 height 10
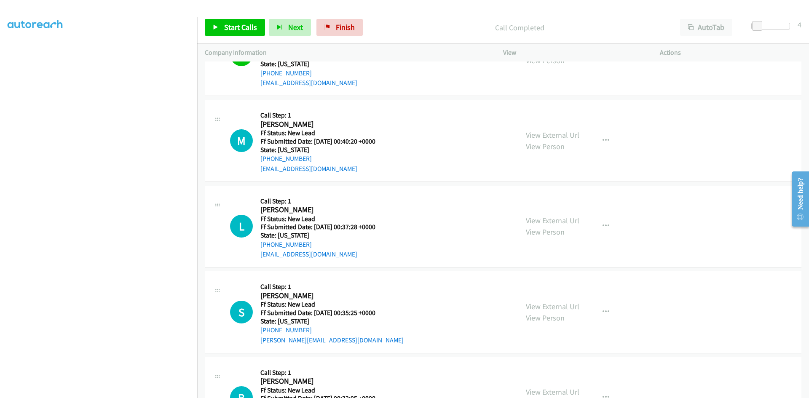
scroll to position [548, 0]
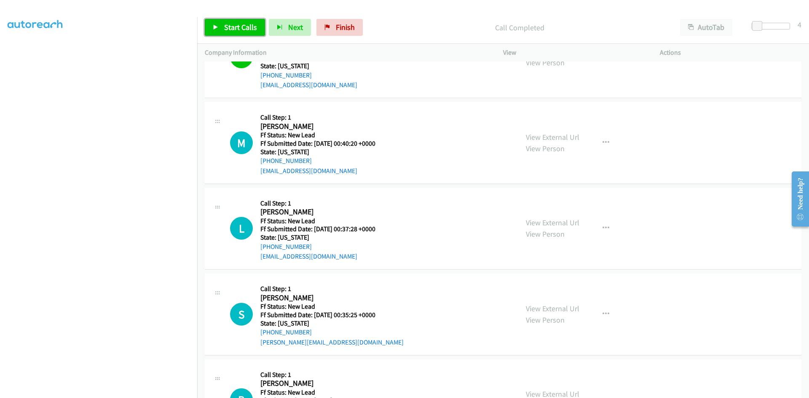
click at [249, 21] on link "Start Calls" at bounding box center [235, 27] width 60 height 17
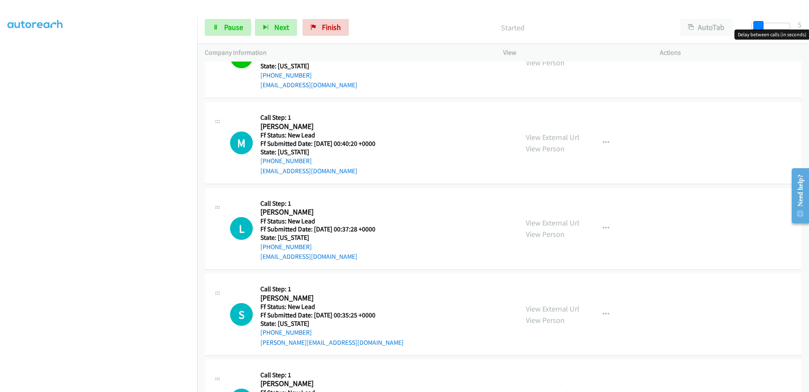
click at [754, 23] on span at bounding box center [759, 26] width 10 height 10
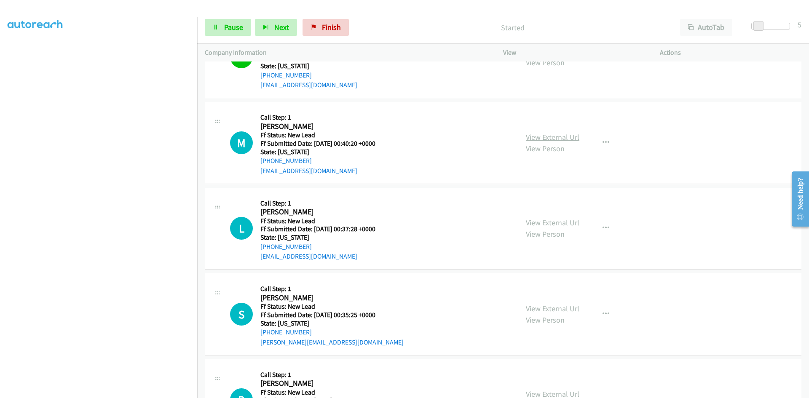
click at [565, 137] on link "View External Url" at bounding box center [553, 137] width 54 height 10
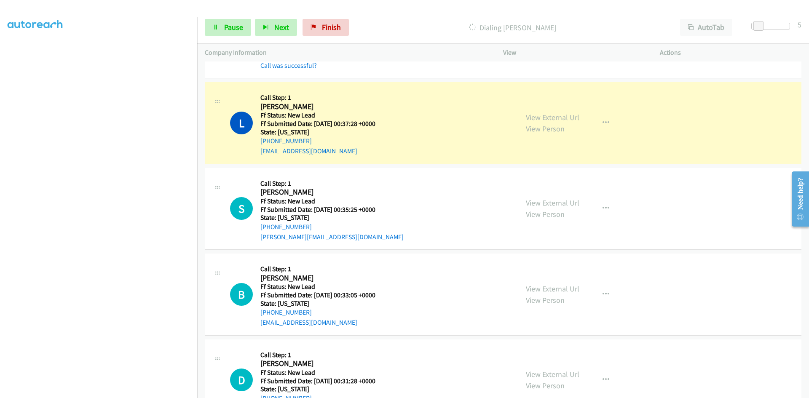
scroll to position [674, 0]
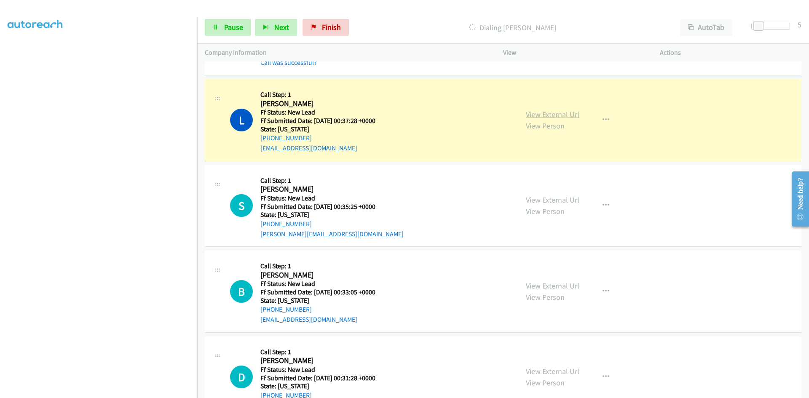
click at [572, 116] on link "View External Url" at bounding box center [553, 115] width 54 height 10
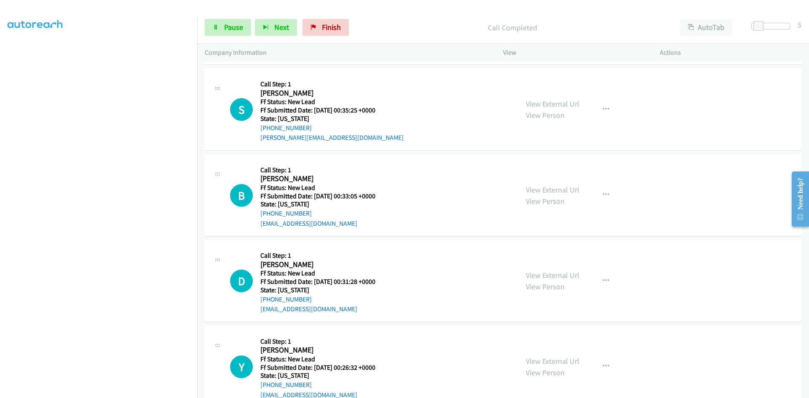
scroll to position [801, 0]
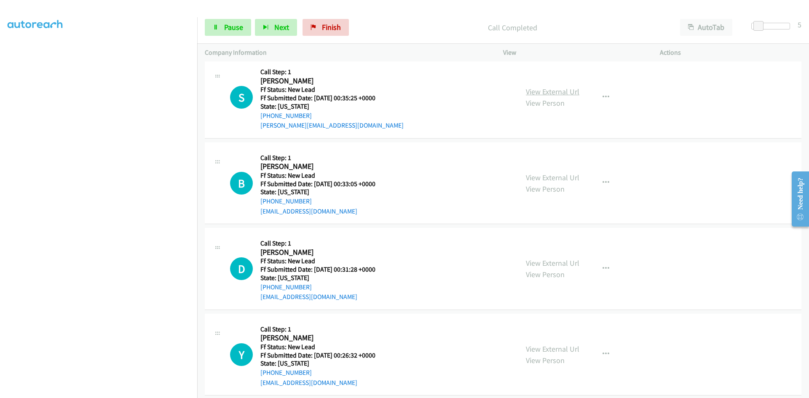
click at [555, 91] on link "View External Url" at bounding box center [553, 92] width 54 height 10
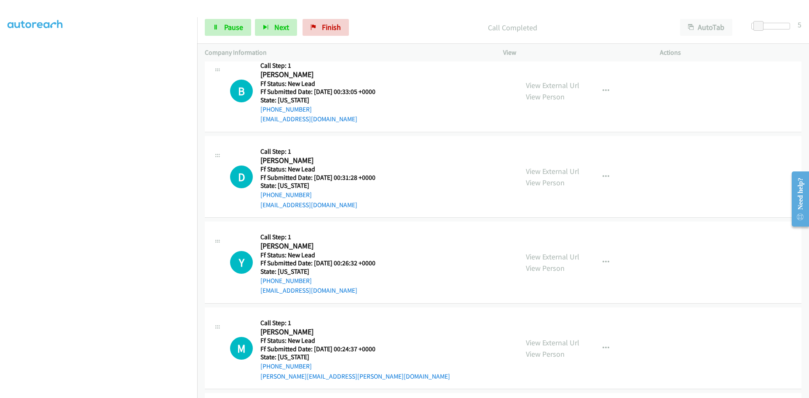
scroll to position [927, 0]
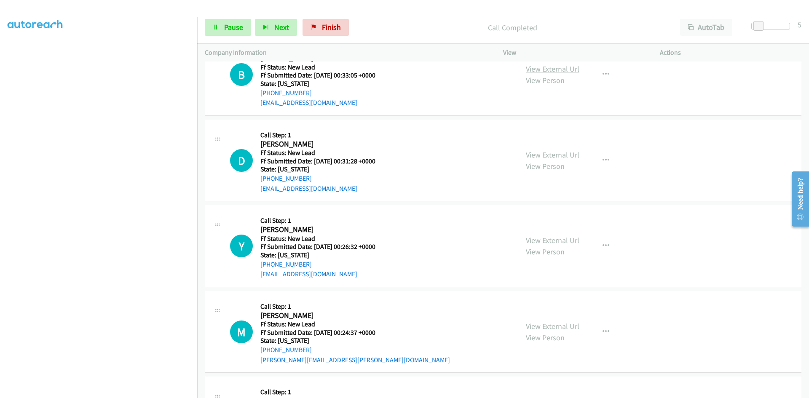
click at [558, 69] on link "View External Url" at bounding box center [553, 69] width 54 height 10
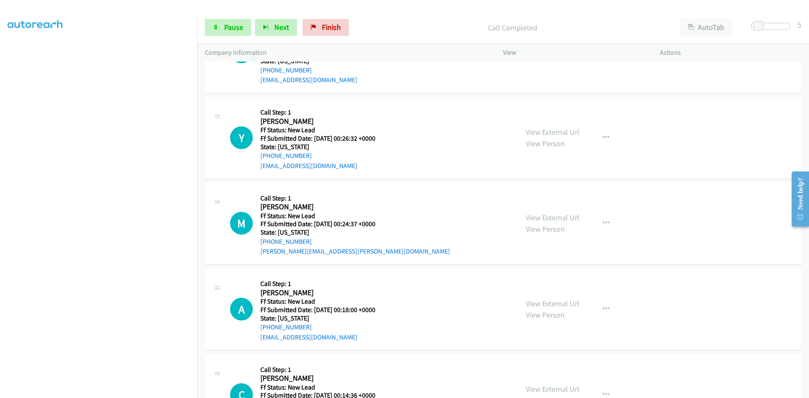
scroll to position [1012, 0]
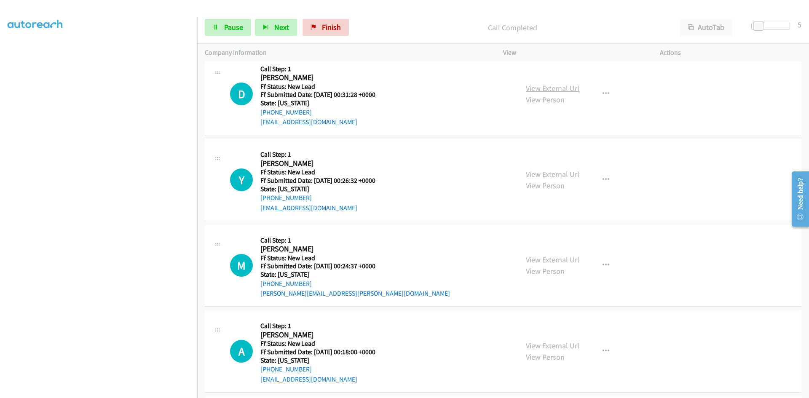
click at [557, 89] on link "View External Url" at bounding box center [553, 88] width 54 height 10
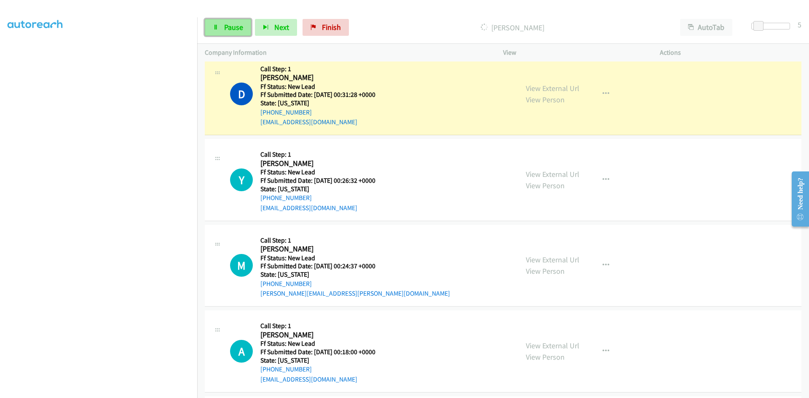
click at [240, 27] on span "Pause" at bounding box center [233, 27] width 19 height 10
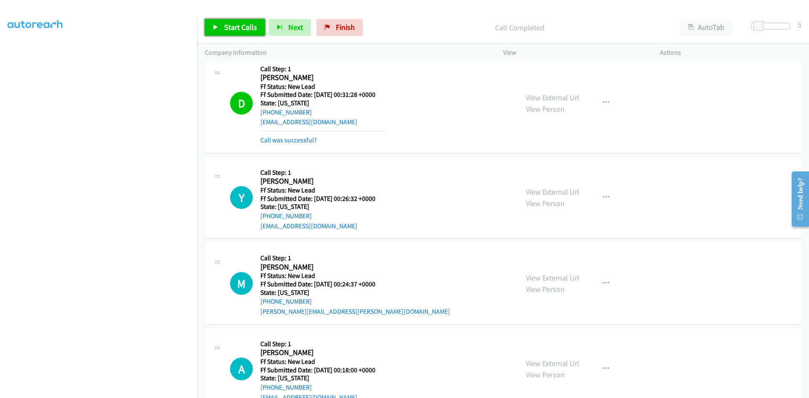
click at [234, 21] on link "Start Calls" at bounding box center [235, 27] width 60 height 17
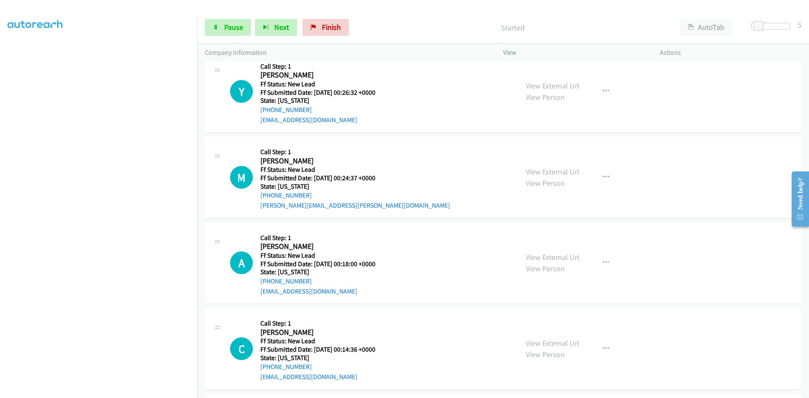
scroll to position [1096, 0]
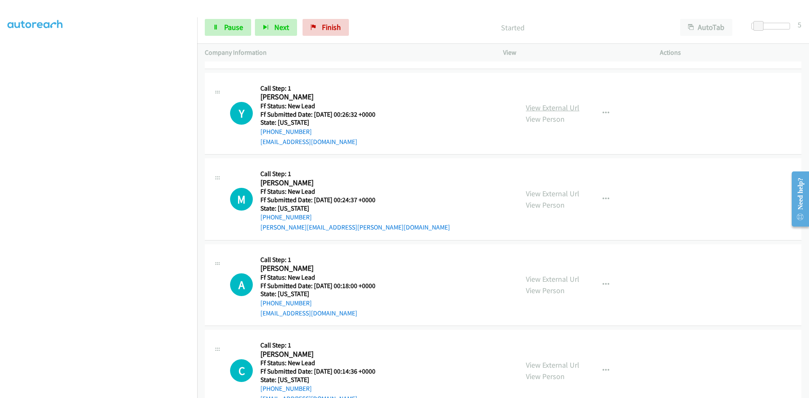
click at [526, 107] on link "View External Url" at bounding box center [553, 108] width 54 height 10
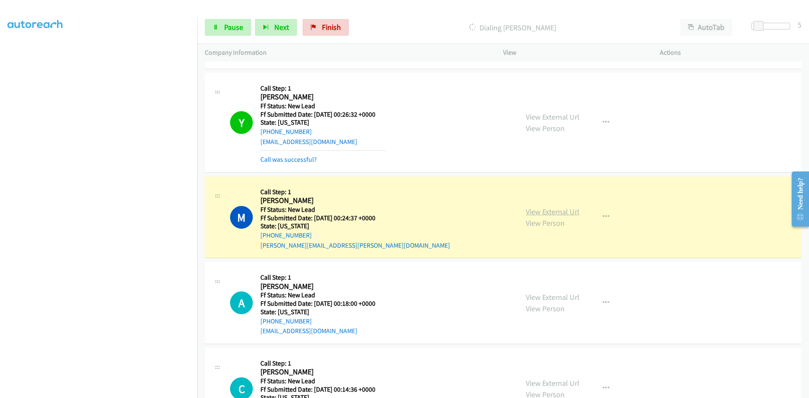
click at [552, 210] on link "View External Url" at bounding box center [553, 212] width 54 height 10
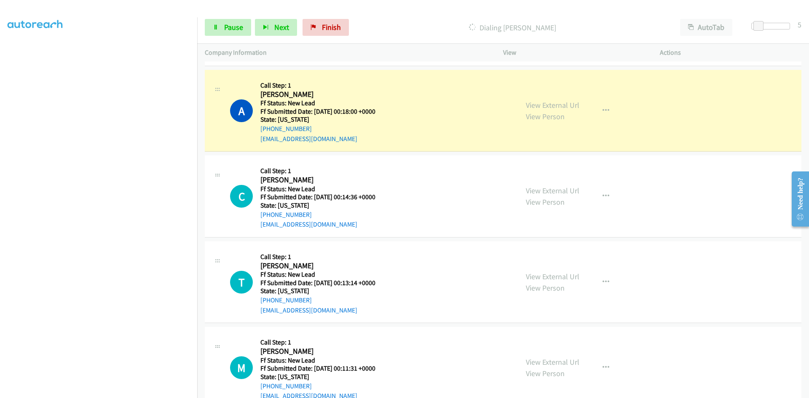
scroll to position [1307, 0]
click at [531, 105] on link "View External Url" at bounding box center [553, 105] width 54 height 10
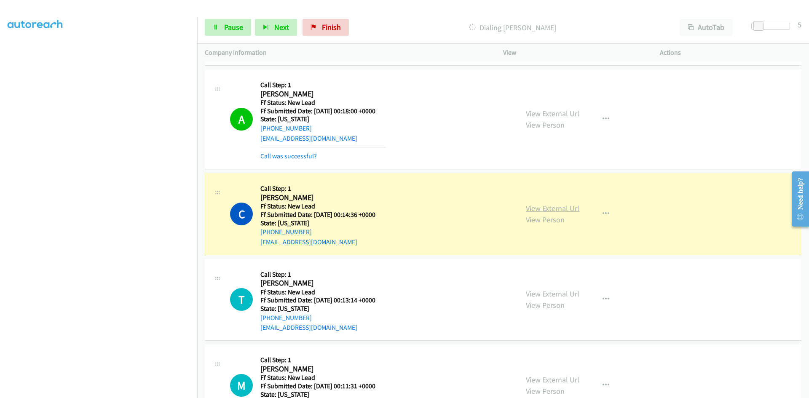
click at [526, 209] on link "View External Url" at bounding box center [553, 209] width 54 height 10
click at [226, 29] on span "Pause" at bounding box center [233, 27] width 19 height 10
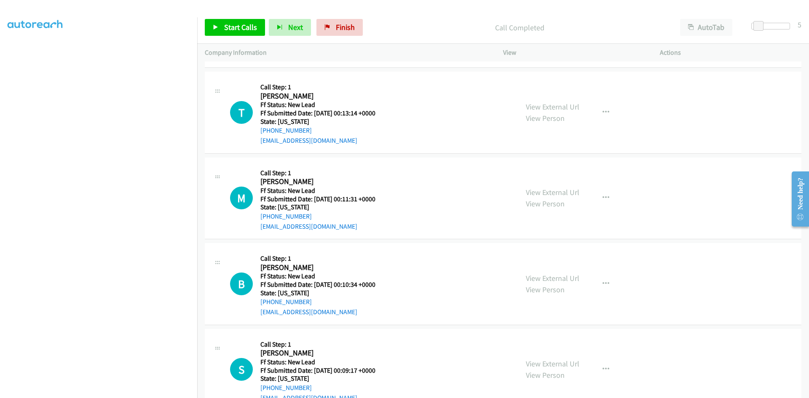
scroll to position [1517, 0]
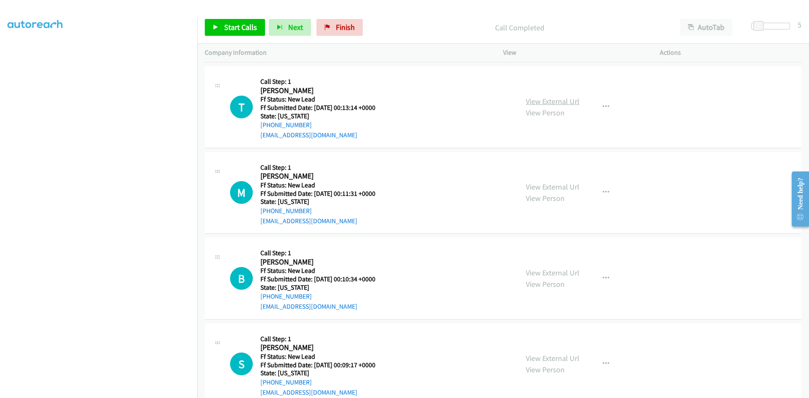
click at [558, 101] on link "View External Url" at bounding box center [553, 102] width 54 height 10
click at [238, 26] on span "Start Calls" at bounding box center [240, 27] width 33 height 10
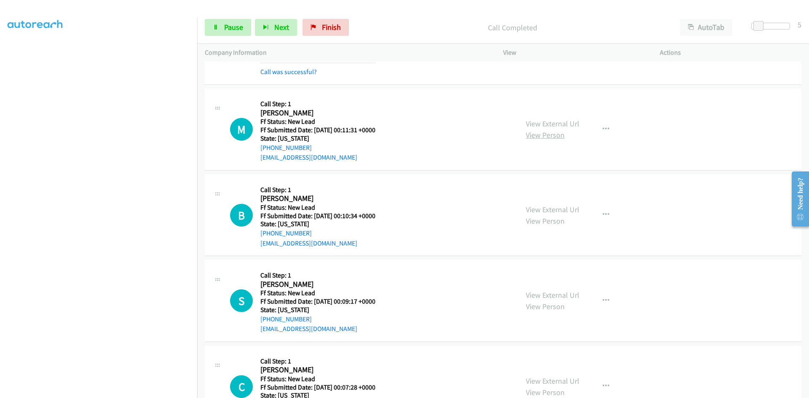
scroll to position [1602, 0]
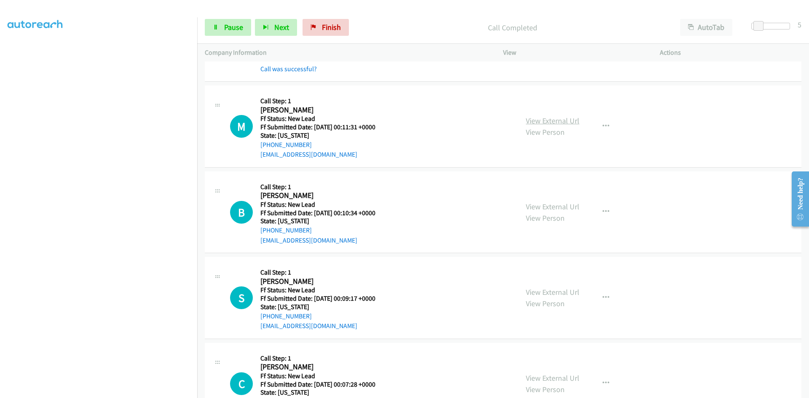
click at [560, 117] on link "View External Url" at bounding box center [553, 121] width 54 height 10
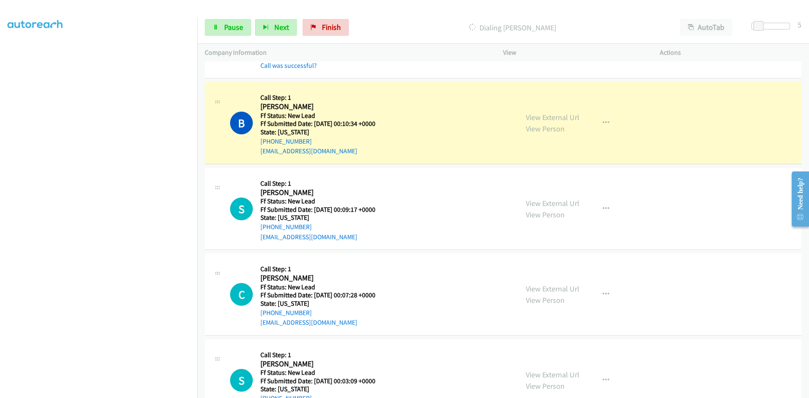
scroll to position [1728, 0]
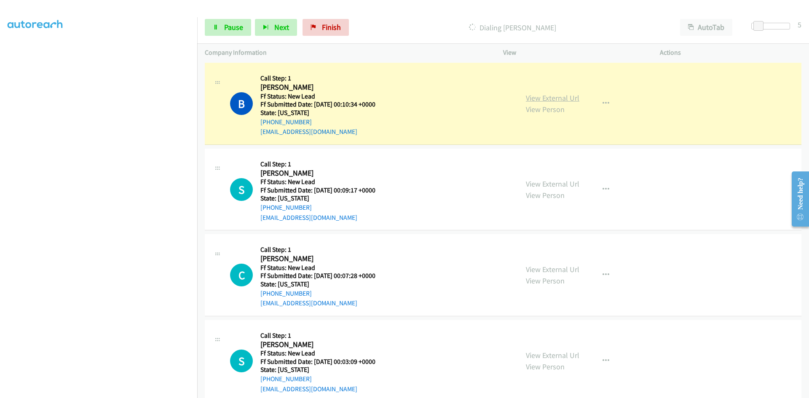
click at [558, 97] on link "View External Url" at bounding box center [553, 98] width 54 height 10
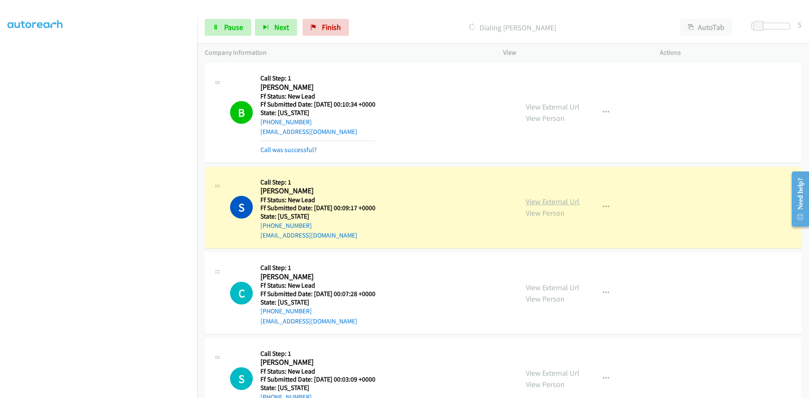
click at [530, 204] on link "View External Url" at bounding box center [553, 202] width 54 height 10
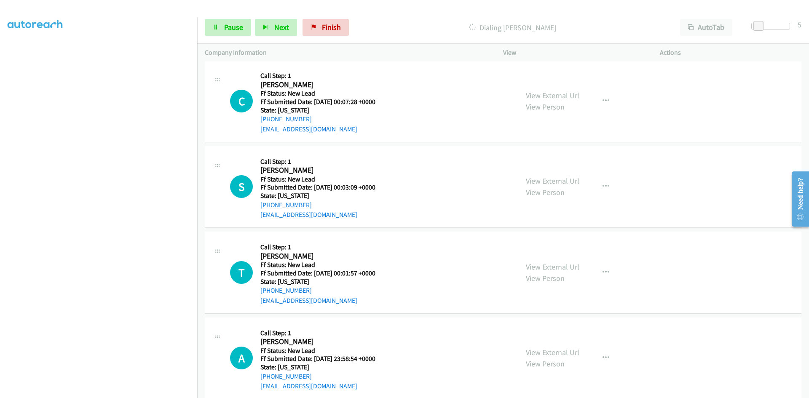
scroll to position [1957, 0]
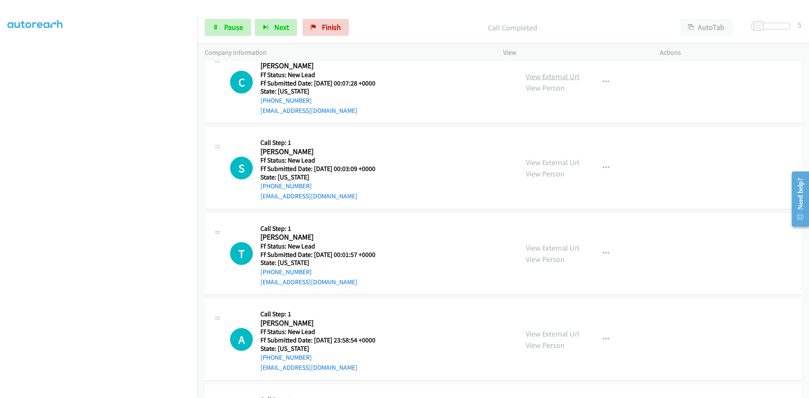
click at [552, 77] on link "View External Url" at bounding box center [553, 77] width 54 height 10
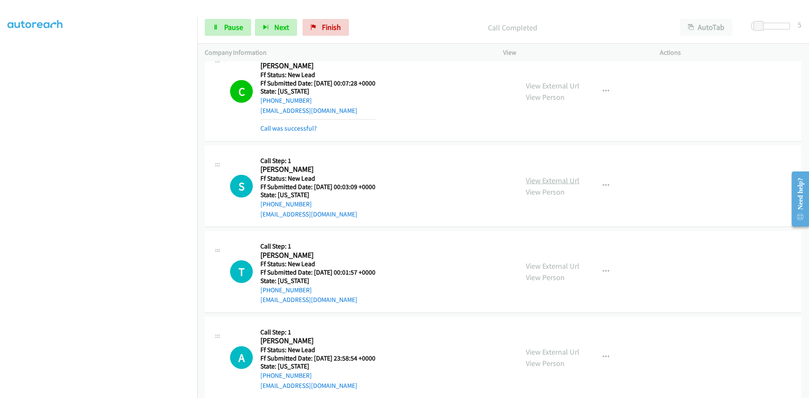
click at [557, 180] on link "View External Url" at bounding box center [553, 181] width 54 height 10
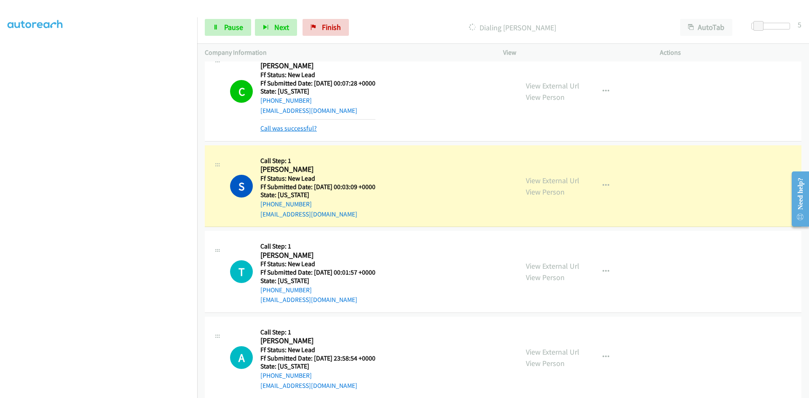
click at [313, 129] on link "Call was successful?" at bounding box center [288, 128] width 56 height 8
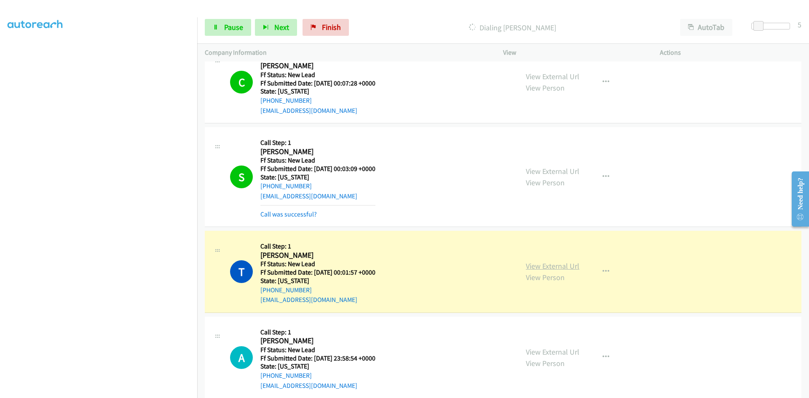
click at [543, 264] on link "View External Url" at bounding box center [553, 266] width 54 height 10
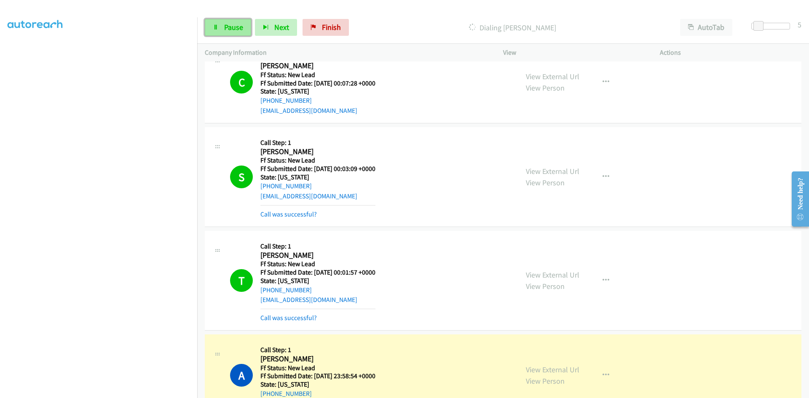
click at [217, 35] on link "Pause" at bounding box center [228, 27] width 46 height 17
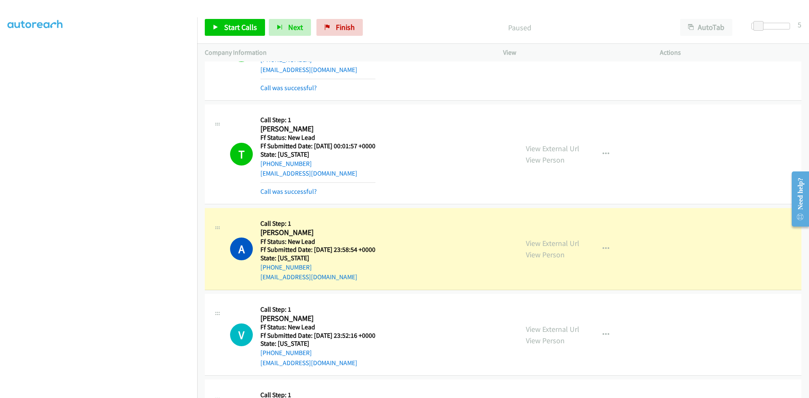
scroll to position [2168, 0]
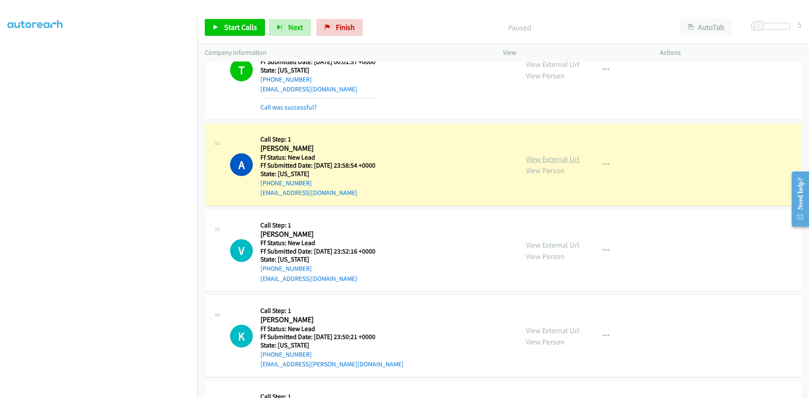
click at [573, 157] on link "View External Url" at bounding box center [553, 159] width 54 height 10
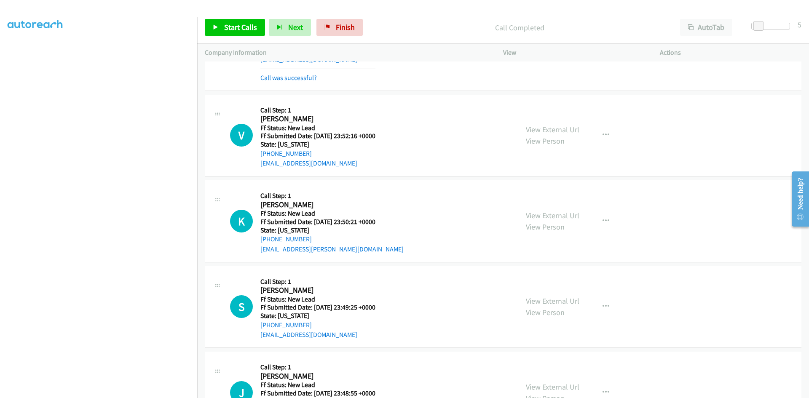
scroll to position [2336, 0]
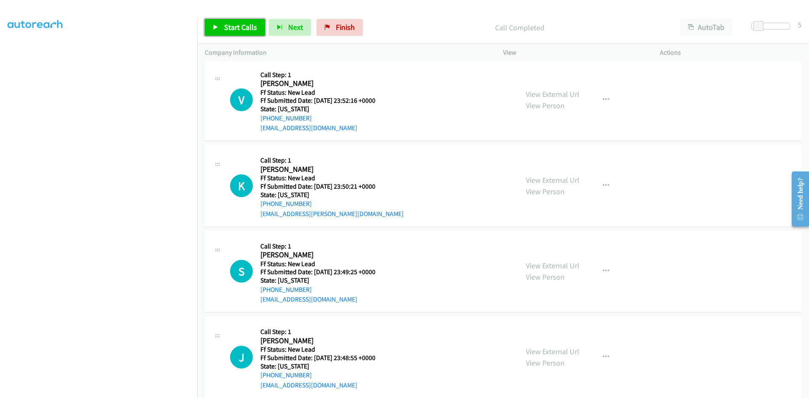
click at [245, 31] on span "Start Calls" at bounding box center [240, 27] width 33 height 10
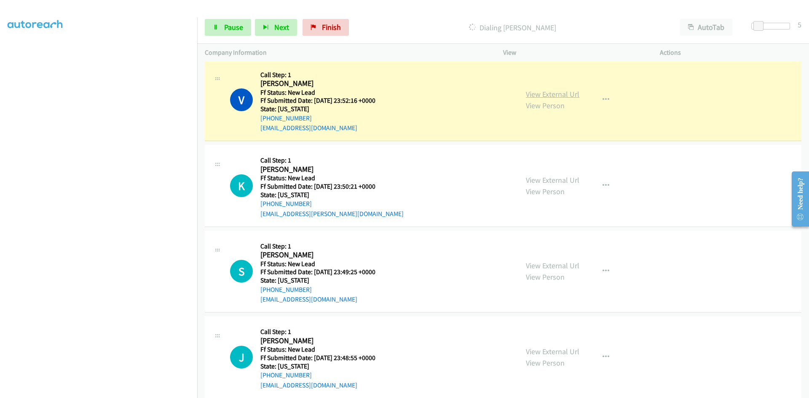
click at [567, 93] on link "View External Url" at bounding box center [553, 94] width 54 height 10
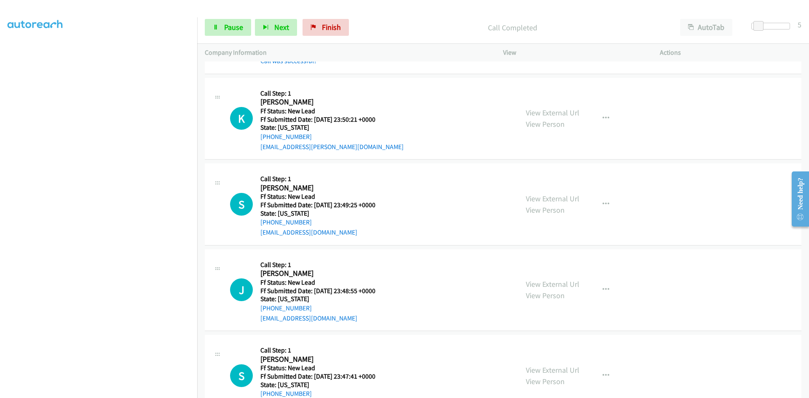
scroll to position [2457, 0]
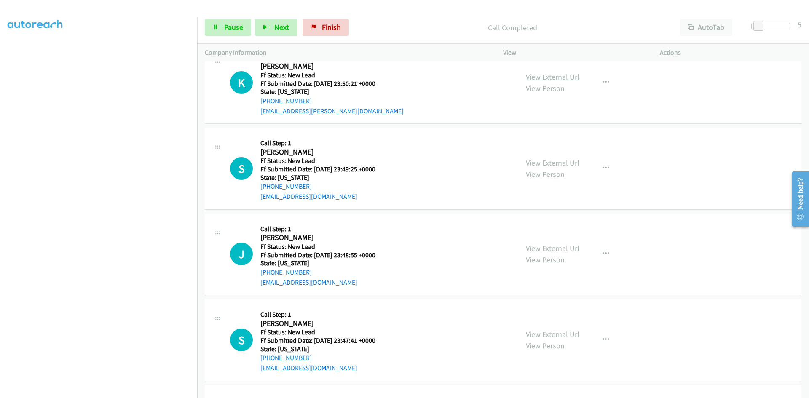
click at [574, 80] on link "View External Url" at bounding box center [553, 77] width 54 height 10
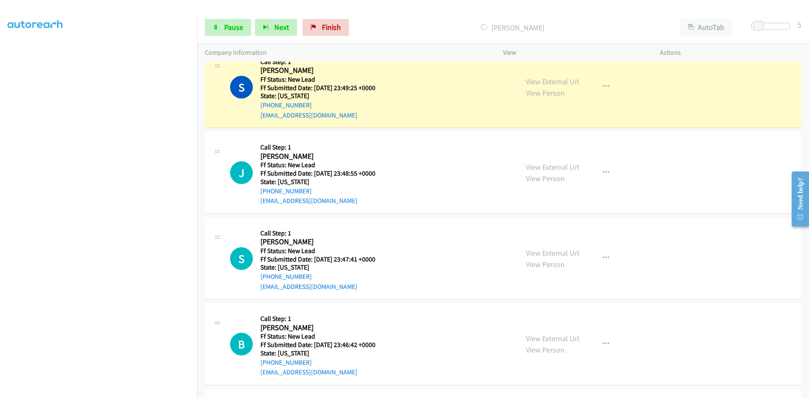
scroll to position [2541, 0]
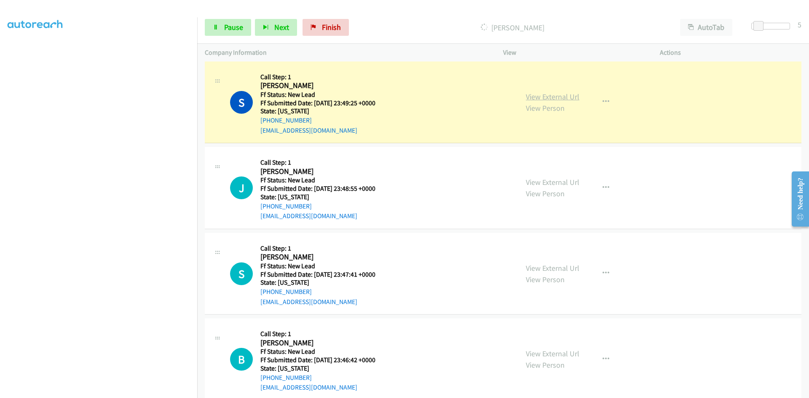
click at [541, 99] on link "View External Url" at bounding box center [553, 97] width 54 height 10
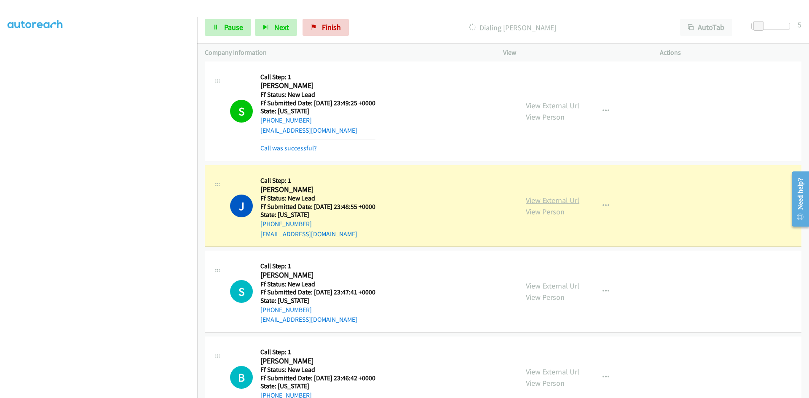
click at [560, 204] on link "View External Url" at bounding box center [553, 201] width 54 height 10
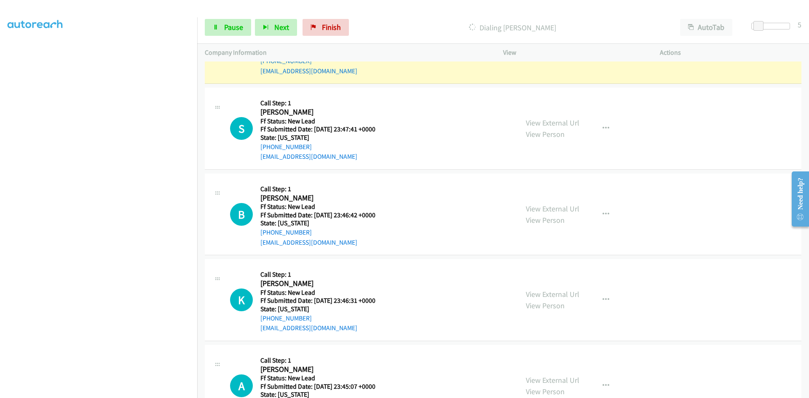
scroll to position [2710, 0]
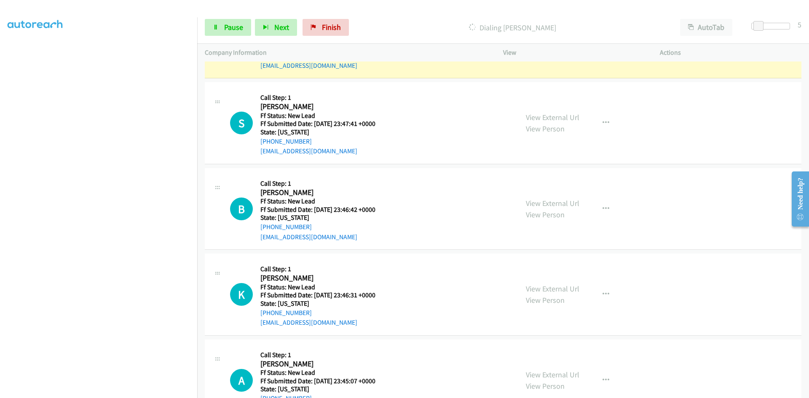
click at [110, 393] on section at bounding box center [99, 198] width 182 height 403
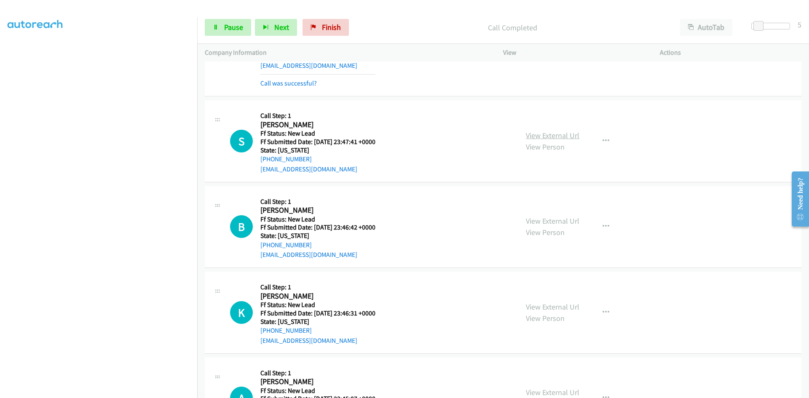
click at [556, 134] on link "View External Url" at bounding box center [553, 136] width 54 height 10
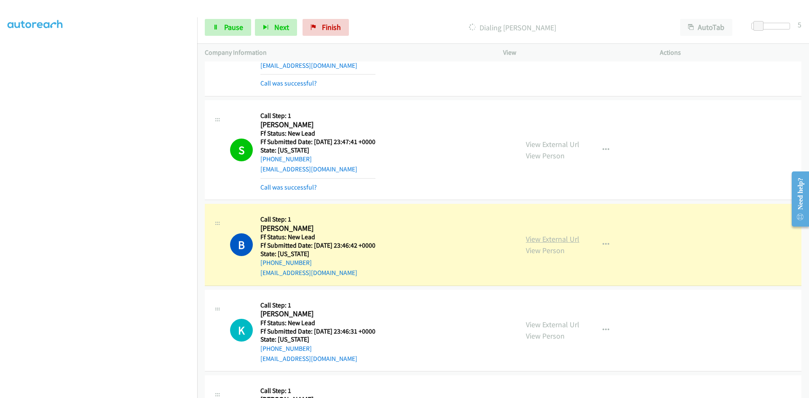
click at [567, 241] on link "View External Url" at bounding box center [553, 239] width 54 height 10
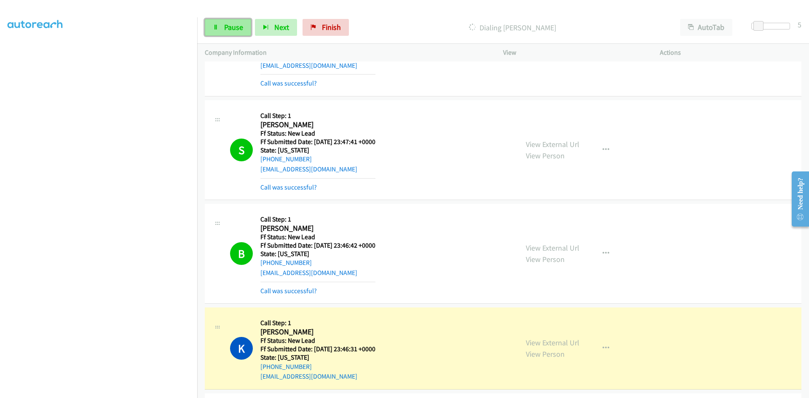
click at [236, 32] on span "Pause" at bounding box center [233, 27] width 19 height 10
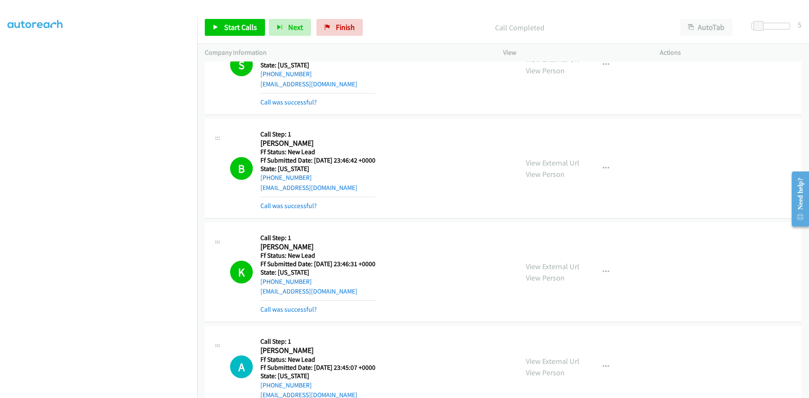
scroll to position [2794, 0]
click at [302, 209] on link "Call was successful?" at bounding box center [288, 207] width 56 height 8
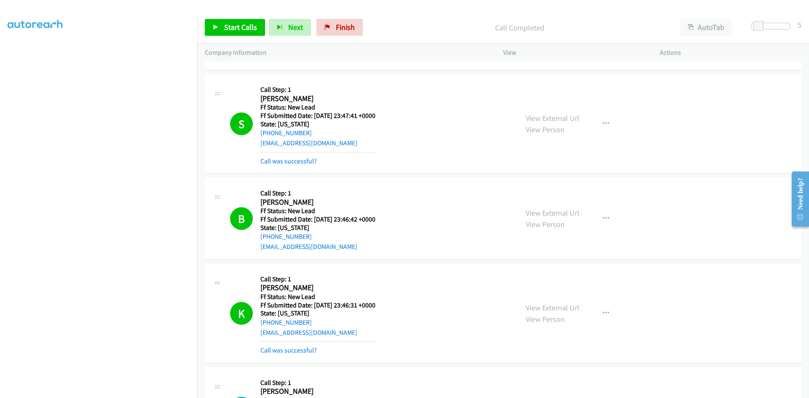
scroll to position [2710, 0]
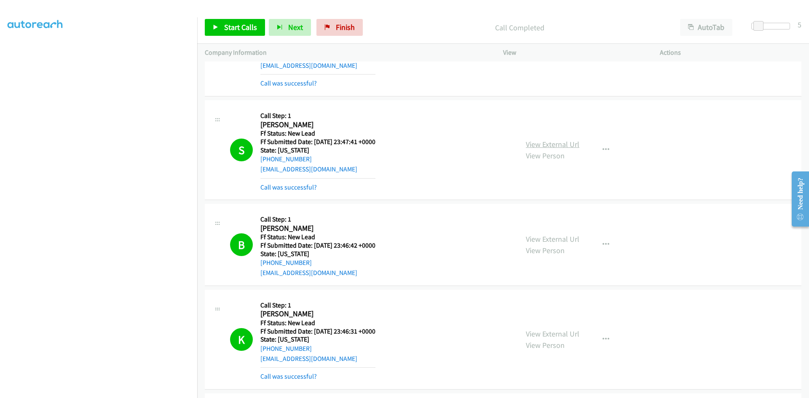
click at [547, 143] on link "View External Url" at bounding box center [553, 145] width 54 height 10
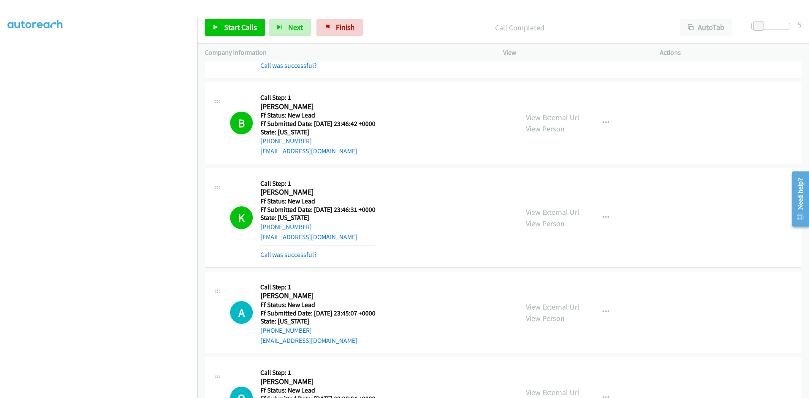
scroll to position [2837, 0]
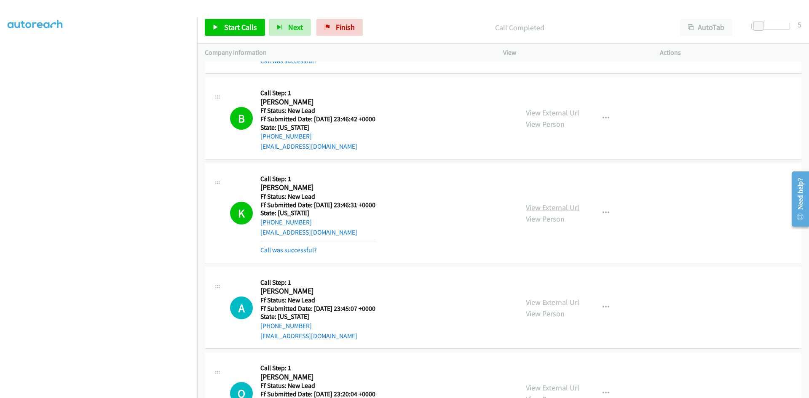
click at [570, 209] on link "View External Url" at bounding box center [553, 208] width 54 height 10
click at [242, 29] on span "Start Calls" at bounding box center [240, 27] width 33 height 10
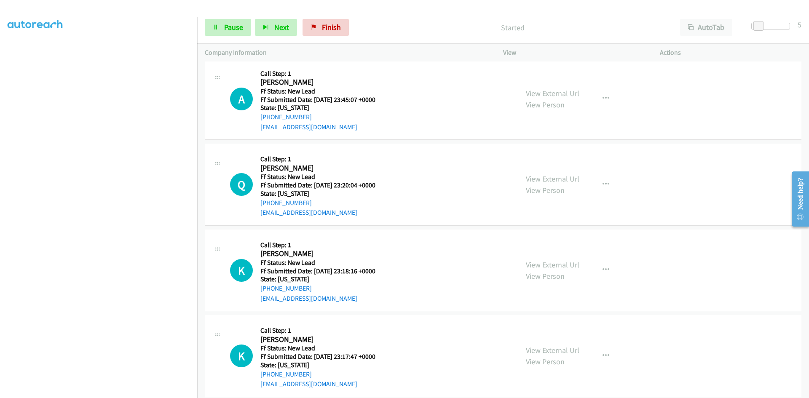
scroll to position [3065, 0]
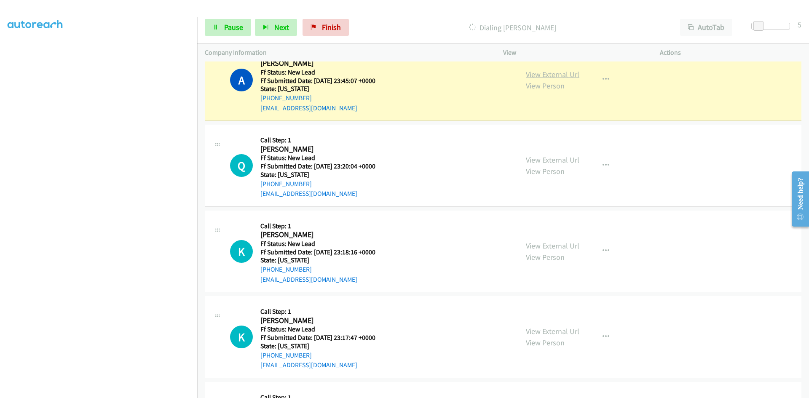
click at [551, 75] on link "View External Url" at bounding box center [553, 75] width 54 height 10
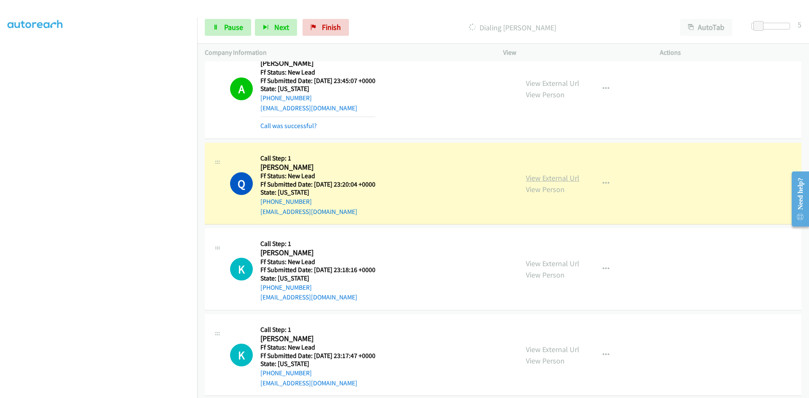
click at [526, 177] on link "View External Url" at bounding box center [553, 178] width 54 height 10
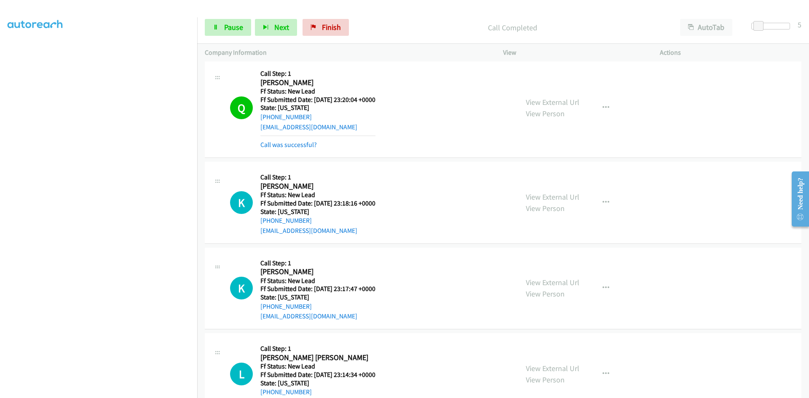
scroll to position [3191, 0]
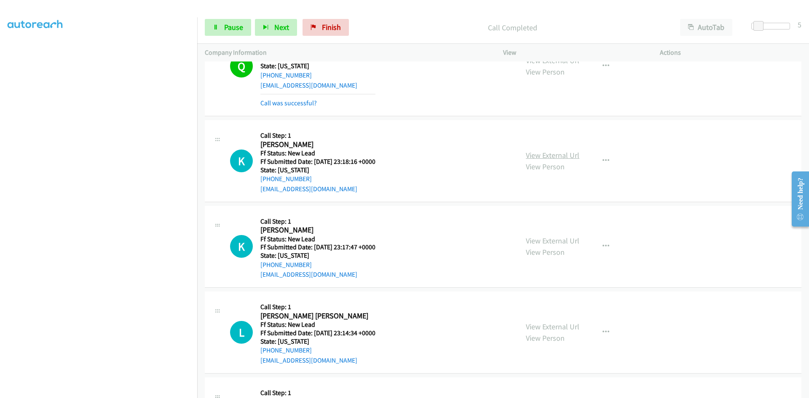
click at [539, 155] on link "View External Url" at bounding box center [553, 155] width 54 height 10
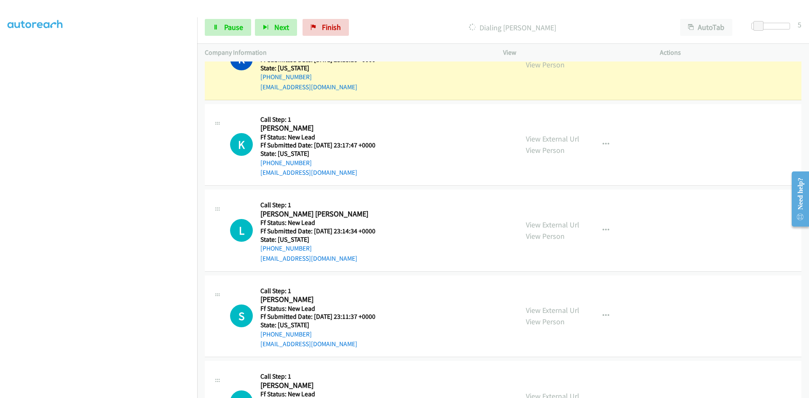
scroll to position [3360, 0]
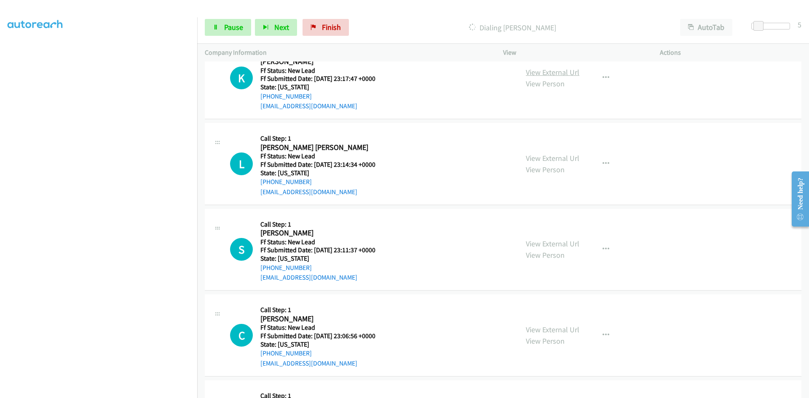
click at [569, 69] on link "View External Url" at bounding box center [553, 72] width 54 height 10
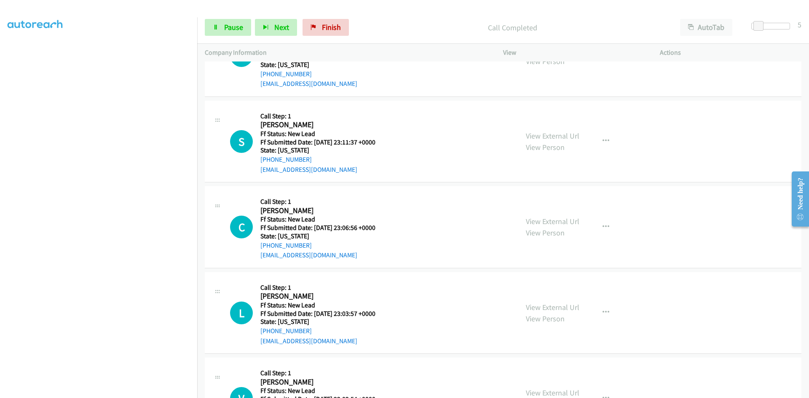
scroll to position [3462, 0]
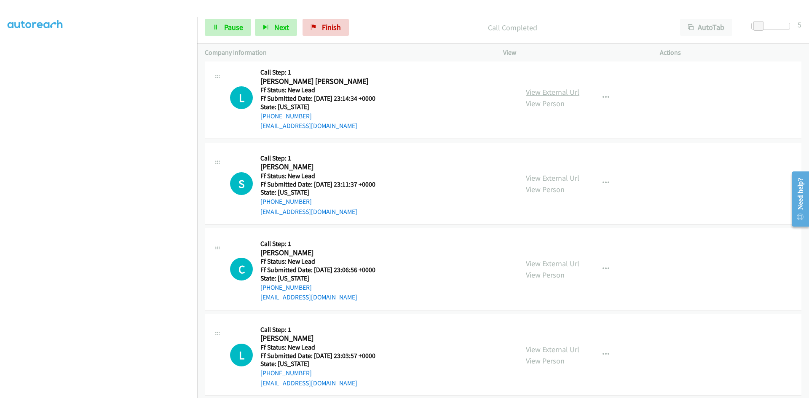
click at [563, 91] on link "View External Url" at bounding box center [553, 92] width 54 height 10
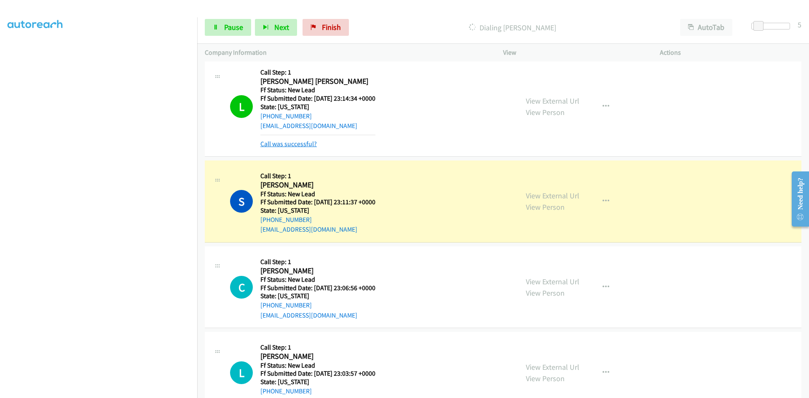
click at [309, 144] on link "Call was successful?" at bounding box center [288, 144] width 56 height 8
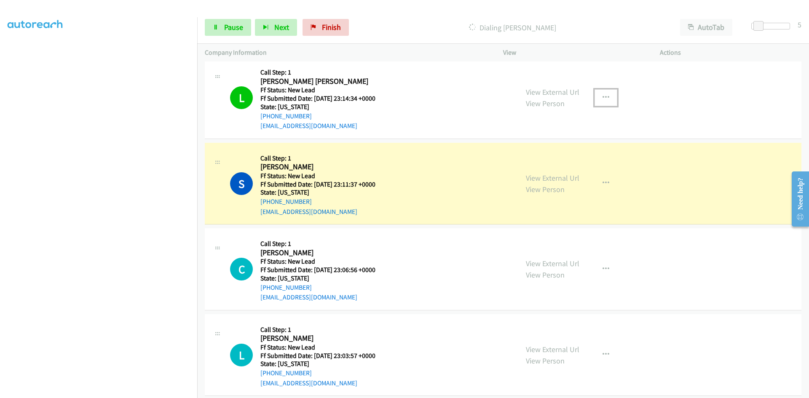
click at [604, 97] on icon "button" at bounding box center [606, 97] width 7 height 7
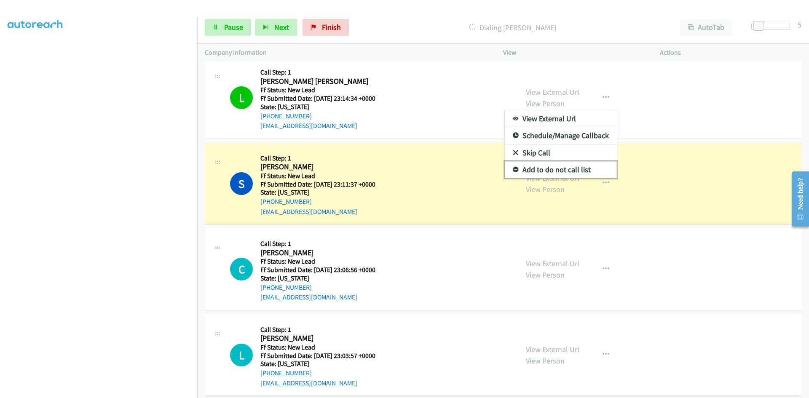
click at [539, 167] on link "Add to do not call list" at bounding box center [561, 169] width 112 height 17
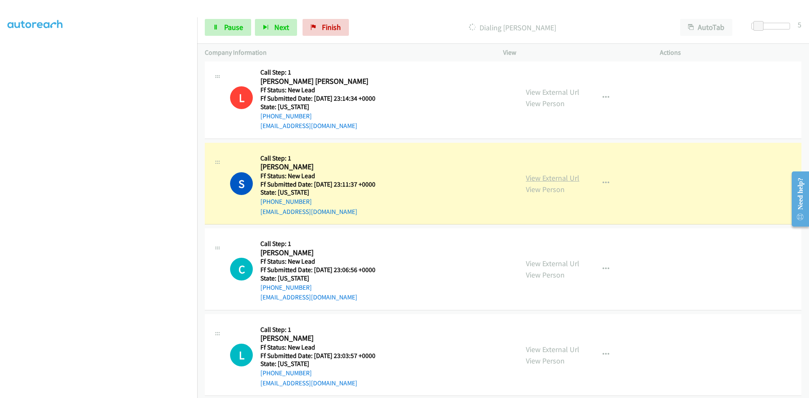
click at [566, 180] on link "View External Url" at bounding box center [553, 178] width 54 height 10
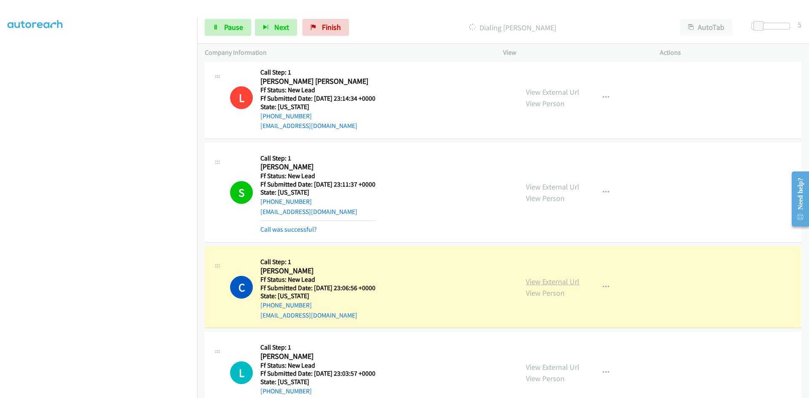
click at [535, 284] on link "View External Url" at bounding box center [553, 282] width 54 height 10
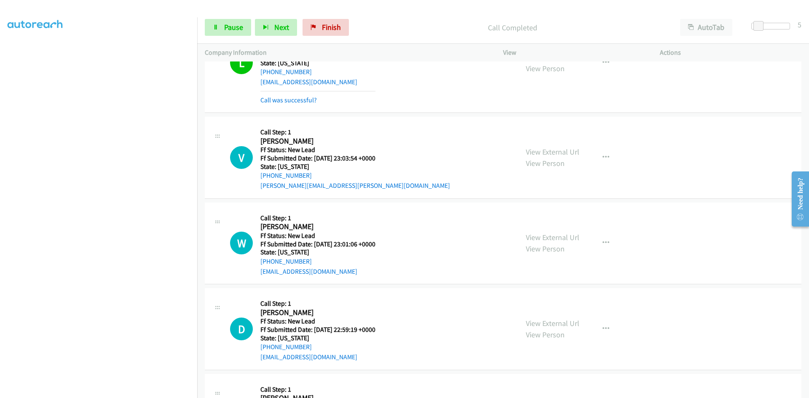
scroll to position [3841, 0]
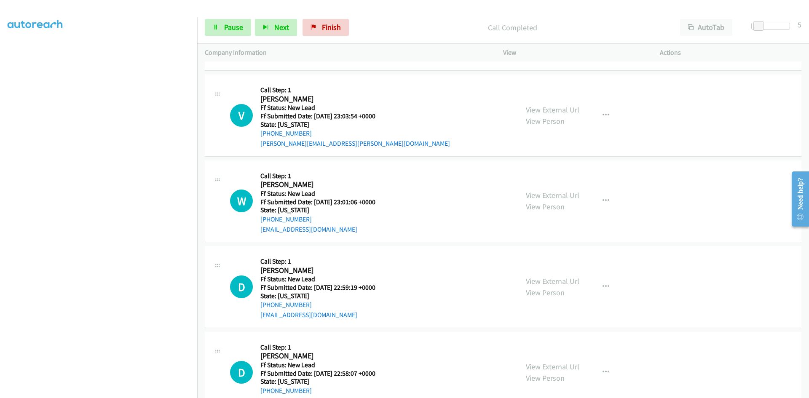
click at [545, 110] on link "View External Url" at bounding box center [553, 110] width 54 height 10
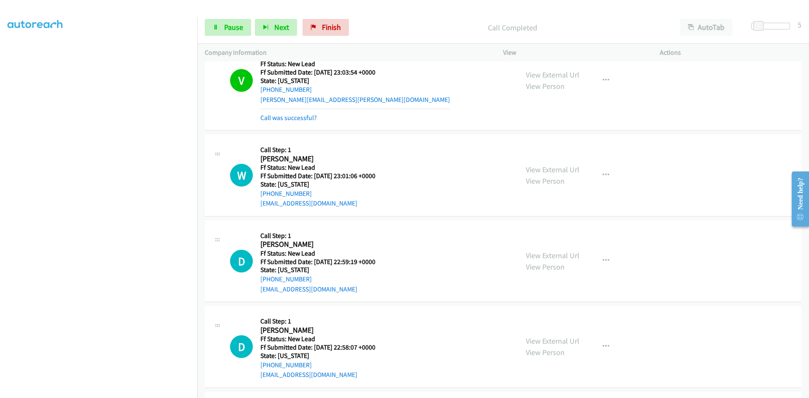
scroll to position [3925, 0]
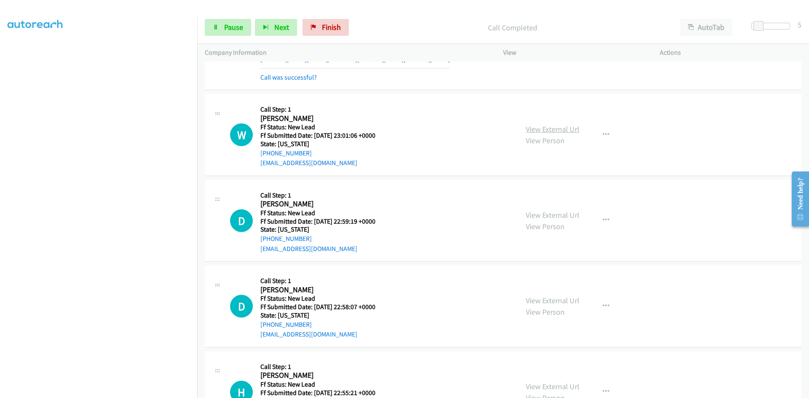
click at [531, 128] on link "View External Url" at bounding box center [553, 129] width 54 height 10
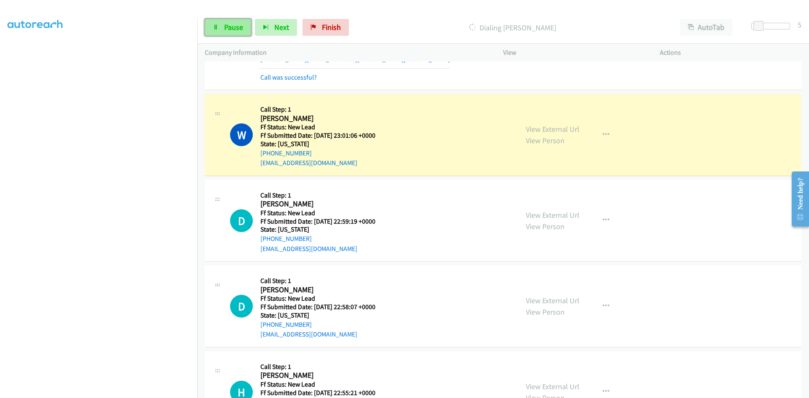
click at [221, 26] on link "Pause" at bounding box center [228, 27] width 46 height 17
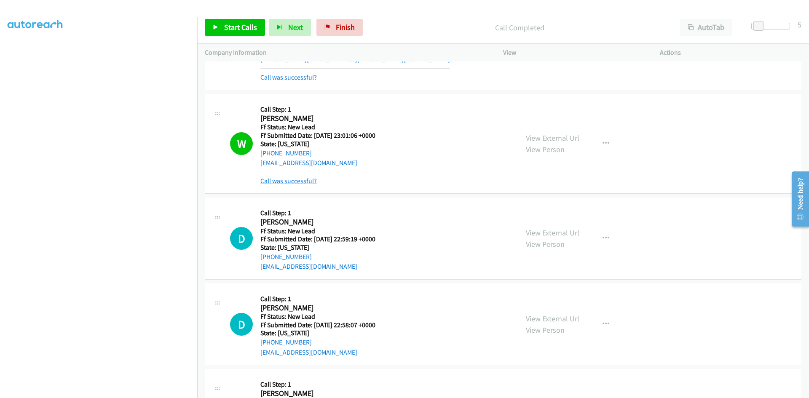
click at [267, 178] on link "Call was successful?" at bounding box center [288, 181] width 56 height 8
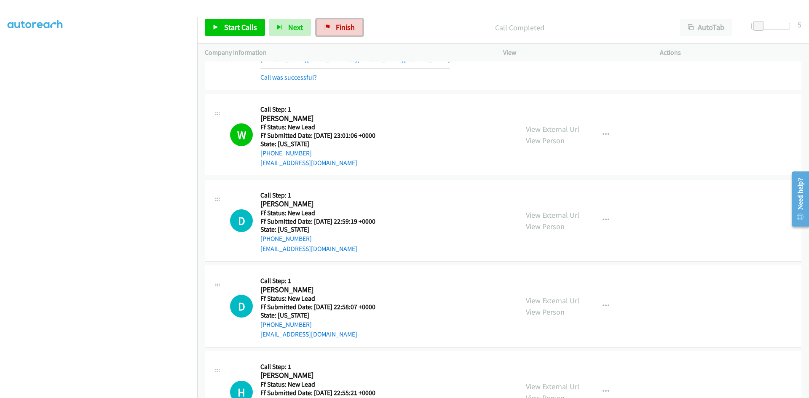
drag, startPoint x: 338, startPoint y: 25, endPoint x: 445, endPoint y: 43, distance: 108.6
click at [339, 24] on span "Finish" at bounding box center [345, 27] width 19 height 10
